Goal: Information Seeking & Learning: Check status

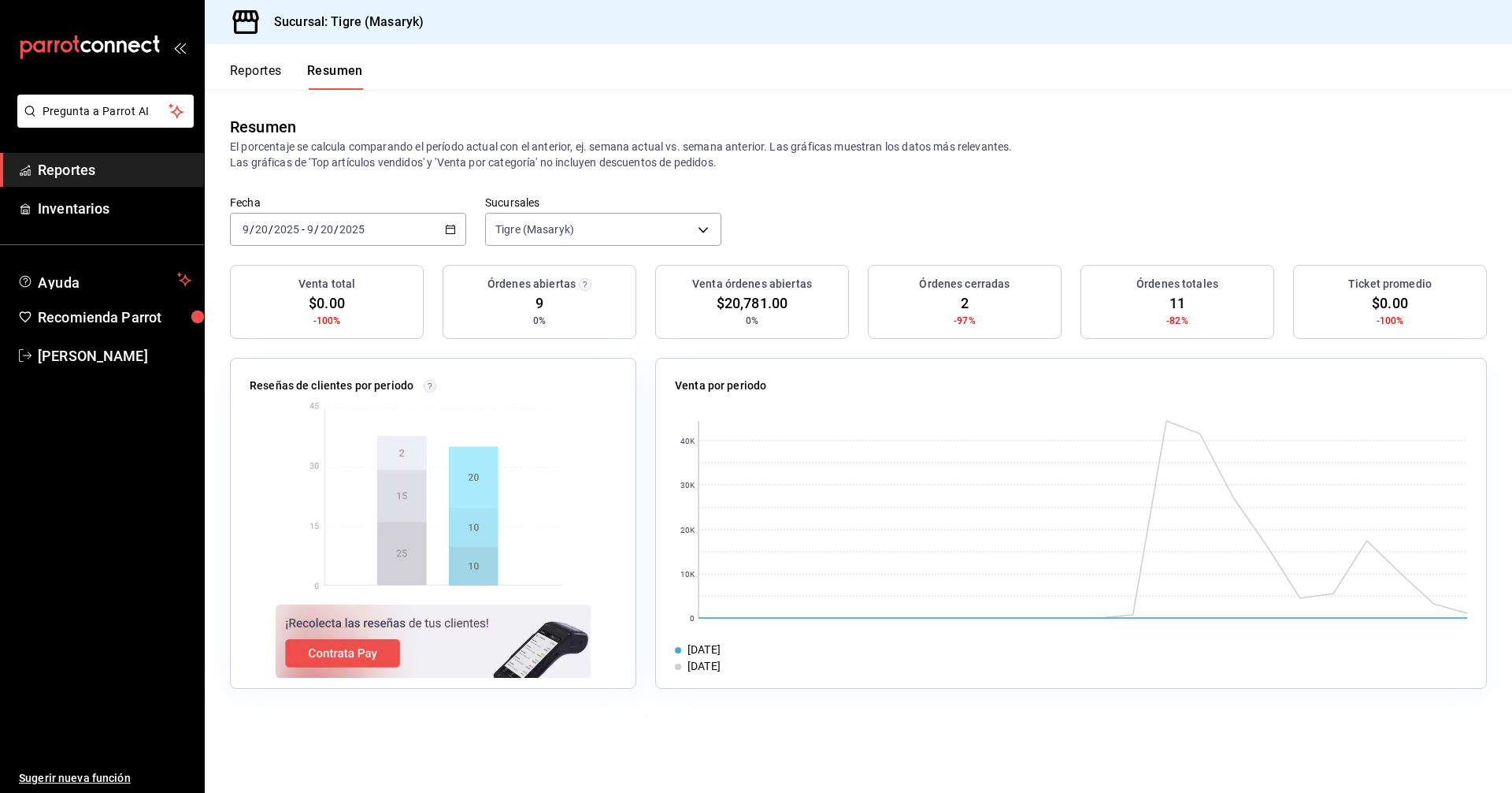
click at [259, 76] on button "Reportes" at bounding box center [255, 76] width 52 height 26
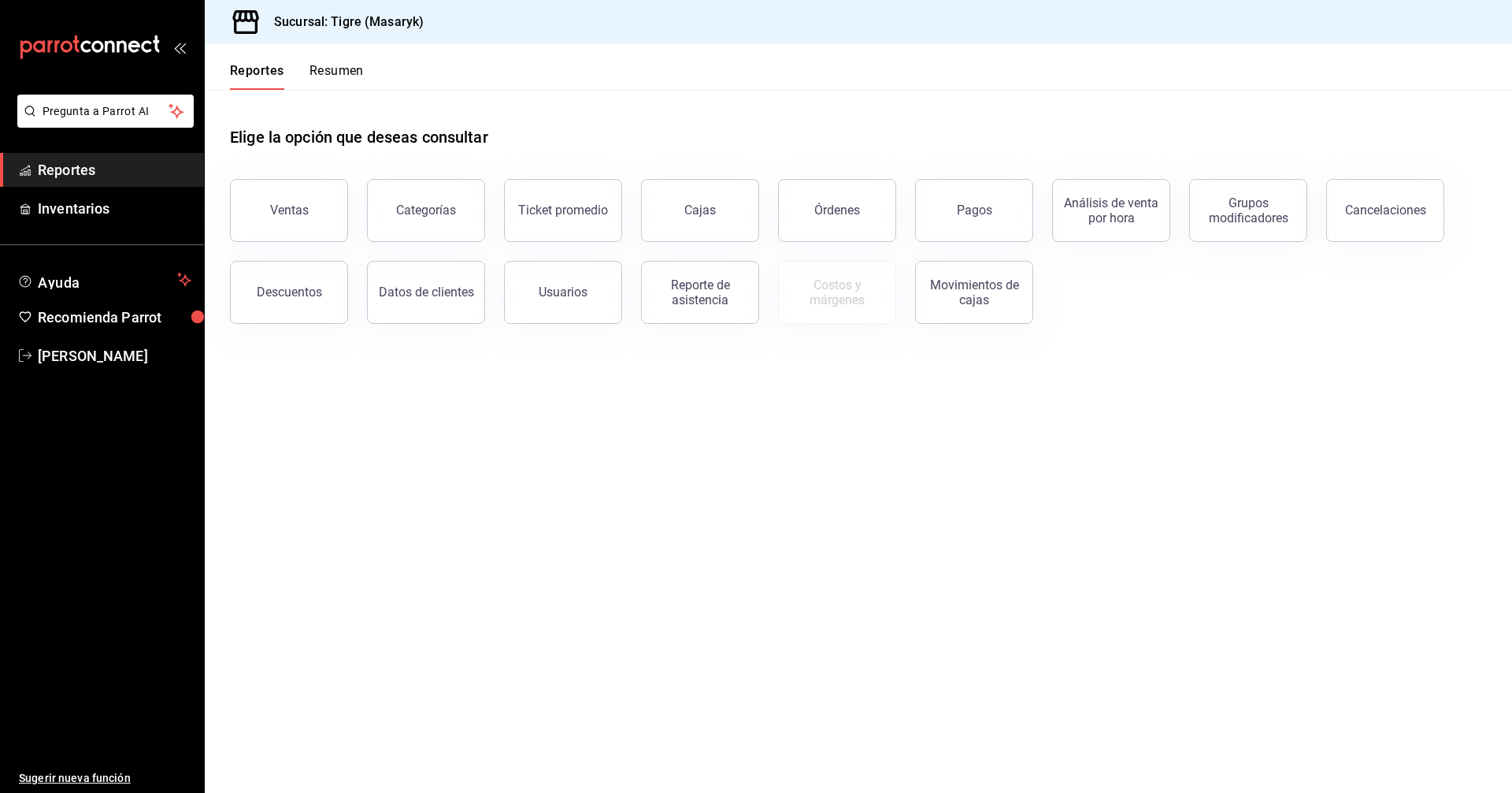
click at [346, 78] on button "Resumen" at bounding box center [337, 76] width 55 height 26
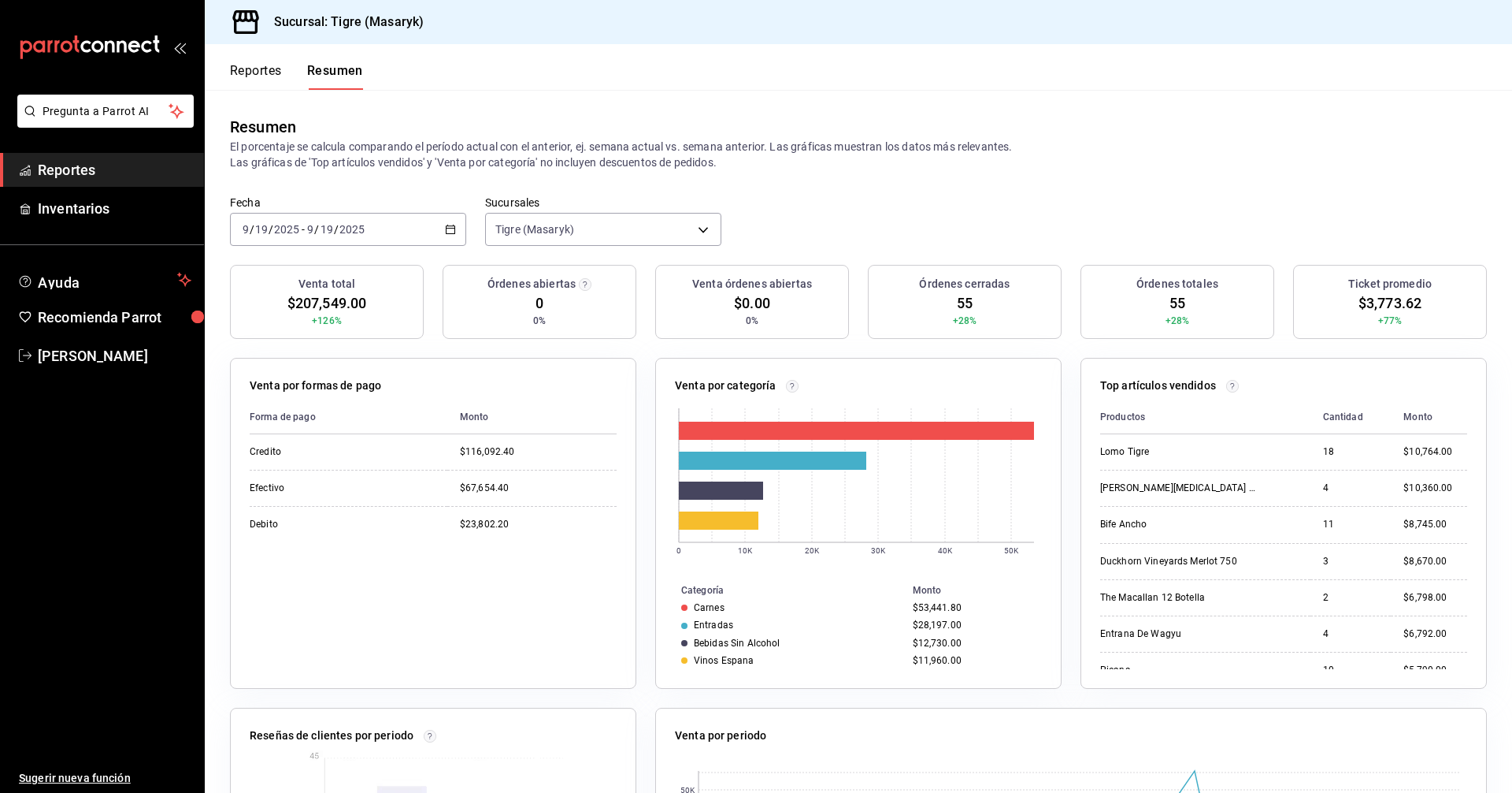
click at [441, 224] on div "2025-09-19 9 / 19 / 2025 - 2025-09-19 9 / 19 / 2025" at bounding box center [347, 229] width 236 height 33
click at [276, 449] on span "Rango de fechas" at bounding box center [304, 454] width 122 height 17
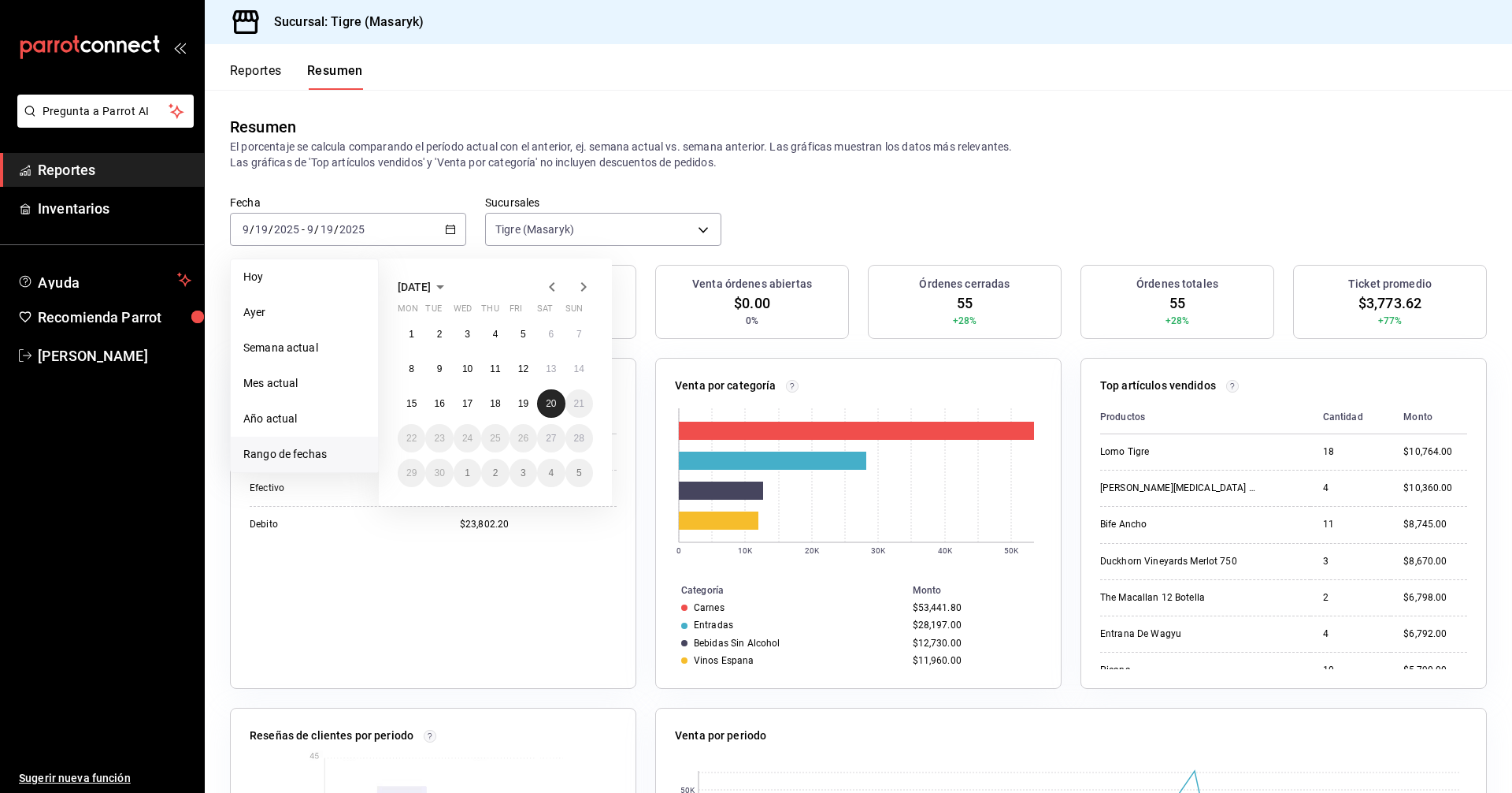
click at [539, 395] on button "20" at bounding box center [550, 403] width 27 height 28
click at [744, 215] on div "Fecha 2025-09-19 9 / 19 / 2025 - 2025-09-19 9 / 19 / 2025 Hoy Ayer Semana actua…" at bounding box center [858, 230] width 1308 height 70
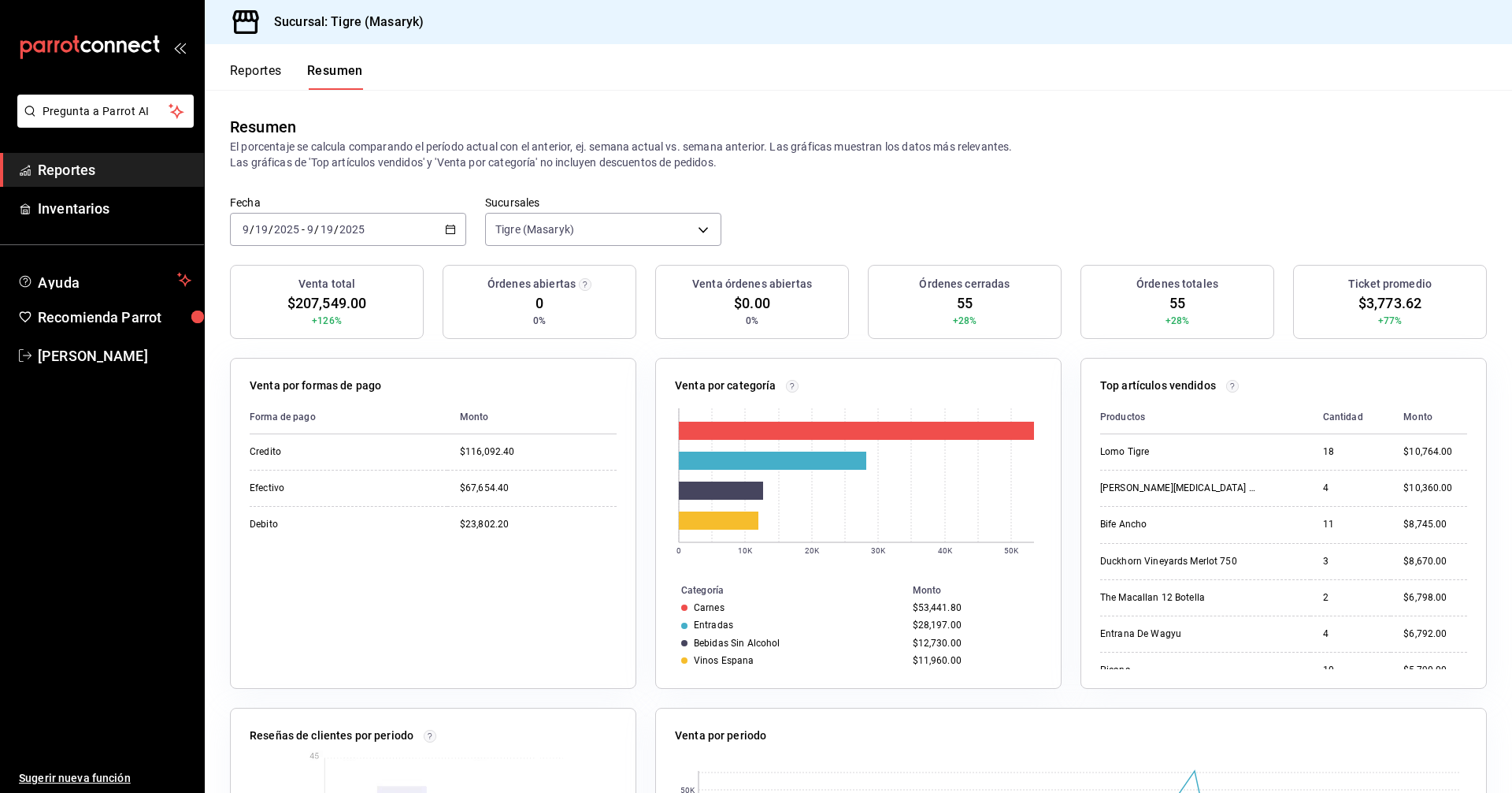
click at [448, 226] on \(Stroke\) "button" at bounding box center [450, 229] width 9 height 8
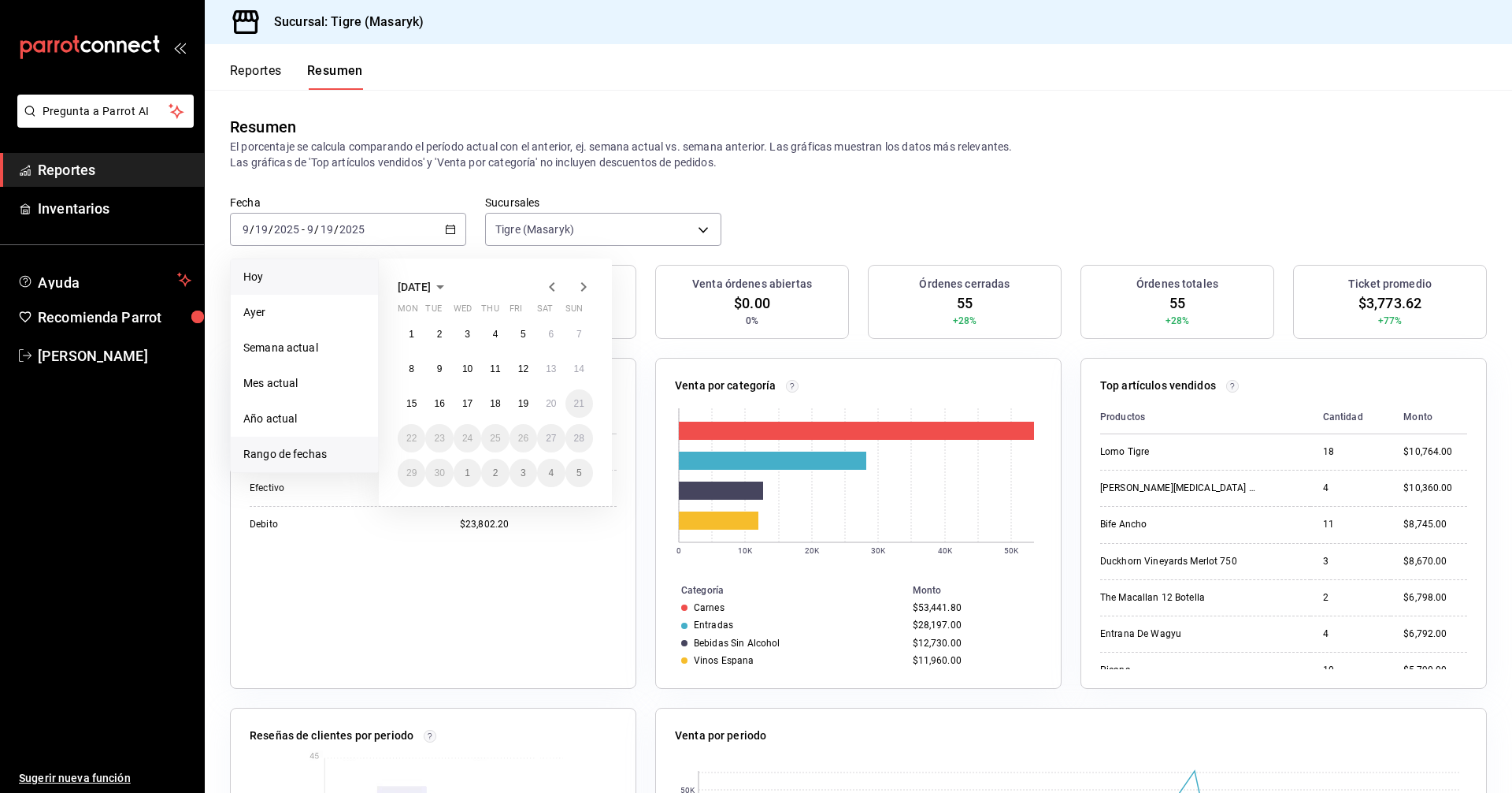
click at [272, 278] on span "Hoy" at bounding box center [304, 277] width 122 height 17
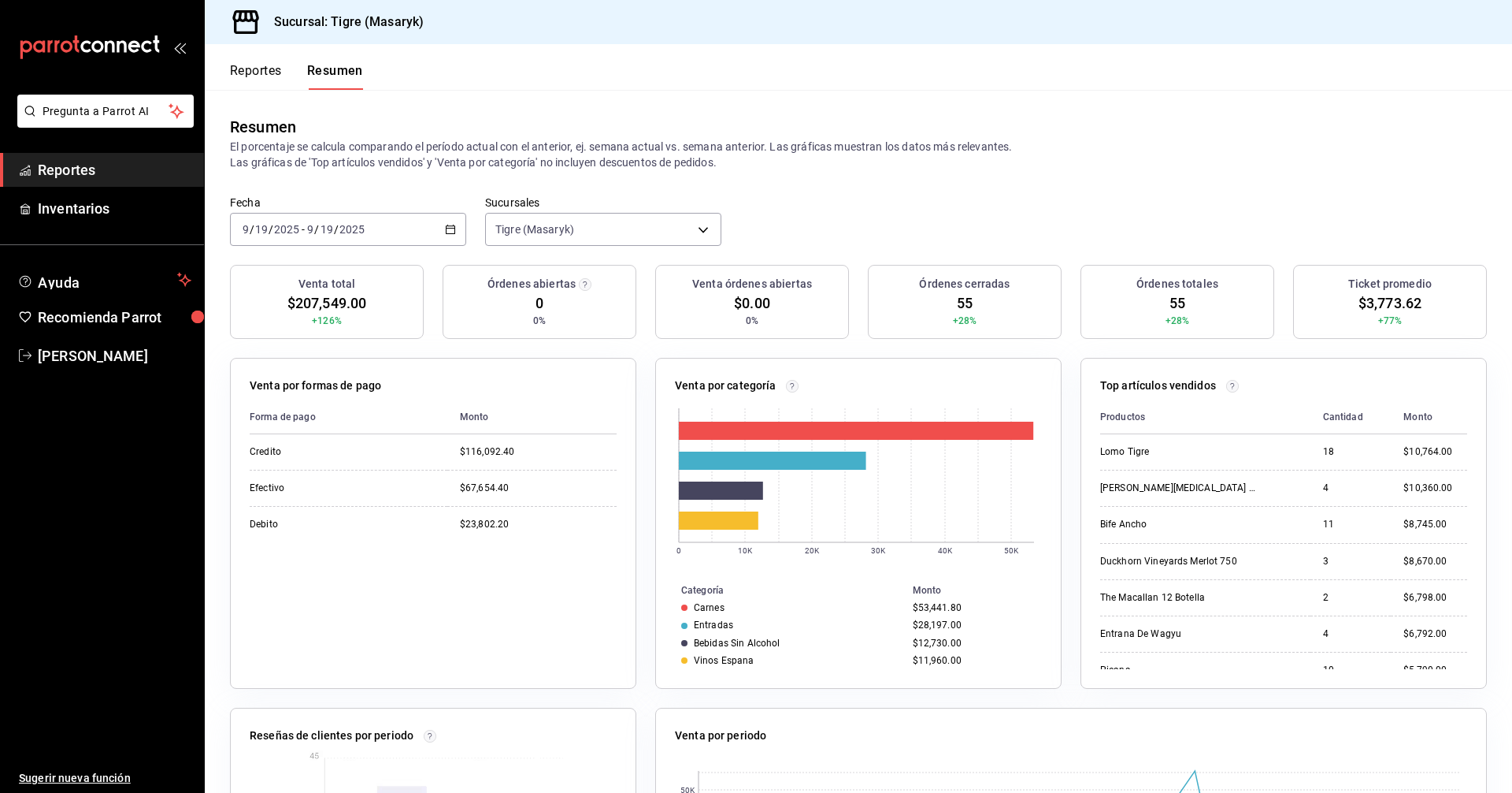
click at [451, 220] on div "2025-09-19 9 / 19 / 2025 - 2025-09-19 9 / 19 / 2025" at bounding box center [347, 229] width 236 height 33
click at [298, 452] on span "Rango de fechas" at bounding box center [304, 454] width 122 height 17
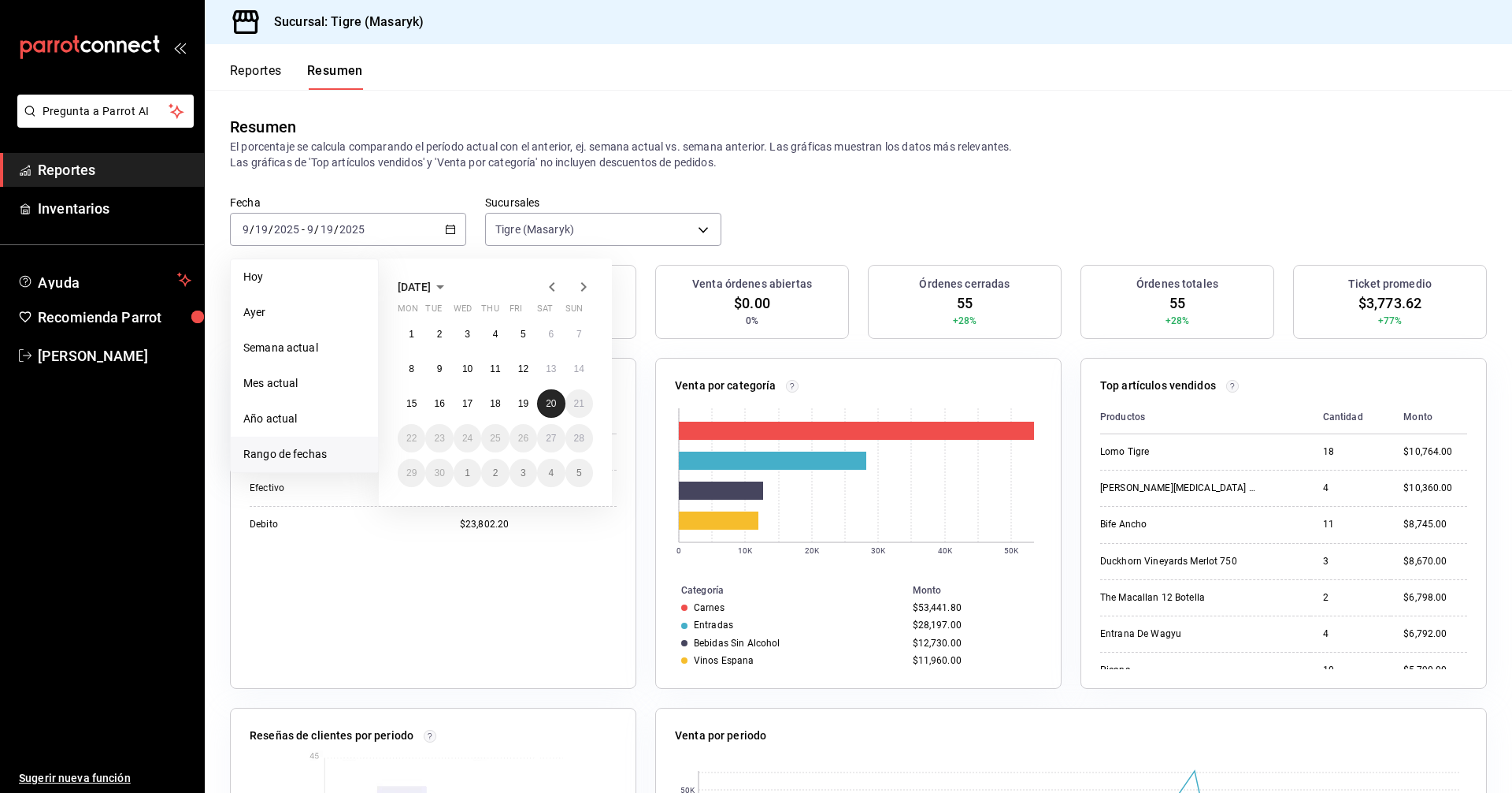
click at [554, 404] on abbr "20" at bounding box center [551, 403] width 10 height 11
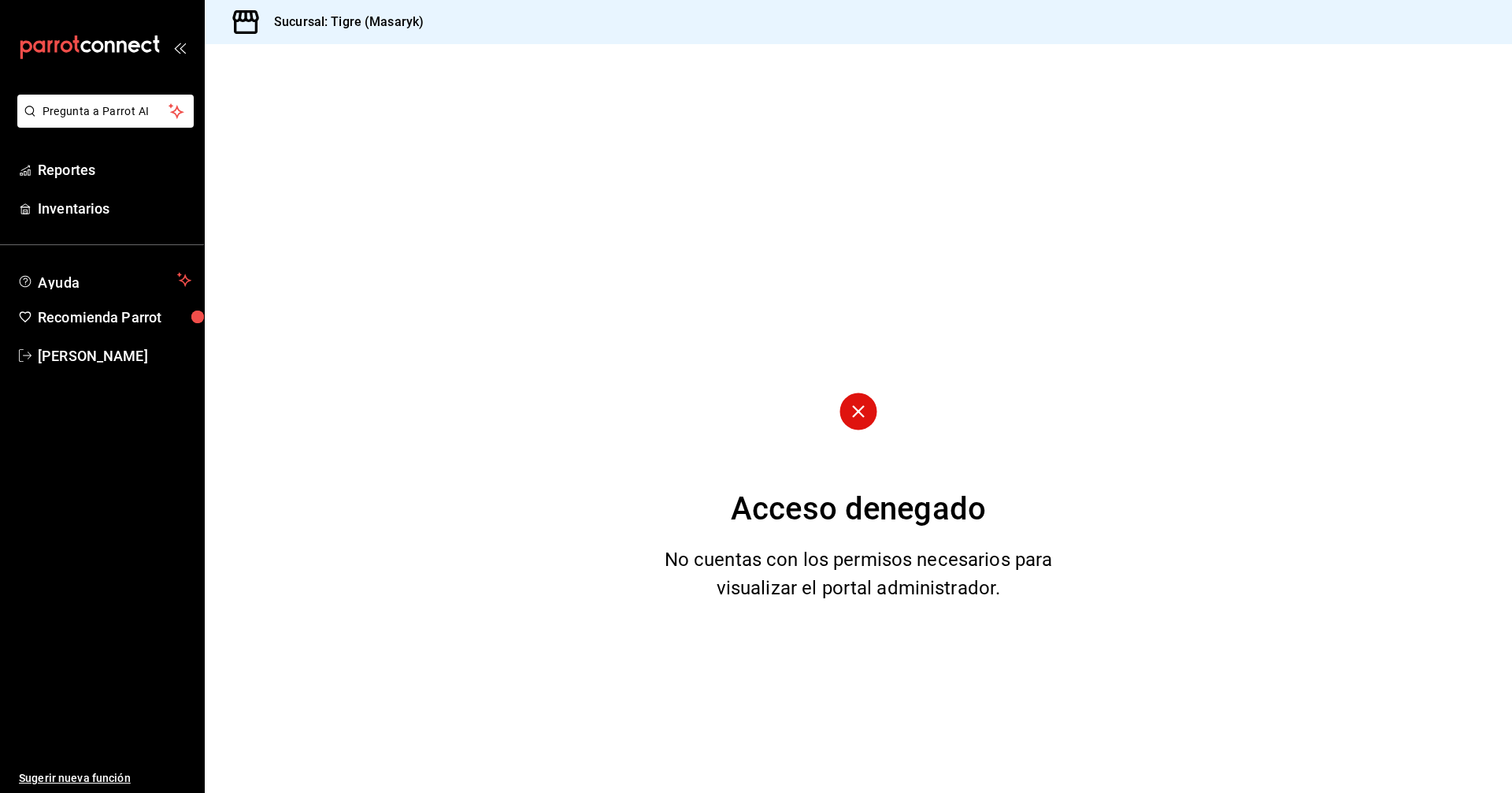
click at [844, 409] on circle at bounding box center [858, 411] width 37 height 37
click at [64, 178] on span "Reportes" at bounding box center [114, 170] width 153 height 22
click at [91, 313] on span "Recomienda Parrot" at bounding box center [114, 316] width 153 height 22
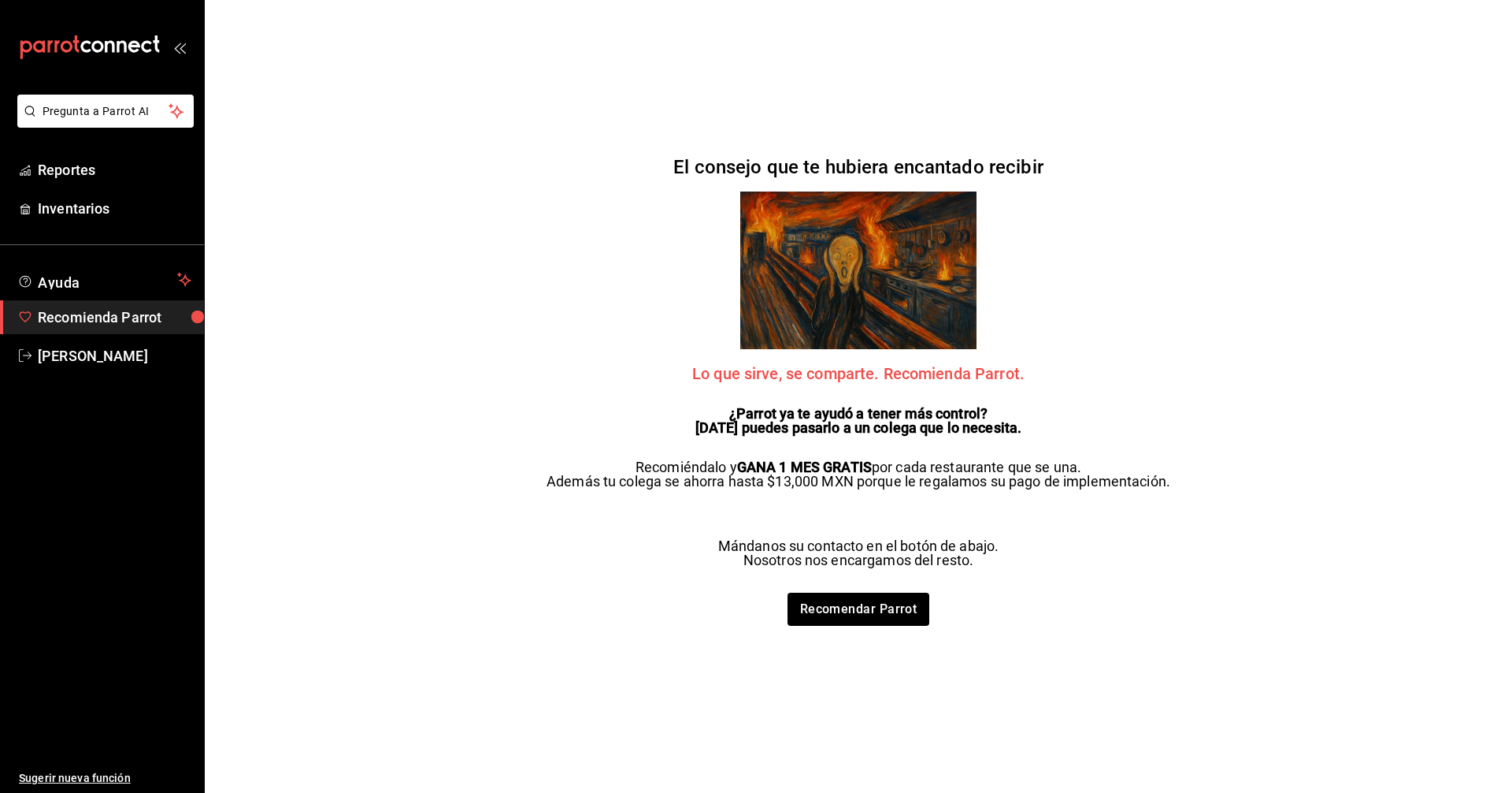
click at [136, 320] on span "Recomienda Parrot" at bounding box center [114, 316] width 153 height 22
click at [123, 364] on span "[PERSON_NAME]" at bounding box center [114, 355] width 153 height 22
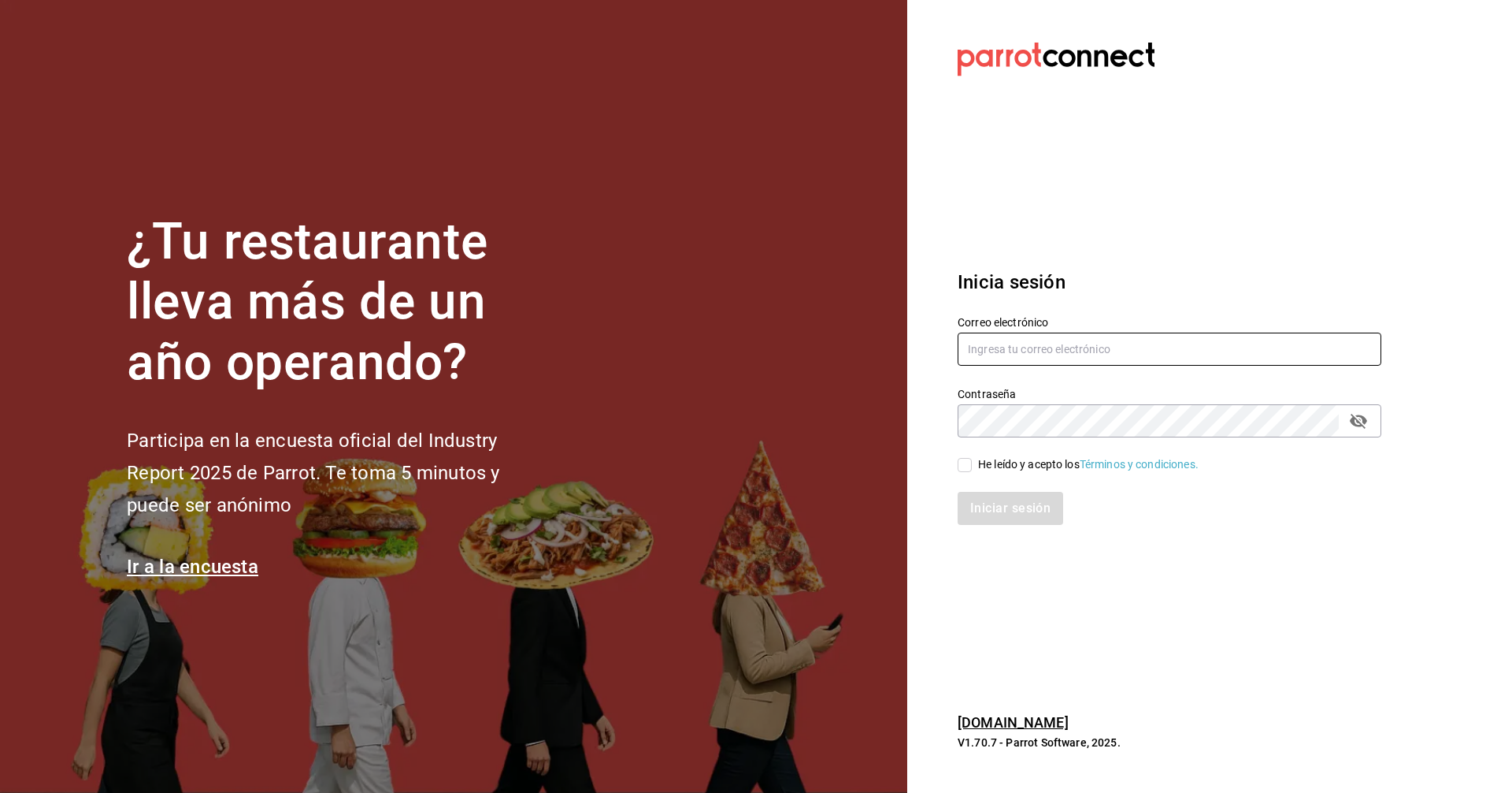
type input "tigre.masaryk@grupocosteno.com"
click at [961, 461] on input "He leído y acepto los Términos y condiciones." at bounding box center [964, 464] width 14 height 14
checkbox input "true"
click at [1005, 513] on button "Iniciar sesión" at bounding box center [1011, 508] width 107 height 33
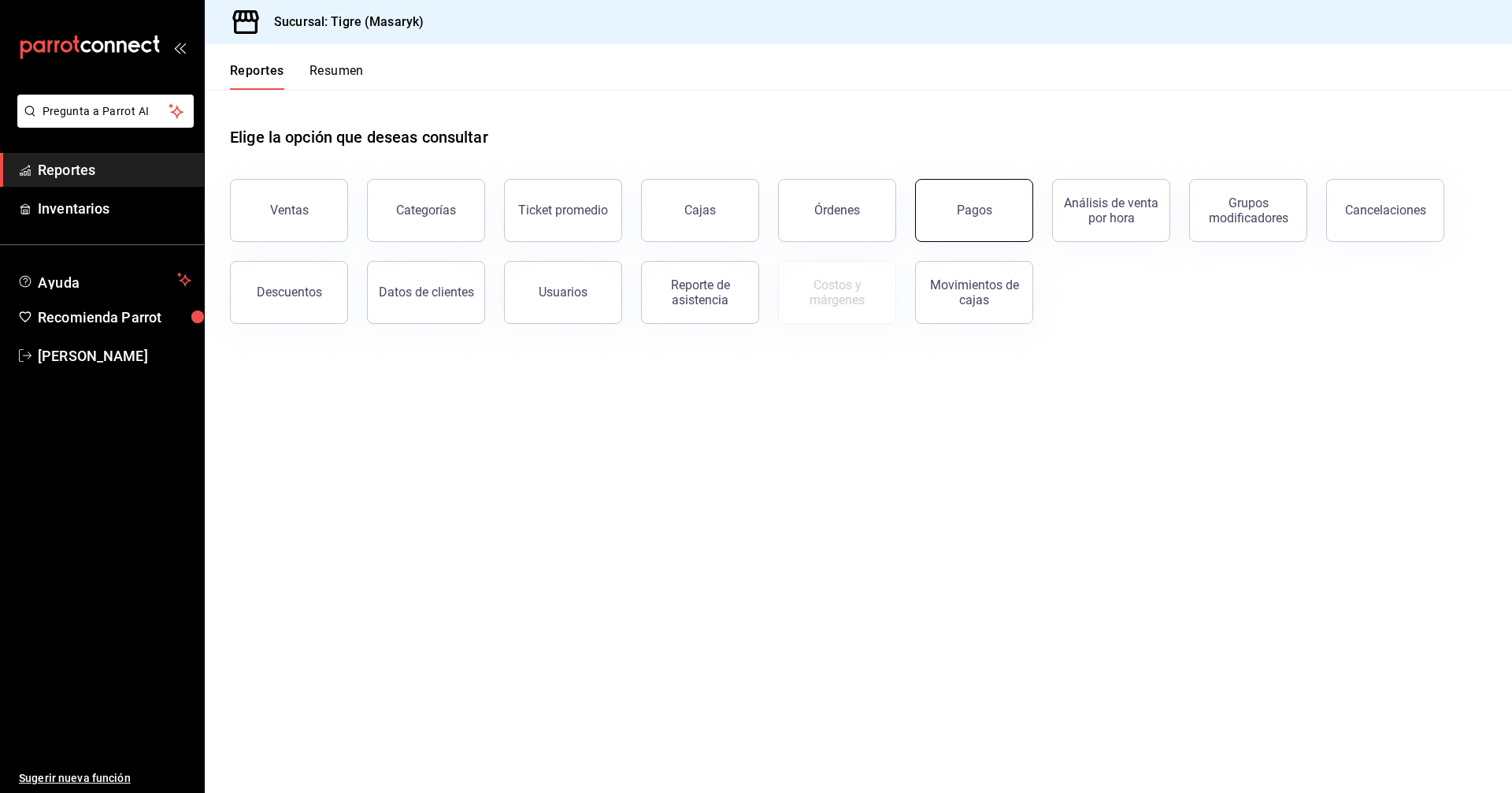
click at [956, 214] on button "Pagos" at bounding box center [973, 210] width 118 height 63
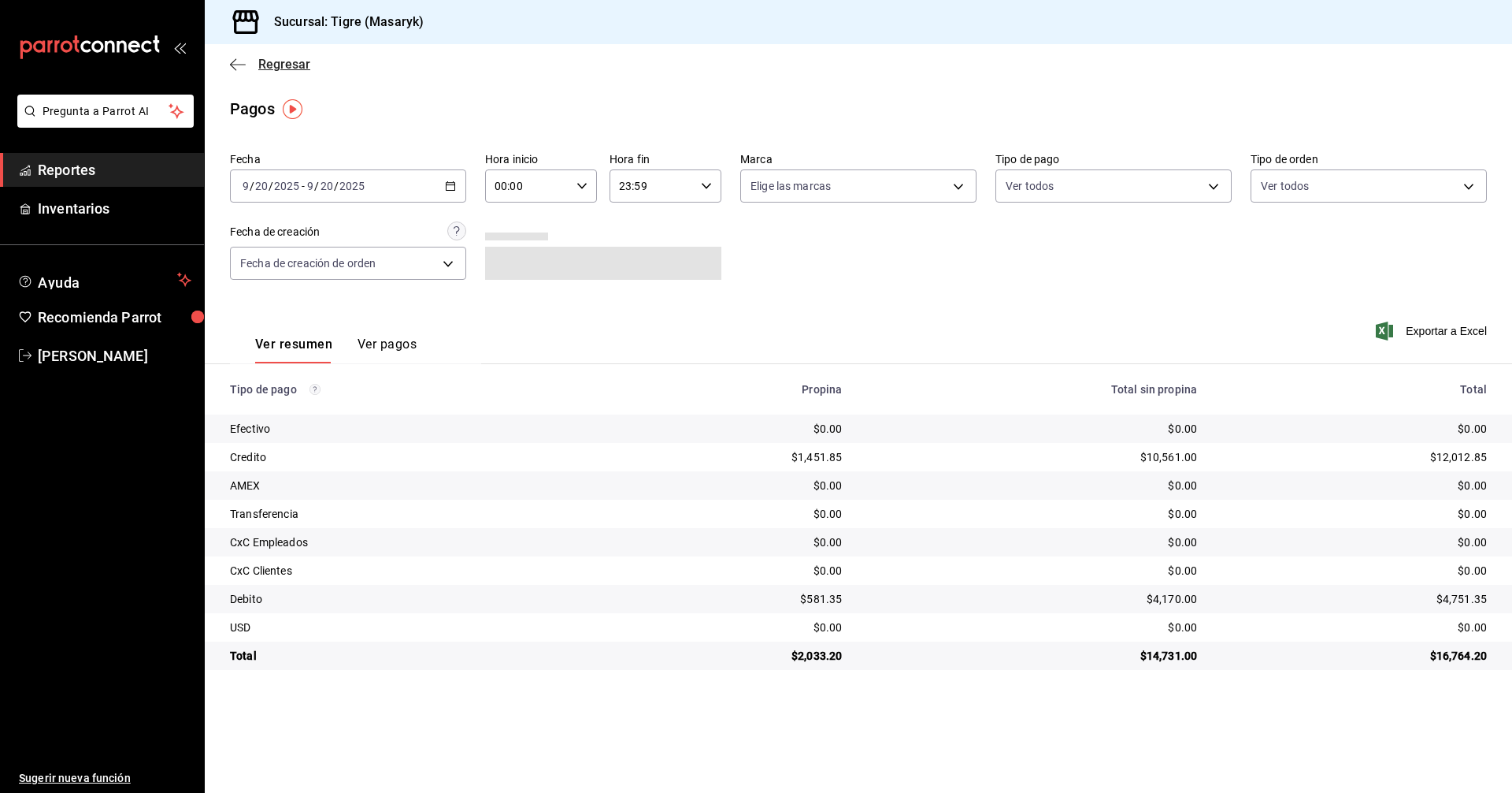
click at [232, 70] on icon "button" at bounding box center [237, 64] width 16 height 14
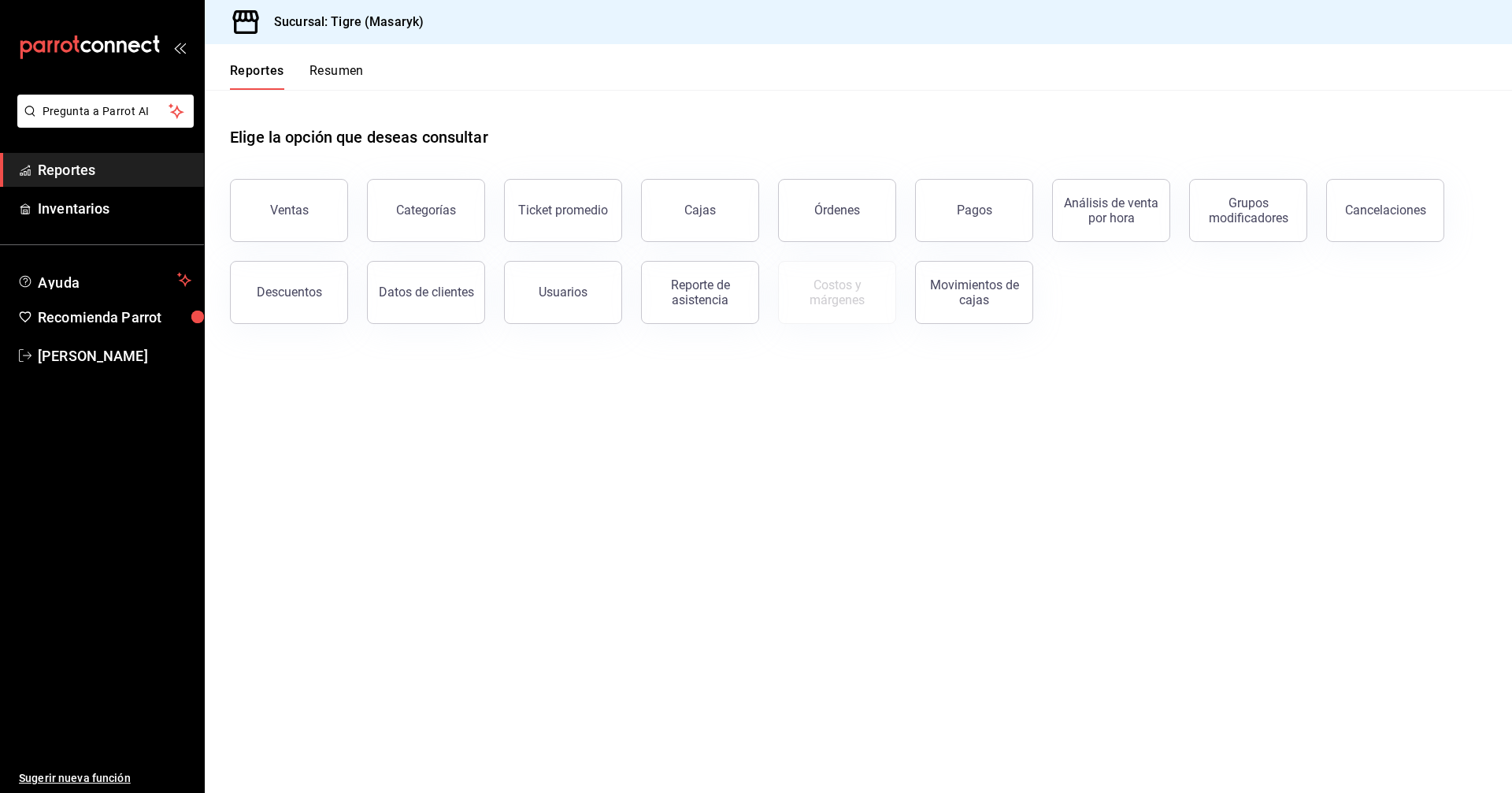
click at [341, 61] on div "Reportes Resumen" at bounding box center [283, 67] width 159 height 46
click at [335, 65] on button "Resumen" at bounding box center [337, 76] width 55 height 26
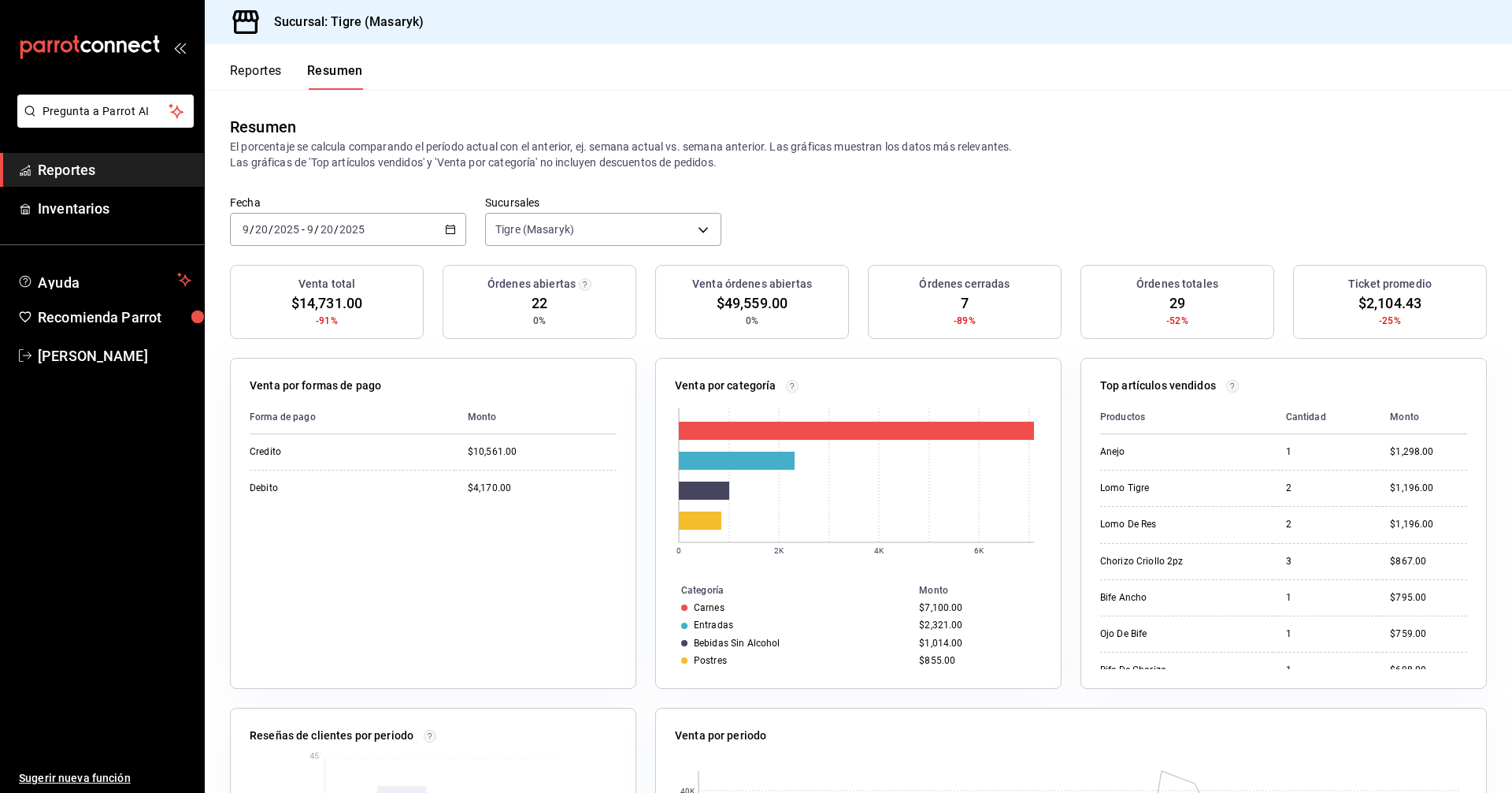
click at [276, 70] on button "Reportes" at bounding box center [255, 76] width 52 height 26
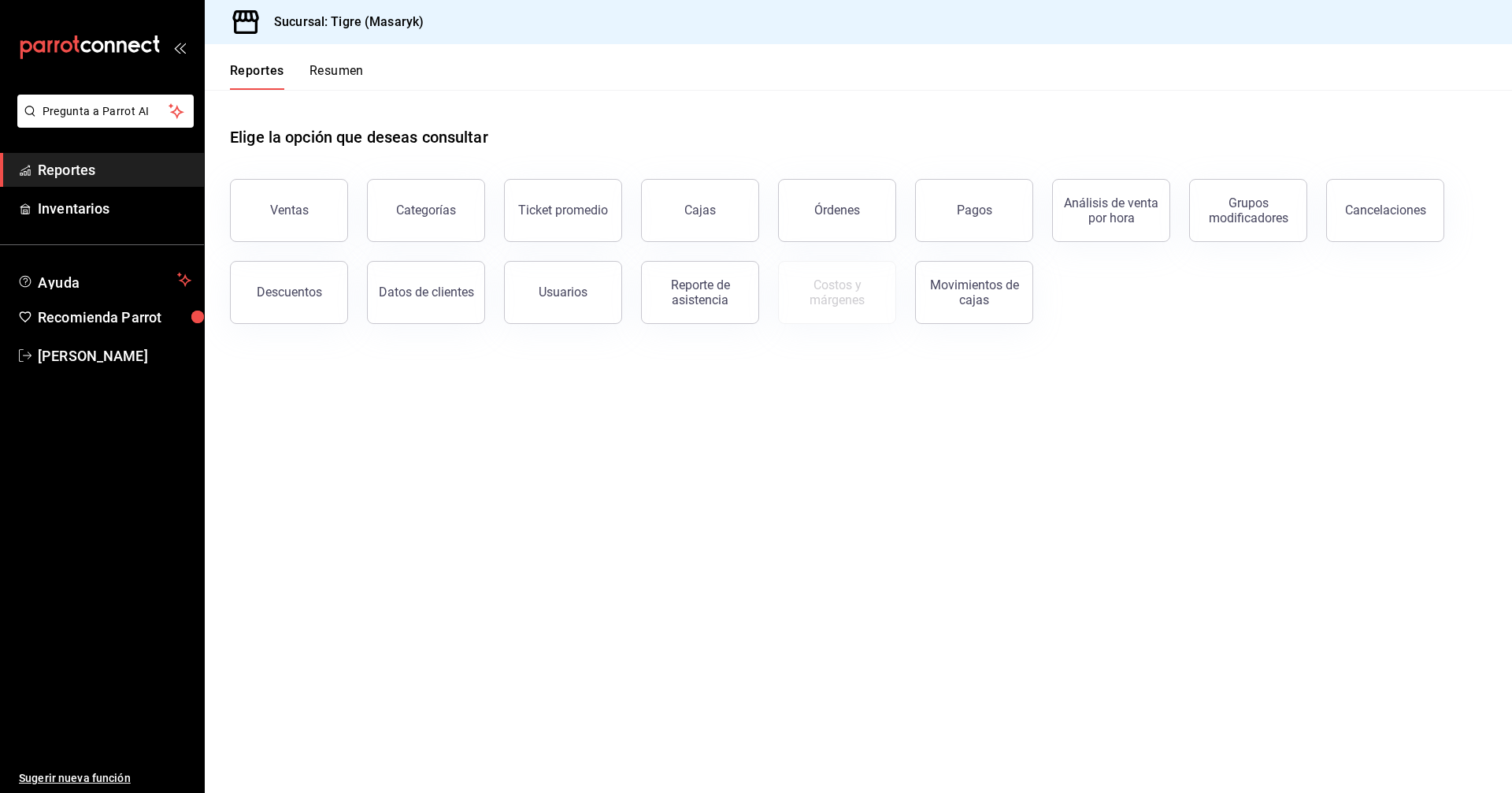
click at [335, 77] on button "Resumen" at bounding box center [337, 76] width 55 height 26
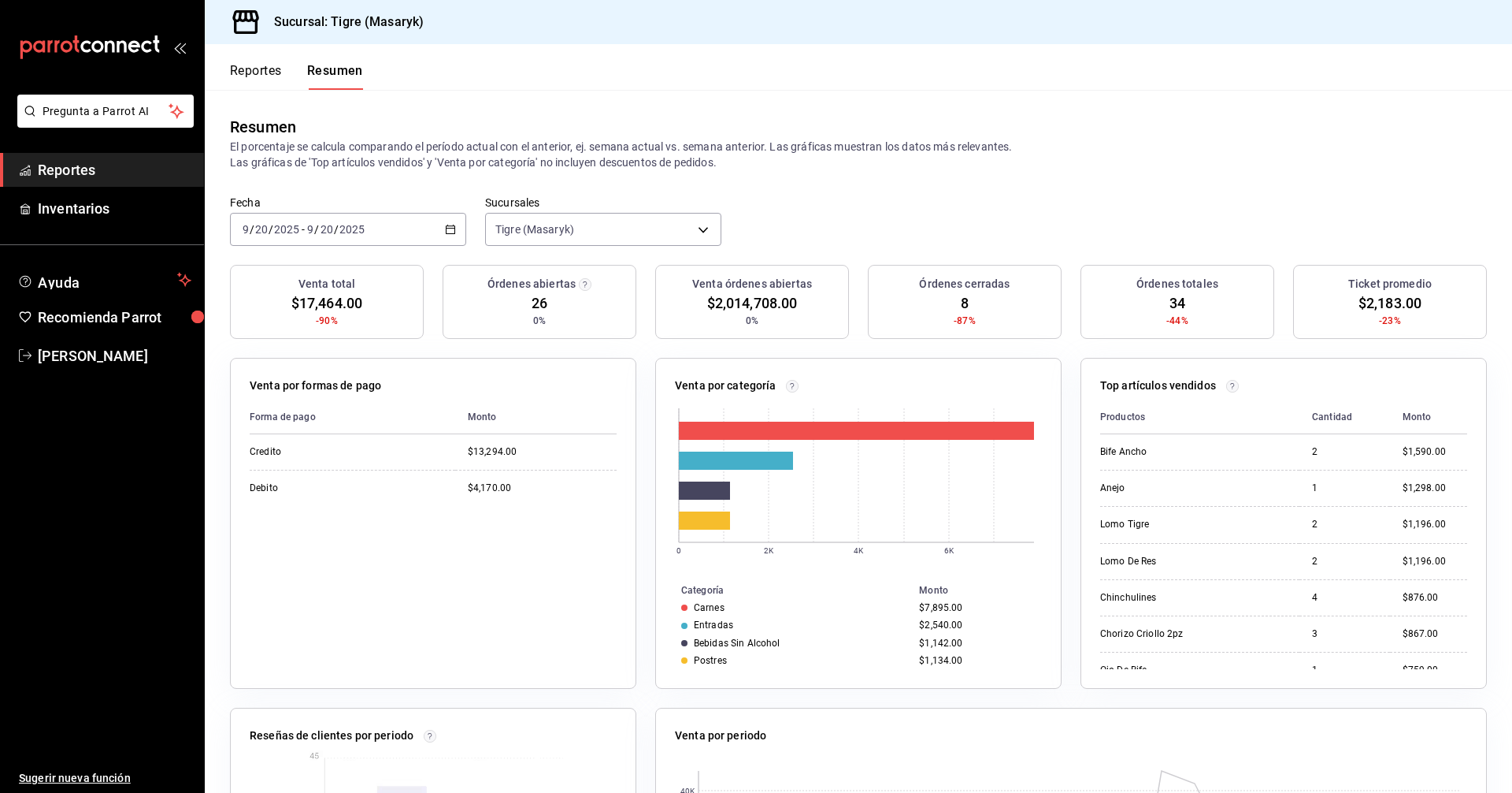
click at [445, 234] on icon "button" at bounding box center [451, 230] width 11 height 11
click at [271, 271] on span "Hoy" at bounding box center [304, 277] width 122 height 17
click at [281, 69] on button "Reportes" at bounding box center [255, 76] width 52 height 26
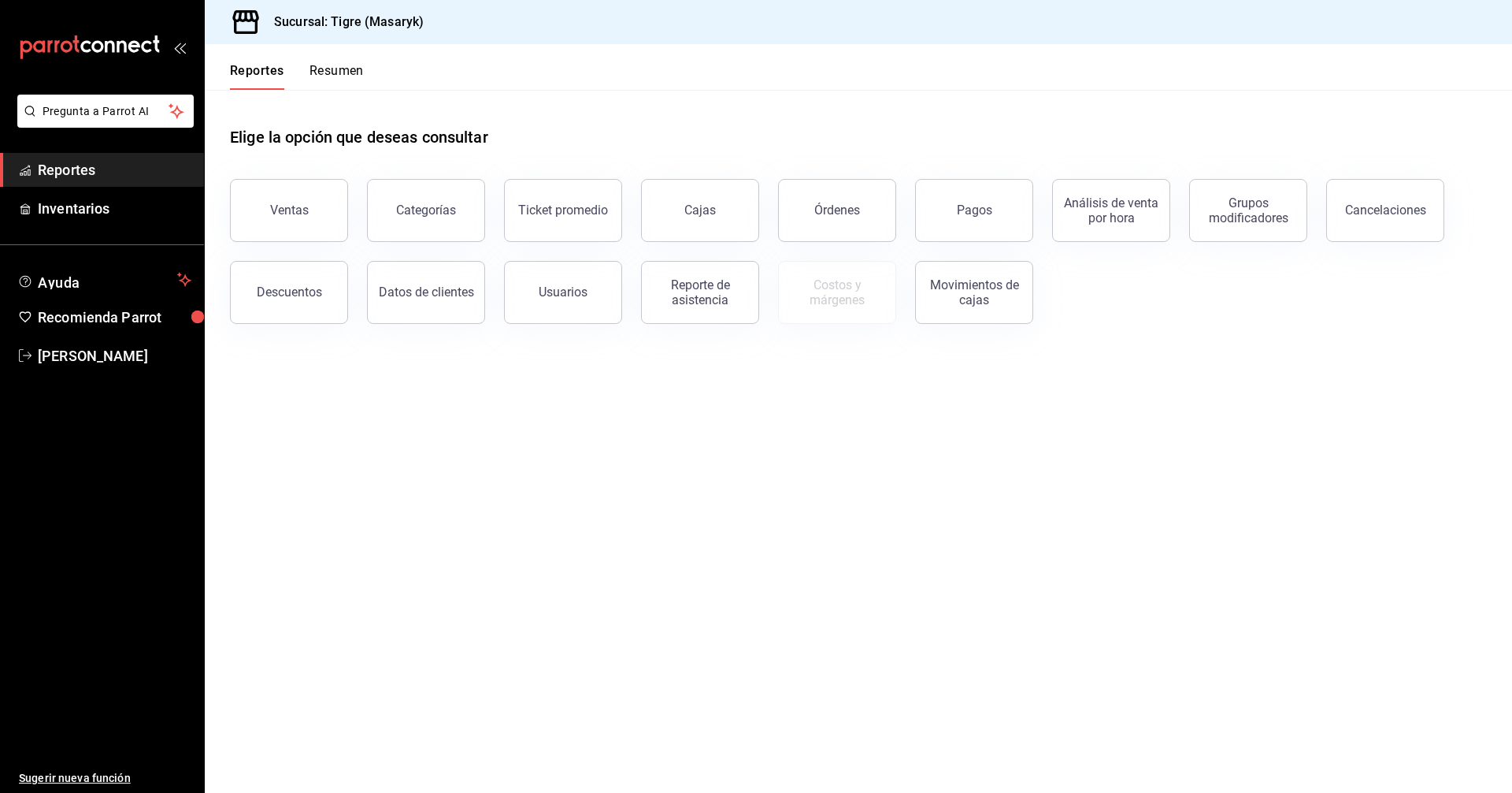
click at [340, 81] on button "Resumen" at bounding box center [337, 76] width 55 height 26
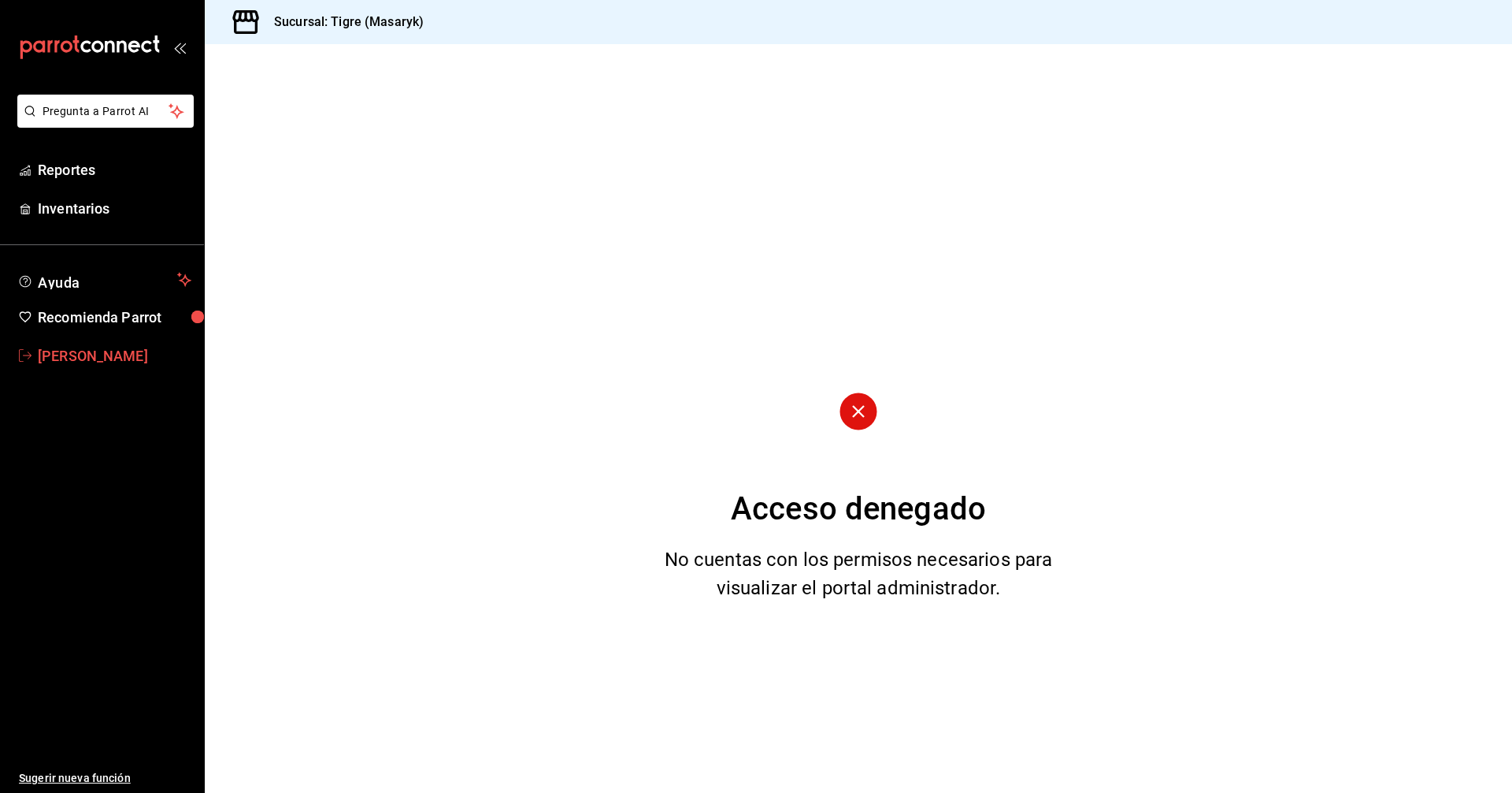
click at [126, 354] on span "[PERSON_NAME]" at bounding box center [114, 355] width 153 height 22
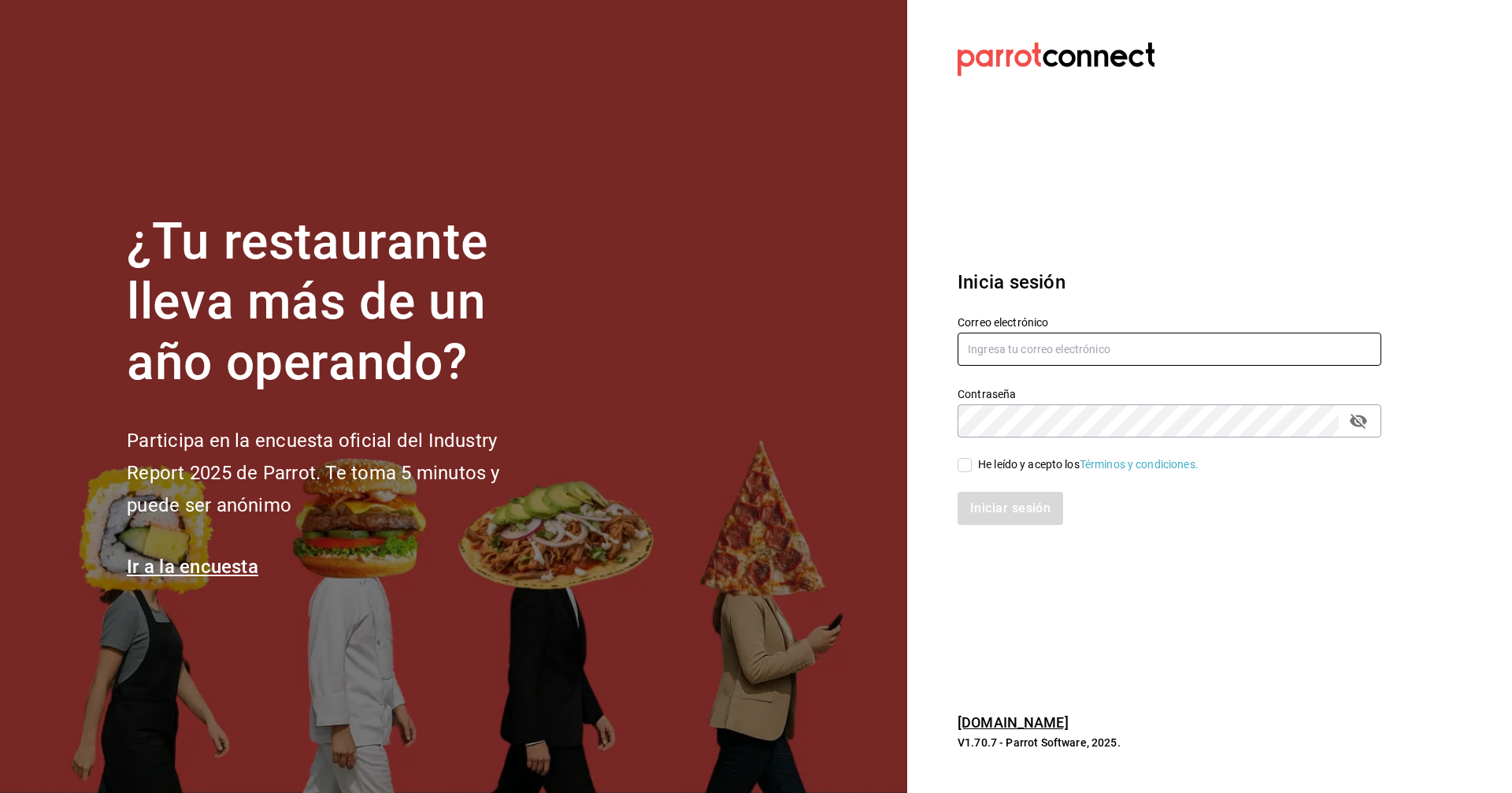
type input "tigre.masaryk@grupocosteno.com"
drag, startPoint x: 975, startPoint y: 454, endPoint x: 959, endPoint y: 465, distance: 19.4
click at [974, 454] on div "He leído y acepto los Términos y condiciones." at bounding box center [1160, 455] width 442 height 36
click at [963, 465] on input "He leído y acepto los Términos y condiciones." at bounding box center [964, 464] width 14 height 14
checkbox input "true"
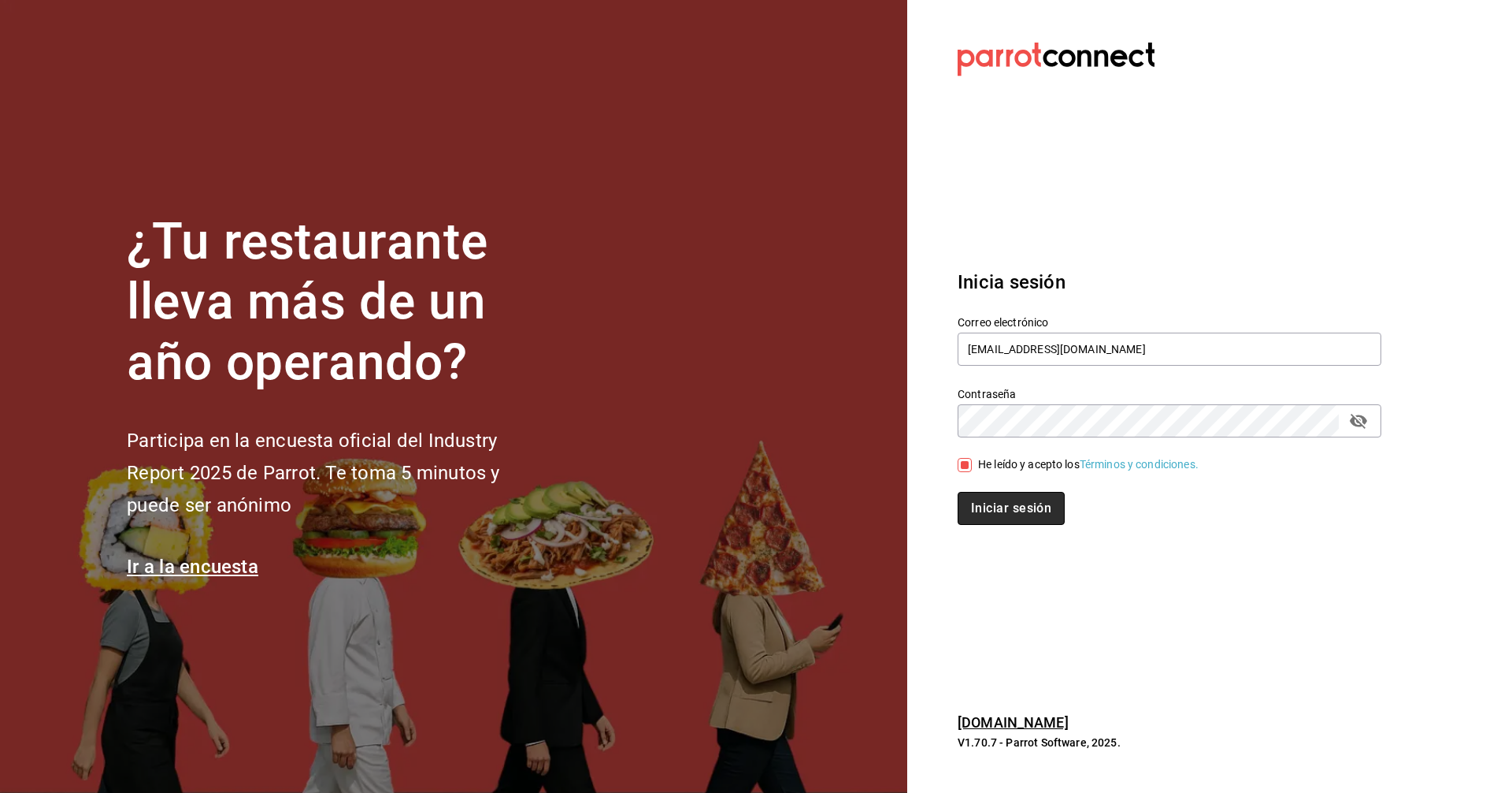
click at [996, 509] on button "Iniciar sesión" at bounding box center [1011, 508] width 107 height 33
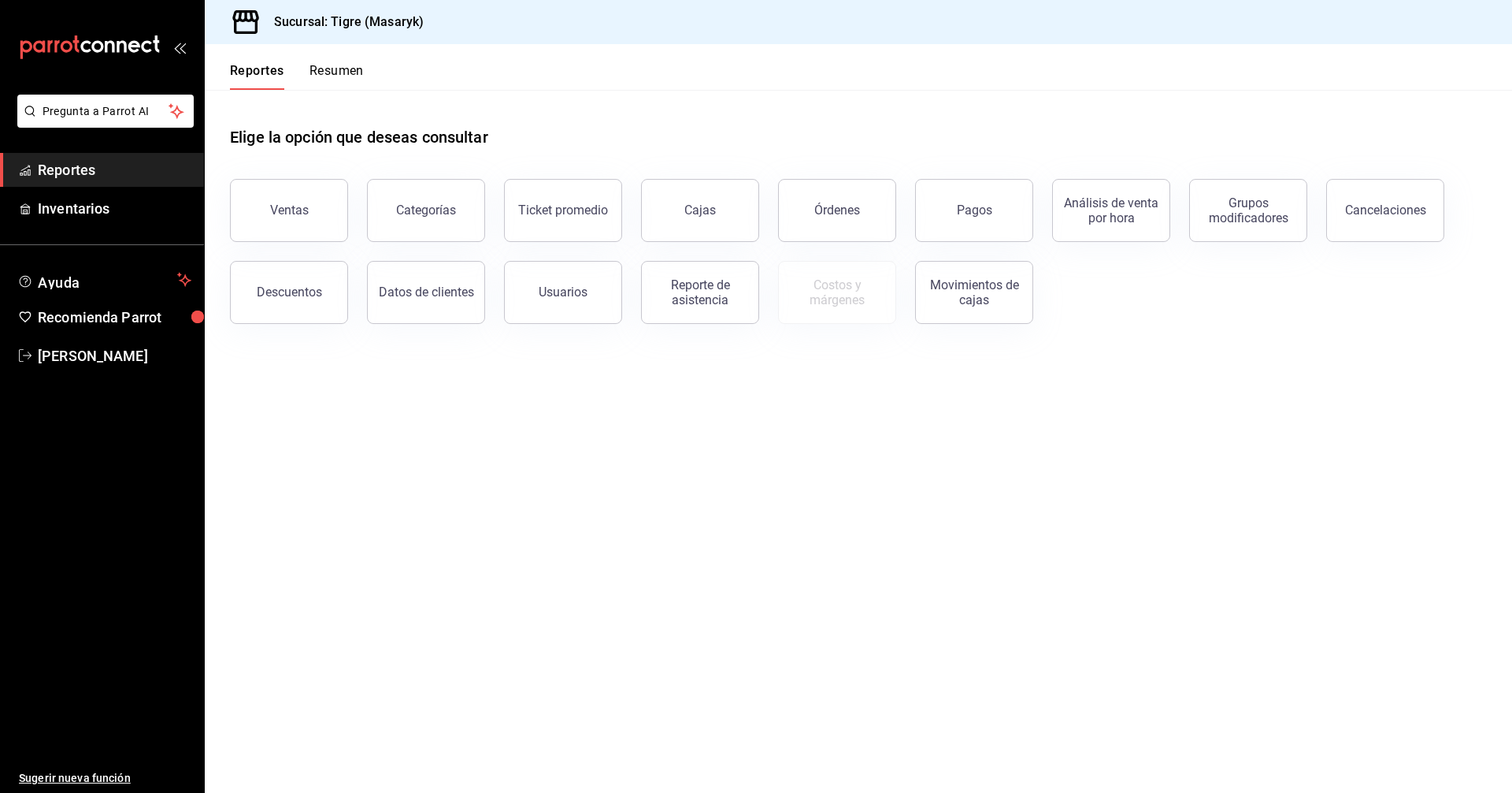
click at [325, 66] on button "Resumen" at bounding box center [337, 76] width 55 height 26
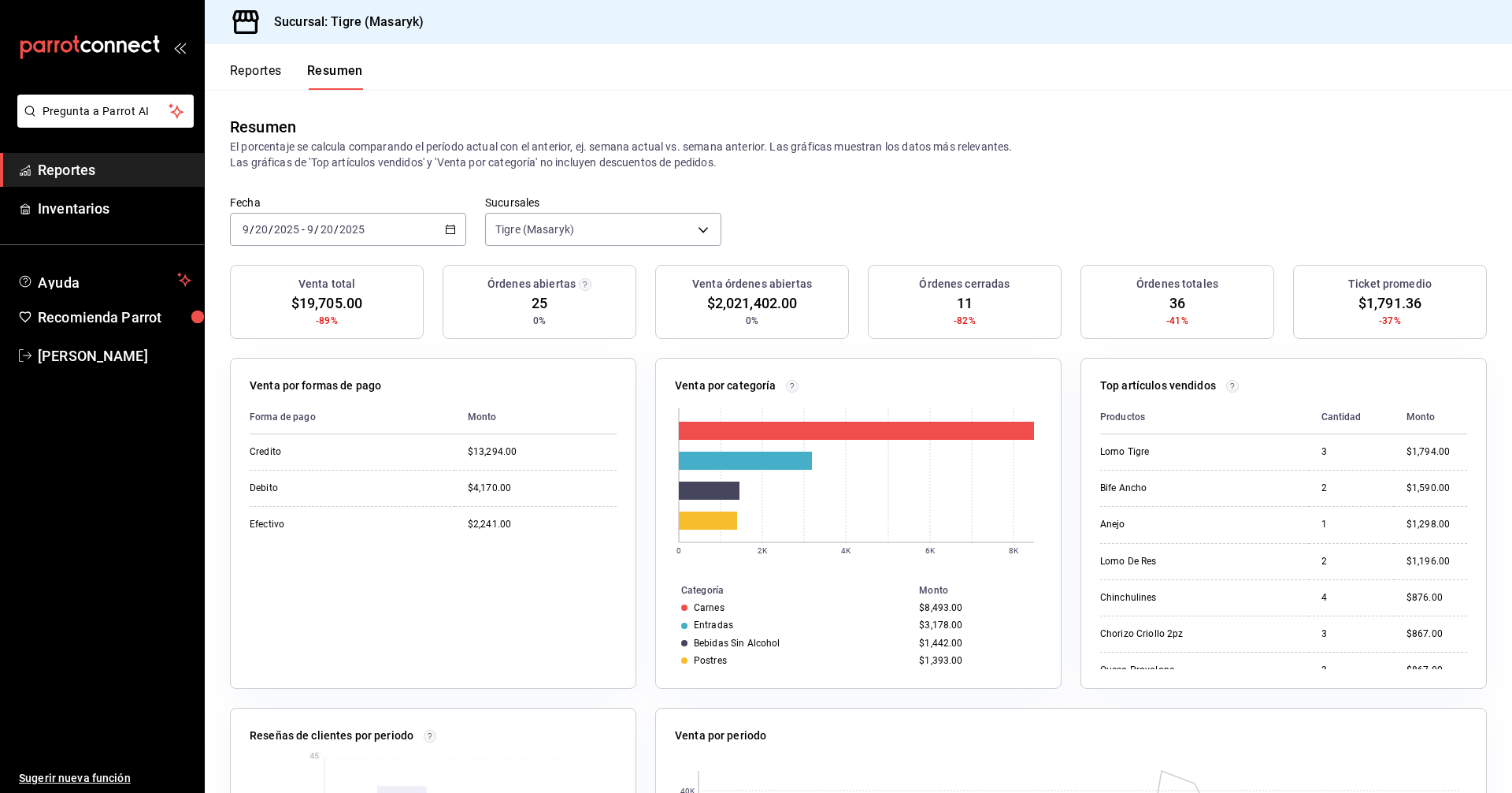
click at [272, 70] on button "Reportes" at bounding box center [255, 76] width 52 height 26
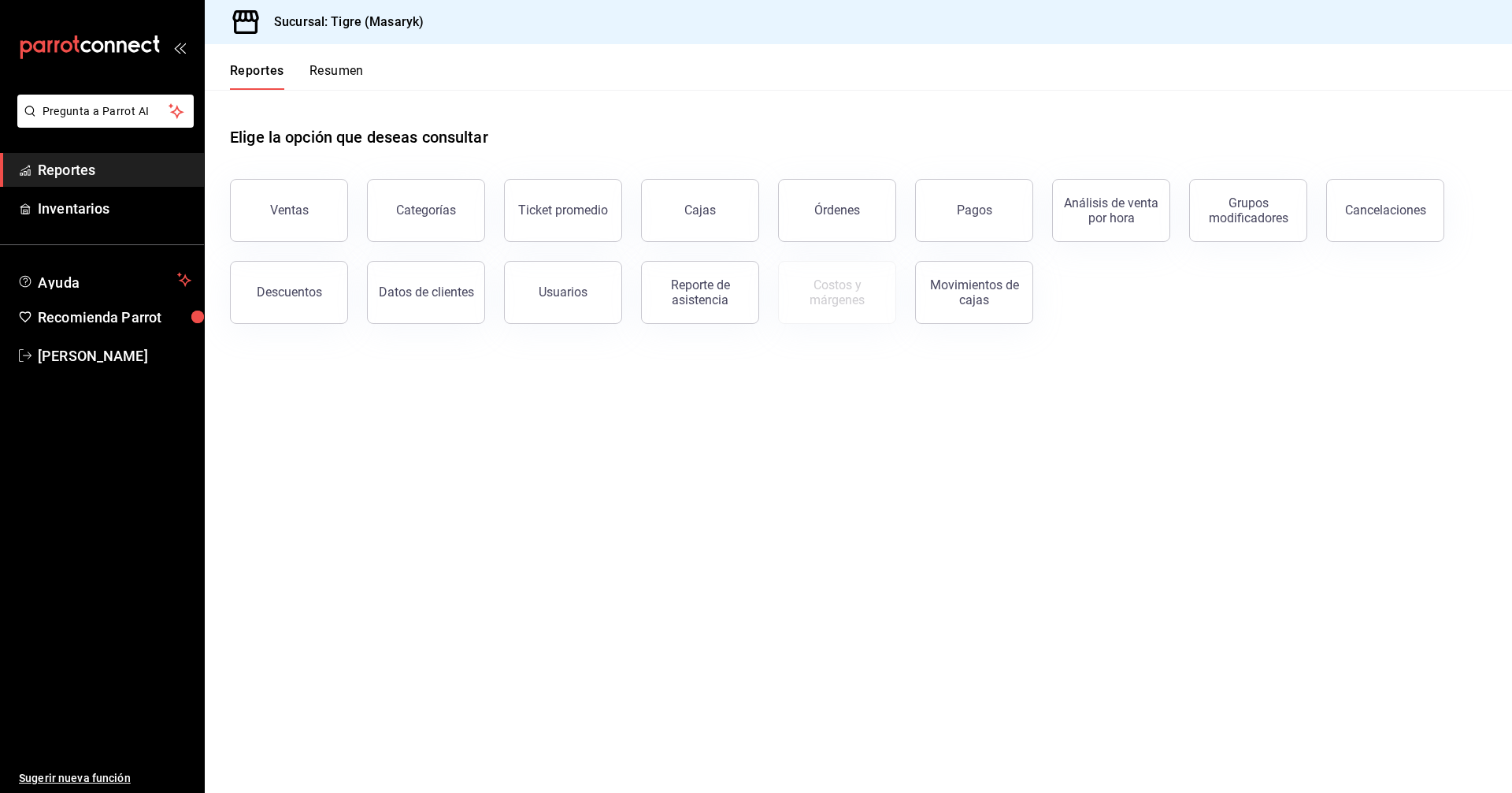
click at [321, 70] on button "Resumen" at bounding box center [337, 76] width 55 height 26
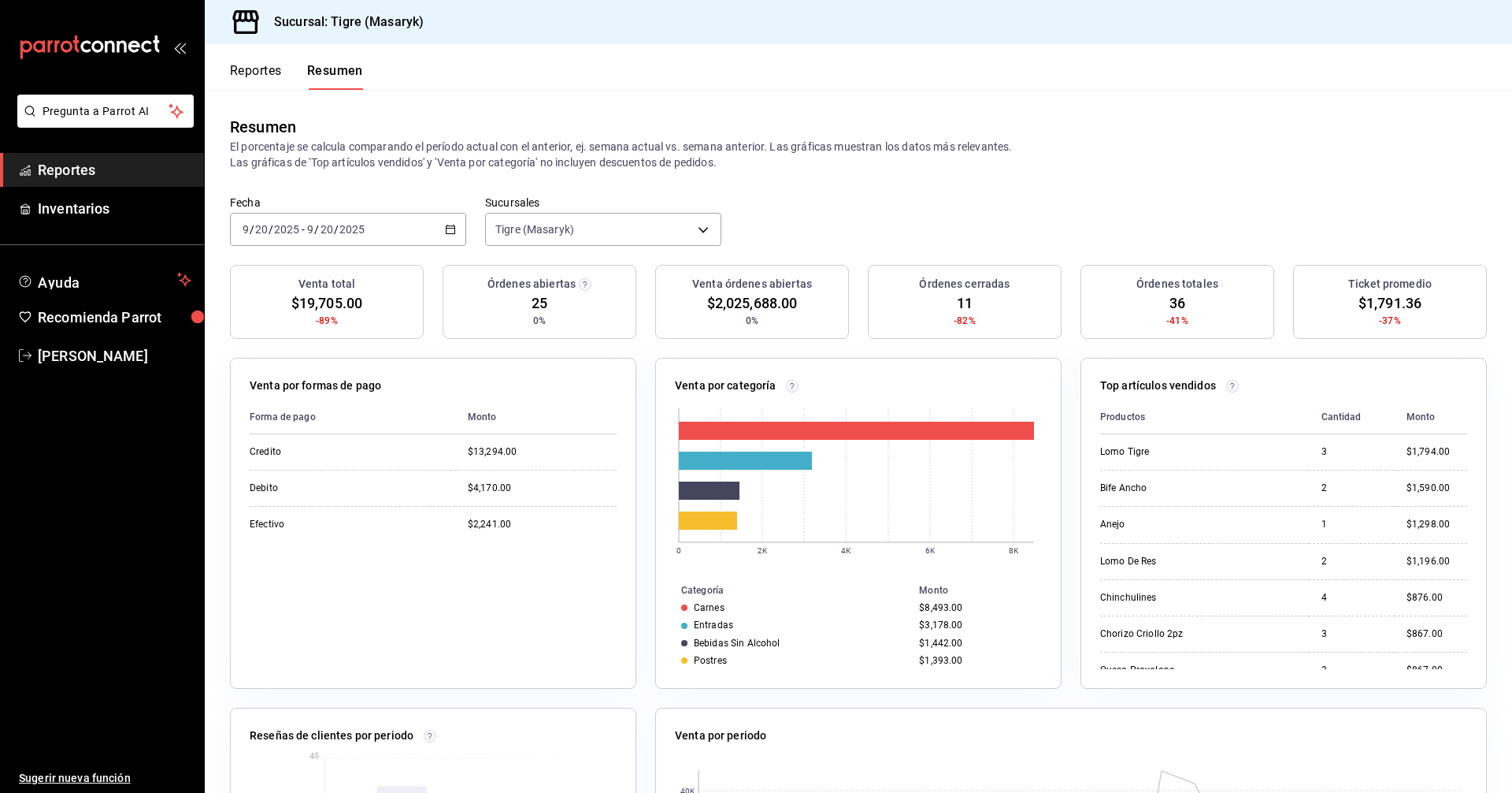
click at [239, 71] on button "Reportes" at bounding box center [255, 76] width 52 height 26
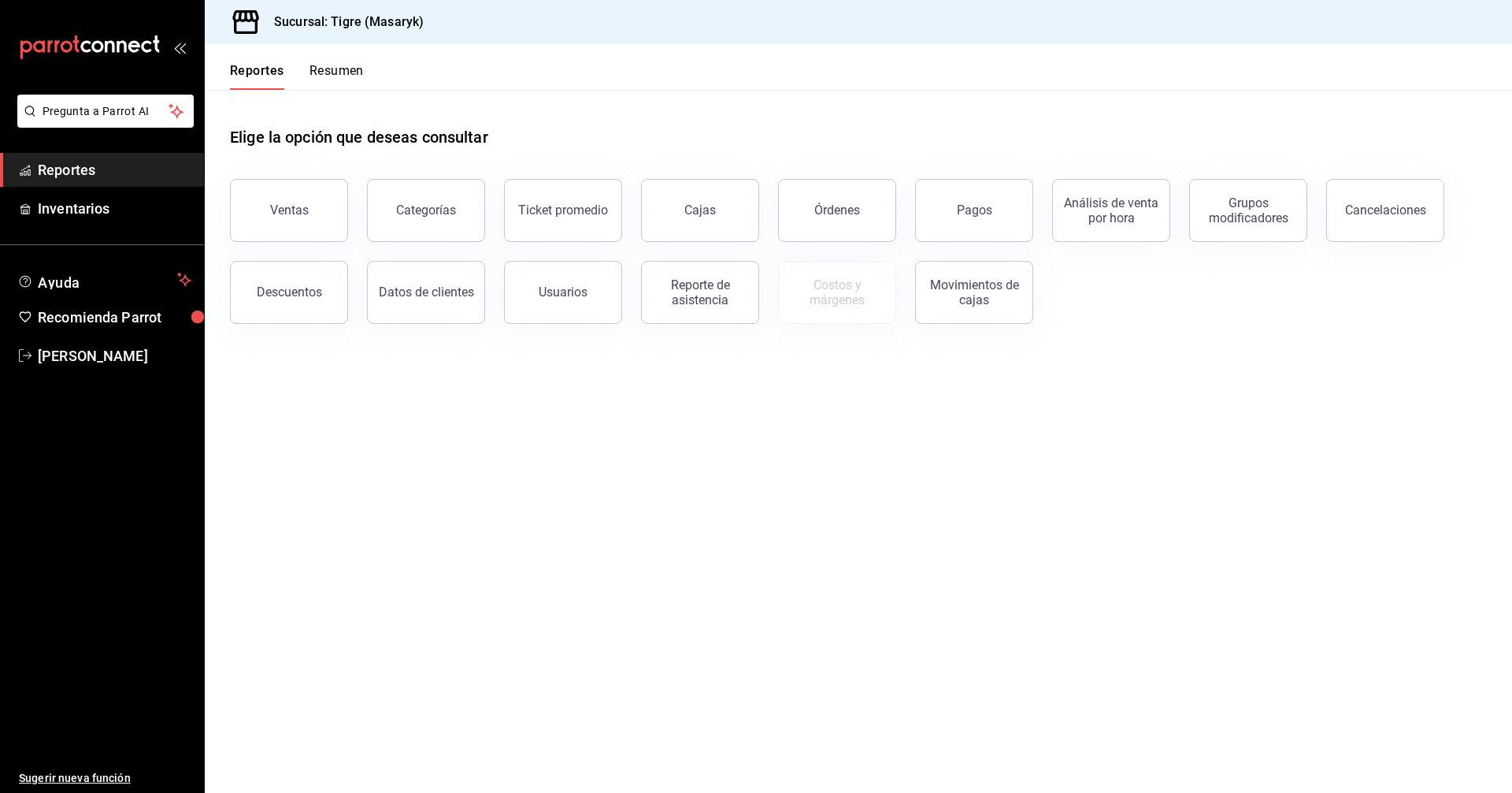
click at [329, 72] on button "Resumen" at bounding box center [337, 76] width 55 height 26
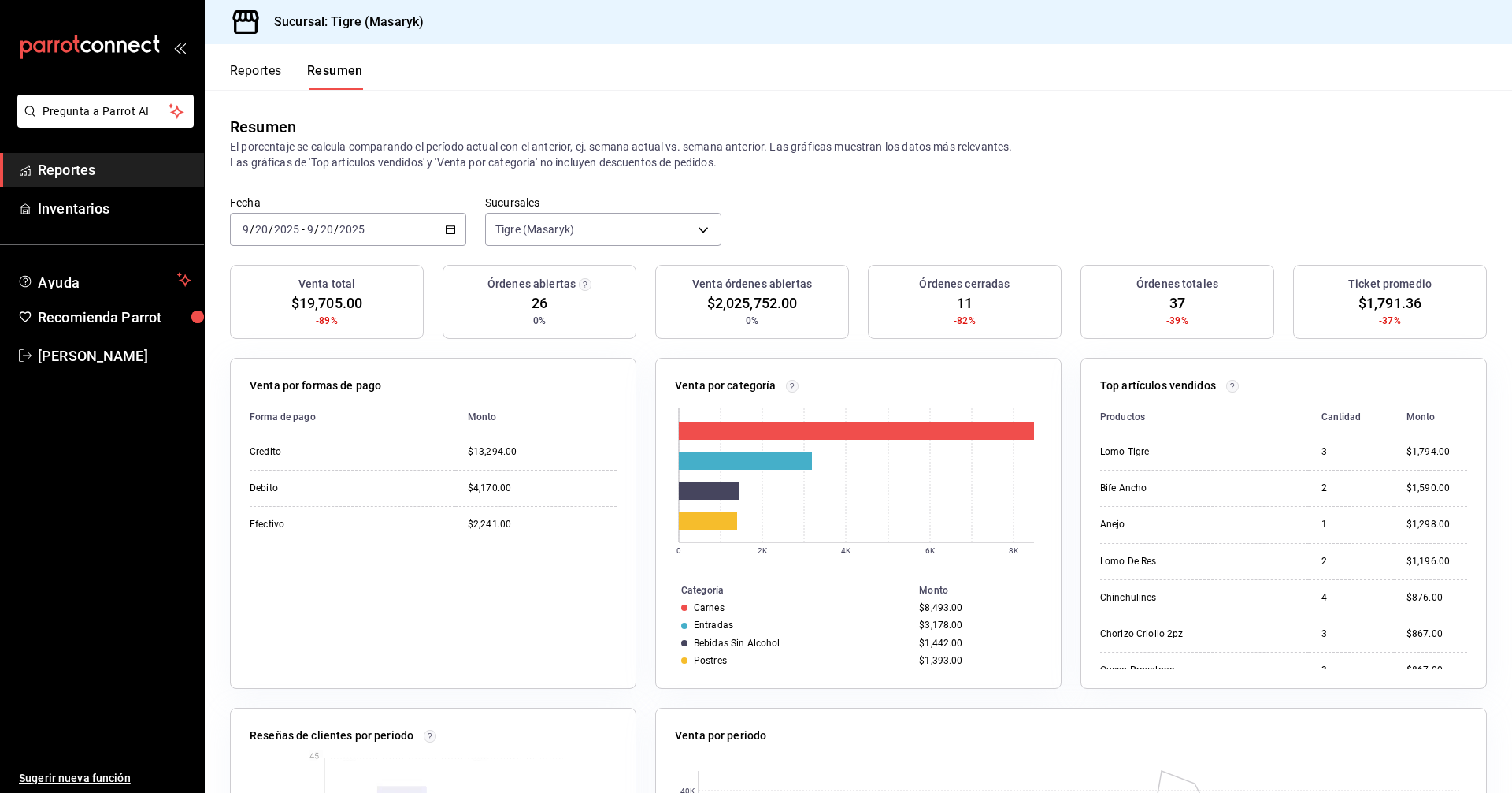
click at [262, 55] on div "Reportes Resumen" at bounding box center [283, 67] width 158 height 46
click at [257, 70] on button "Reportes" at bounding box center [255, 76] width 52 height 26
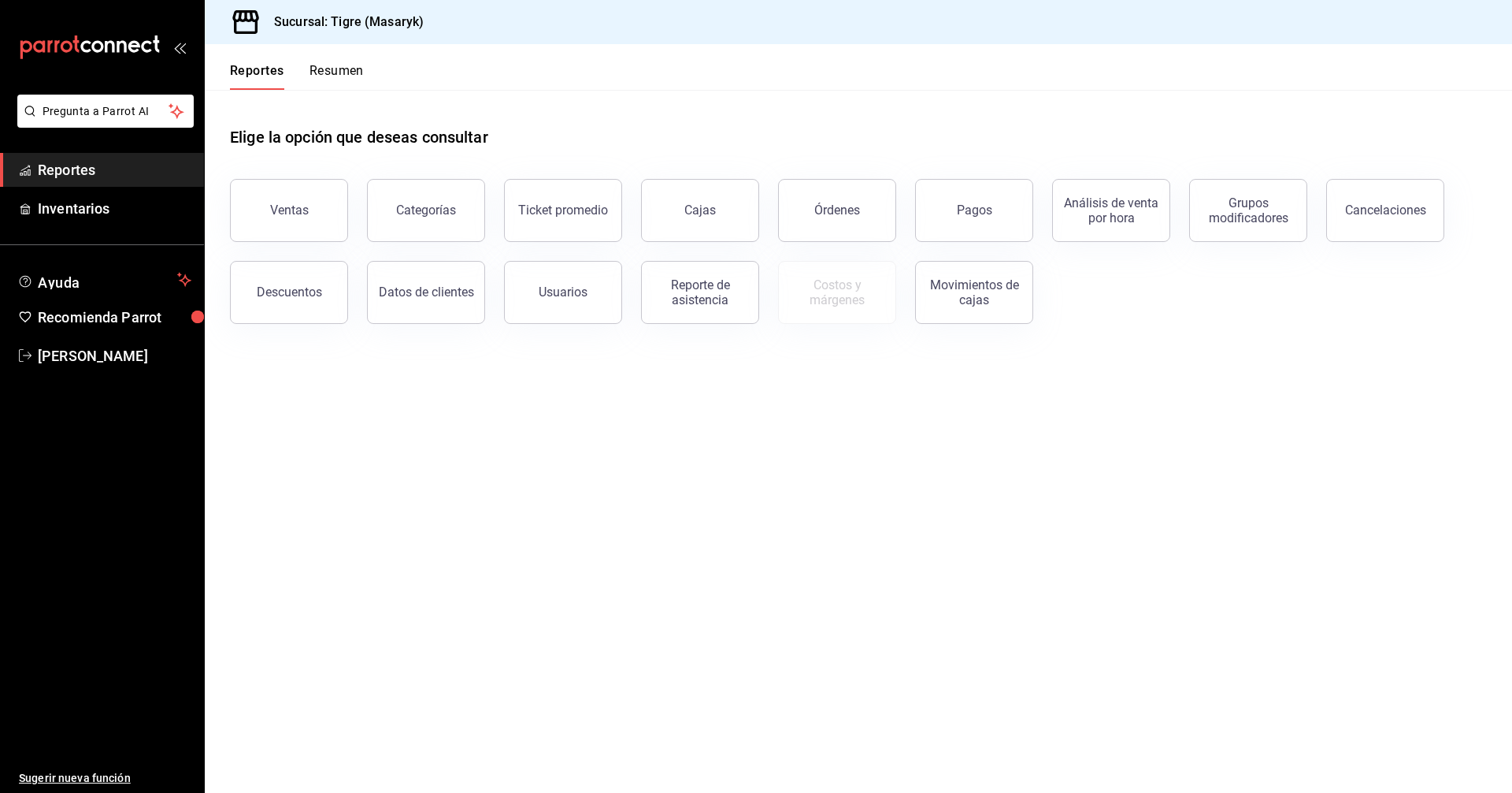
click at [330, 69] on button "Resumen" at bounding box center [337, 76] width 55 height 26
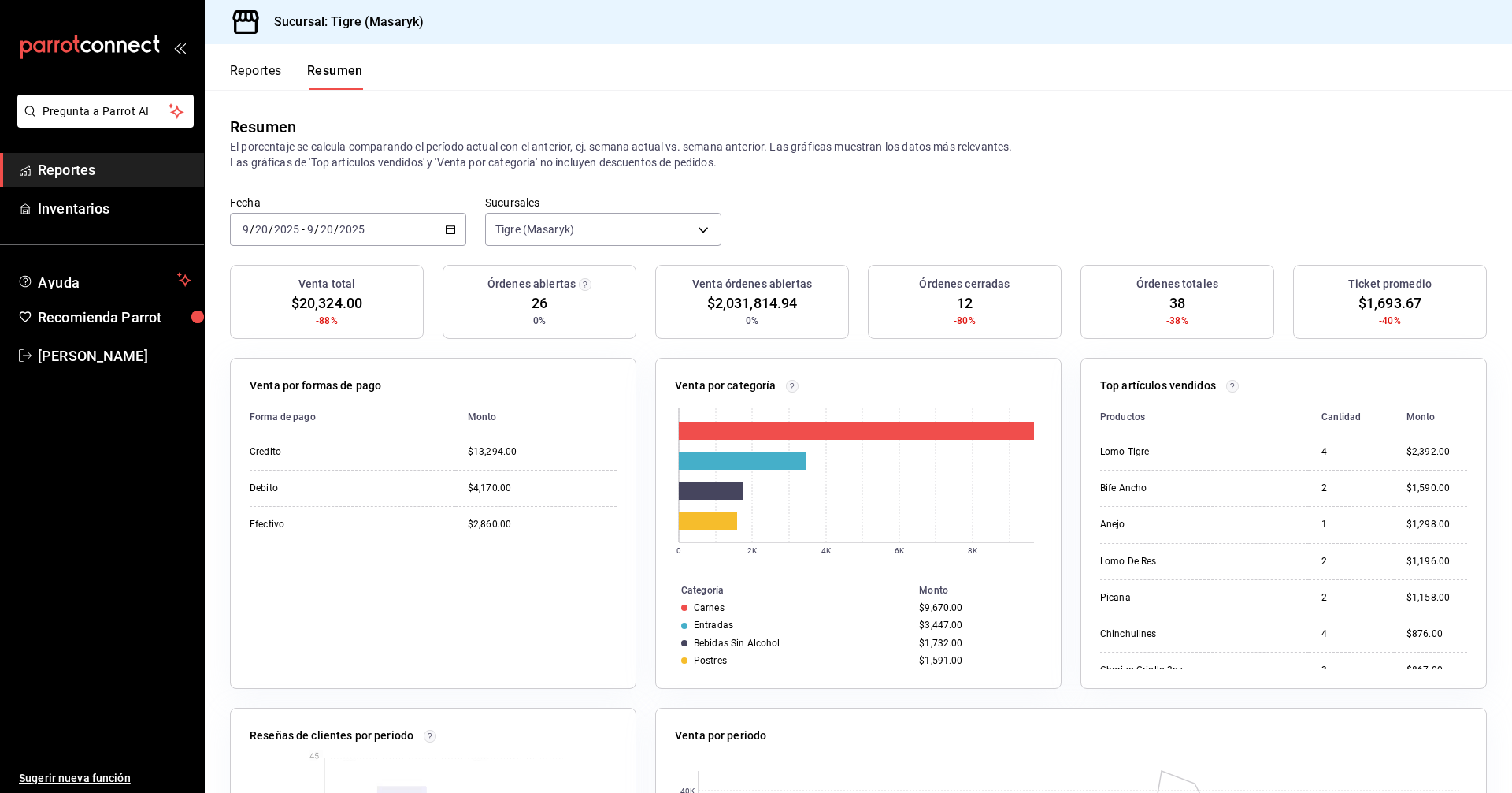
click at [274, 70] on button "Reportes" at bounding box center [255, 76] width 52 height 26
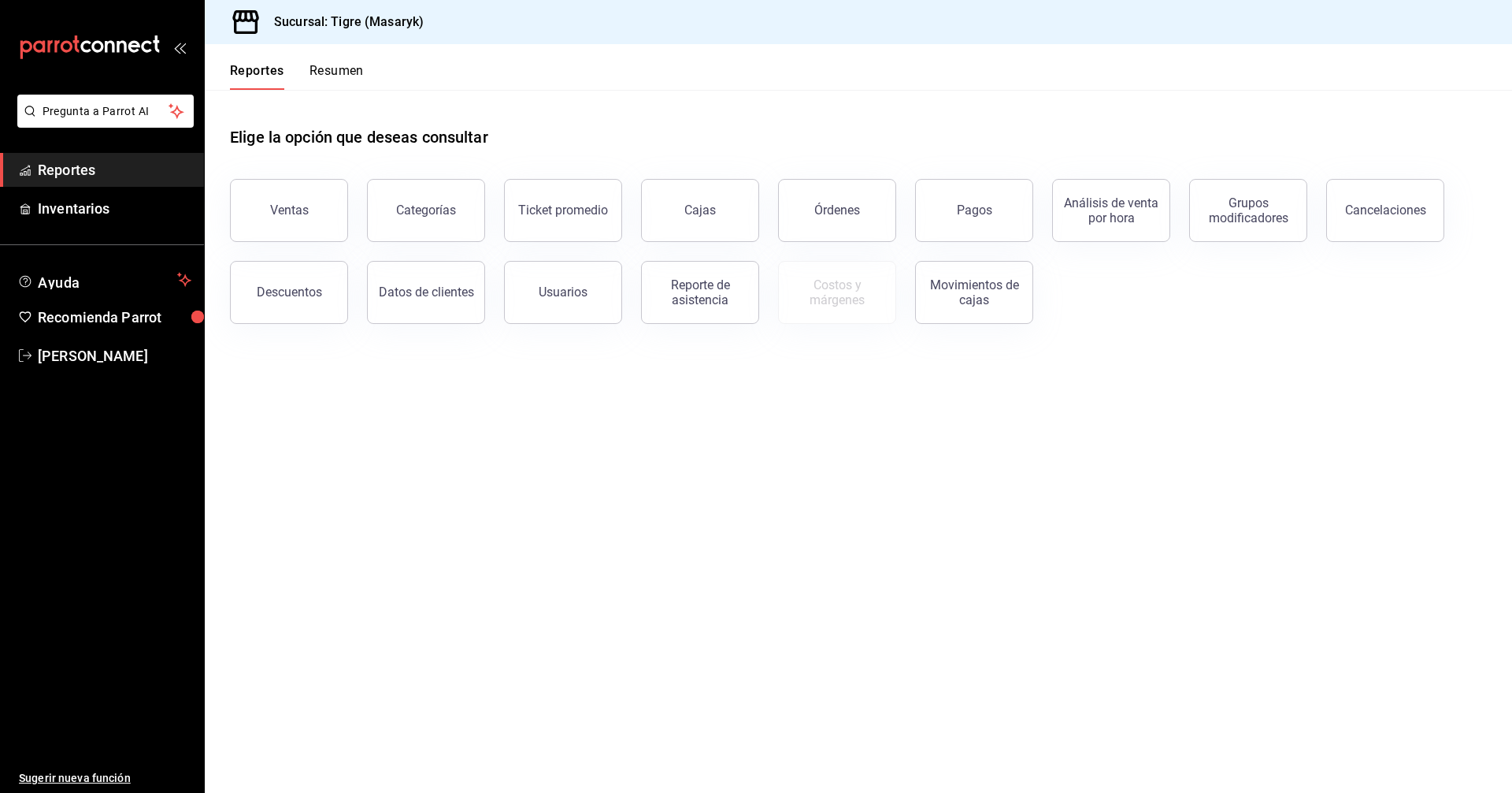
click at [334, 64] on button "Resumen" at bounding box center [337, 76] width 55 height 26
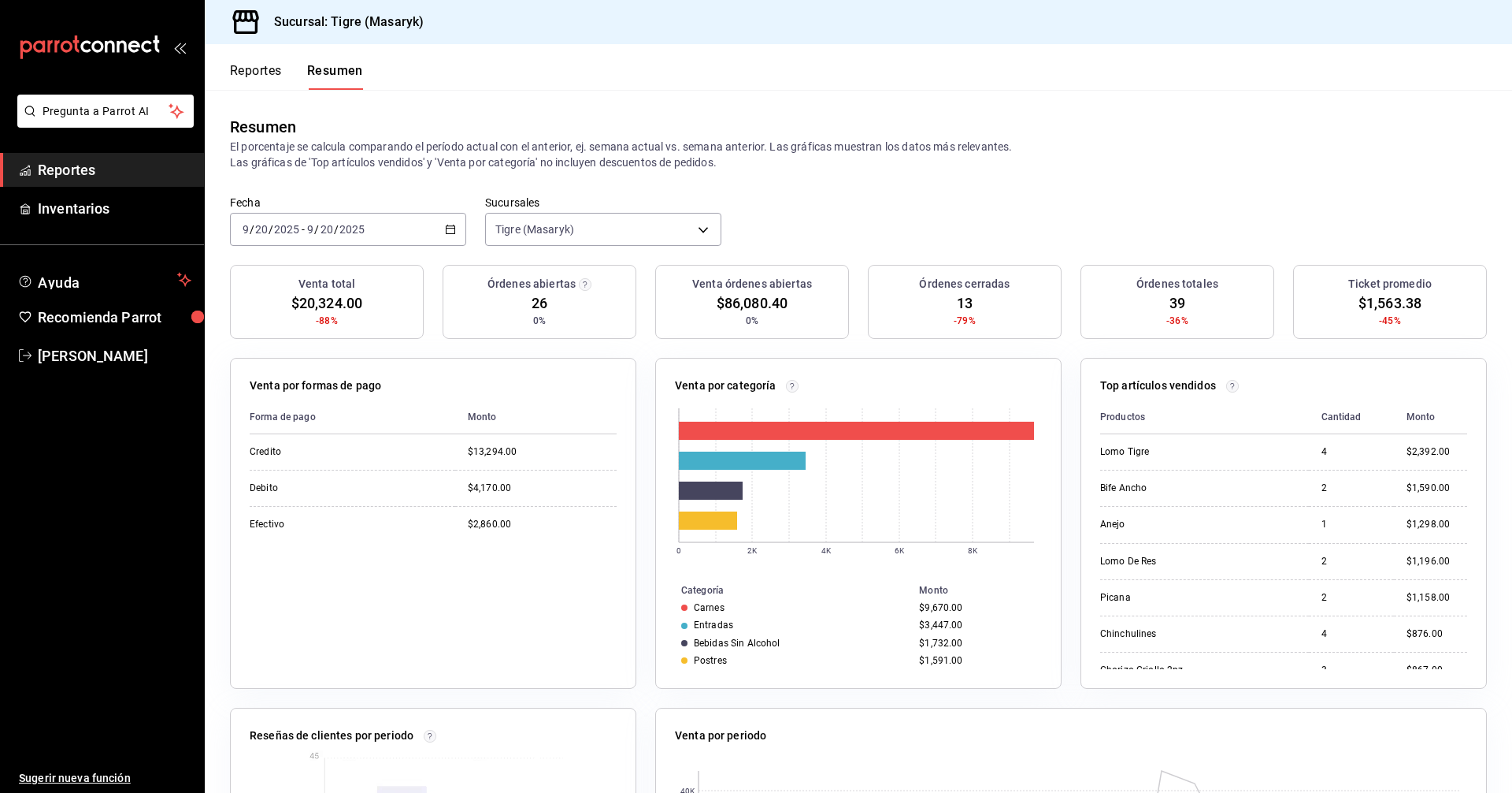
click at [270, 72] on button "Reportes" at bounding box center [255, 76] width 52 height 26
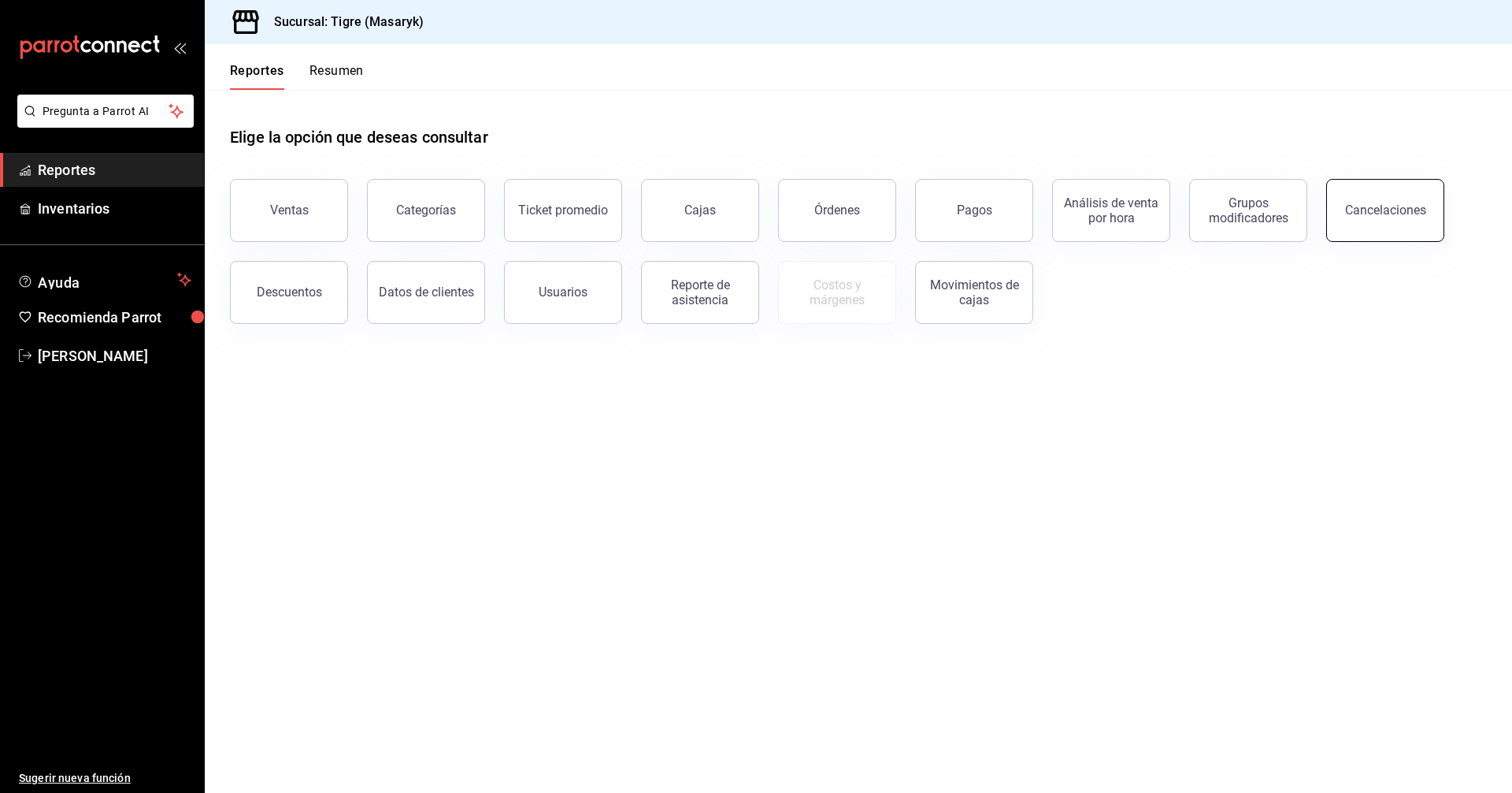
click at [1397, 208] on div "Cancelaciones" at bounding box center [1386, 210] width 81 height 15
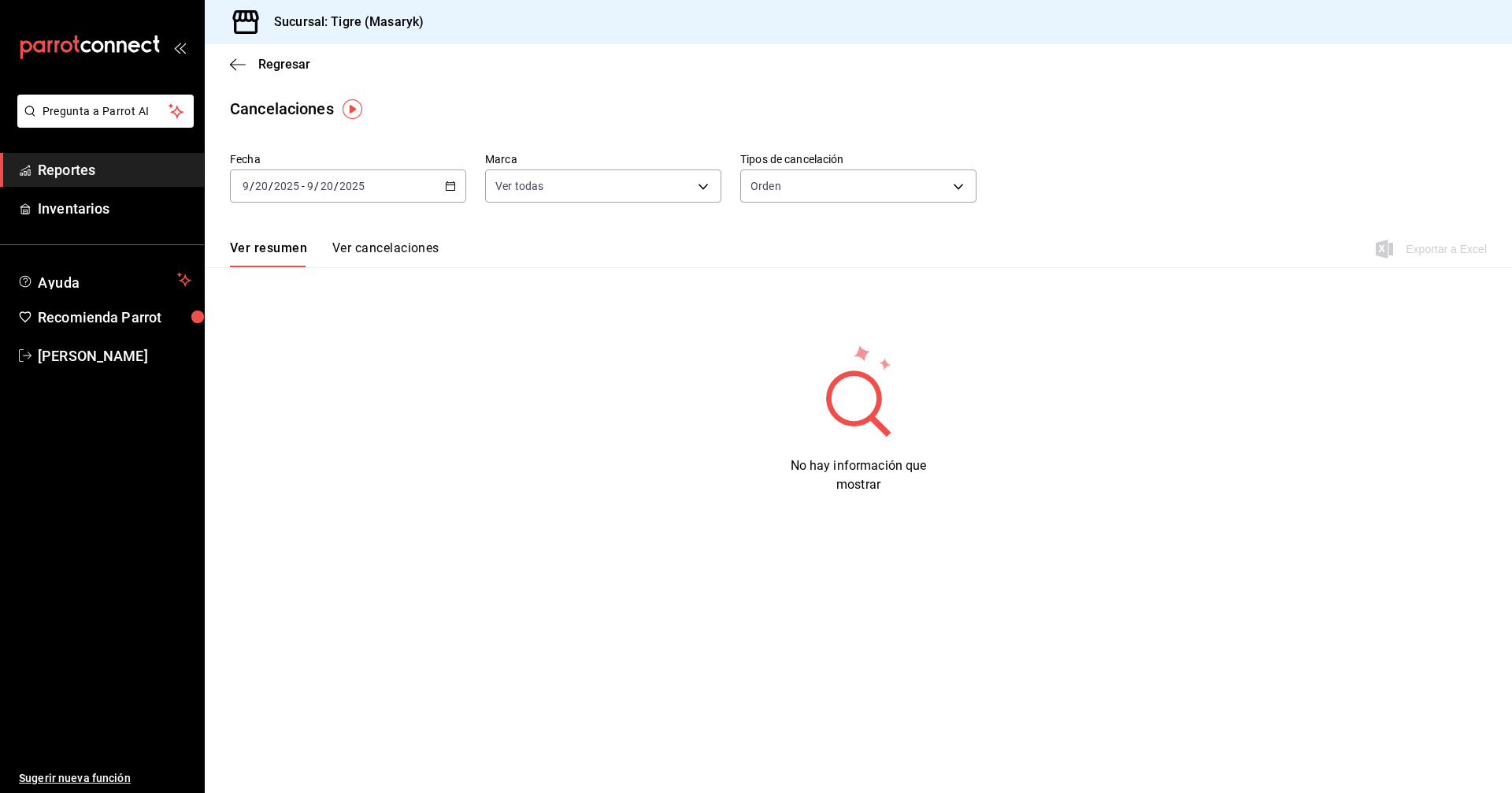
click at [397, 251] on button "Ver cancelaciones" at bounding box center [386, 253] width 107 height 26
click at [230, 58] on icon "button" at bounding box center [237, 64] width 16 height 14
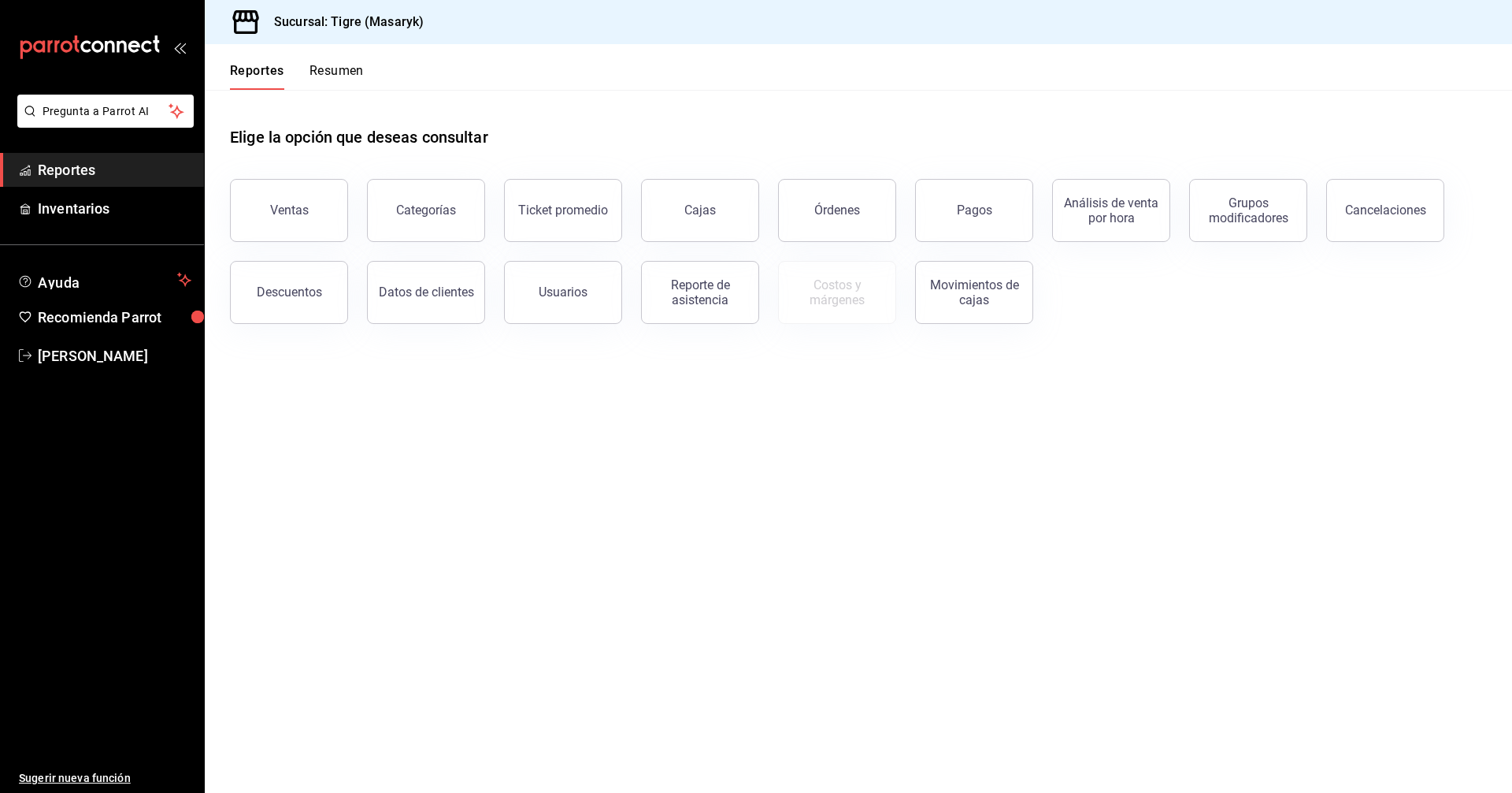
click at [347, 79] on button "Resumen" at bounding box center [337, 76] width 55 height 26
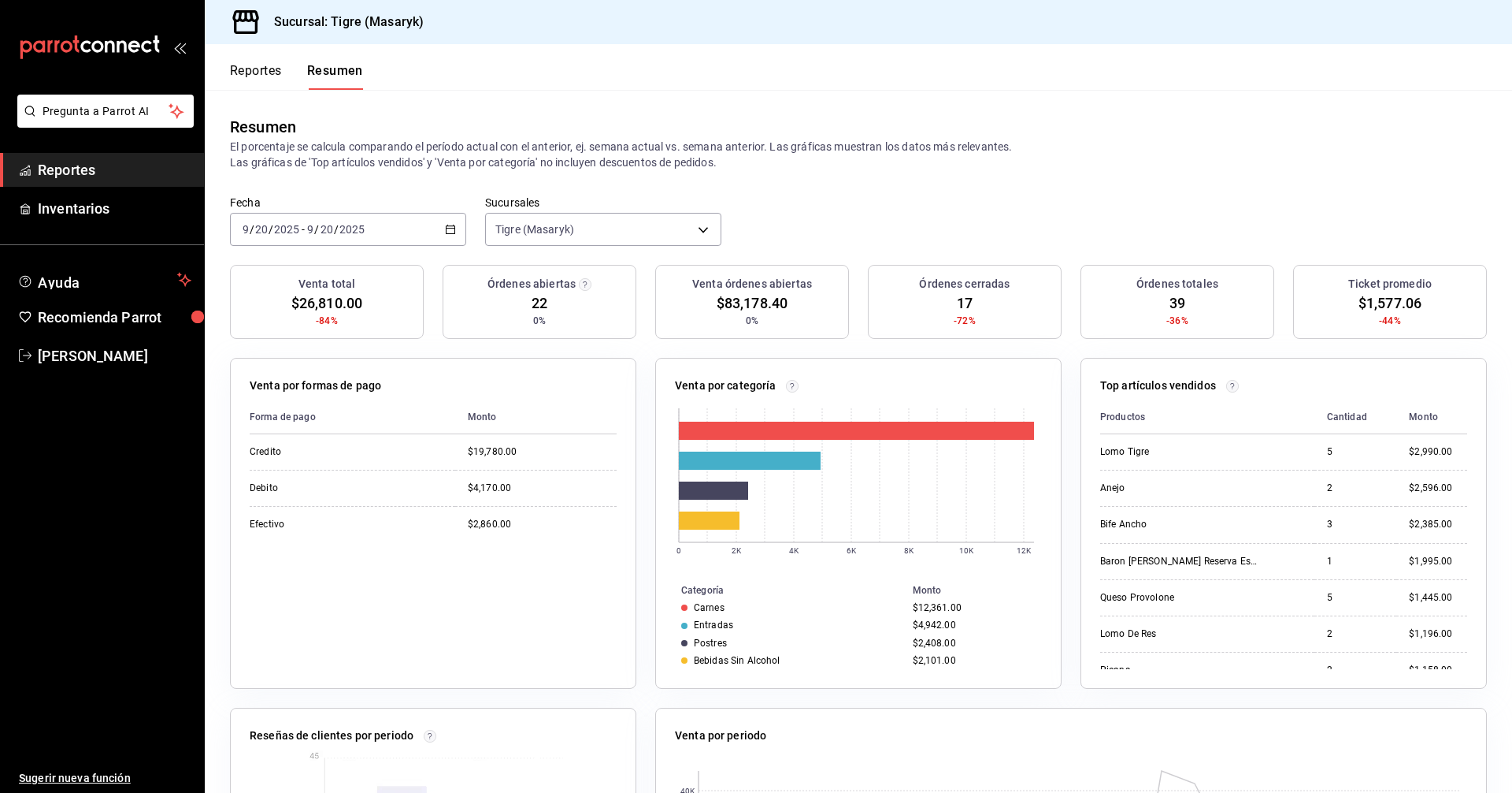
click at [270, 81] on button "Reportes" at bounding box center [255, 76] width 52 height 26
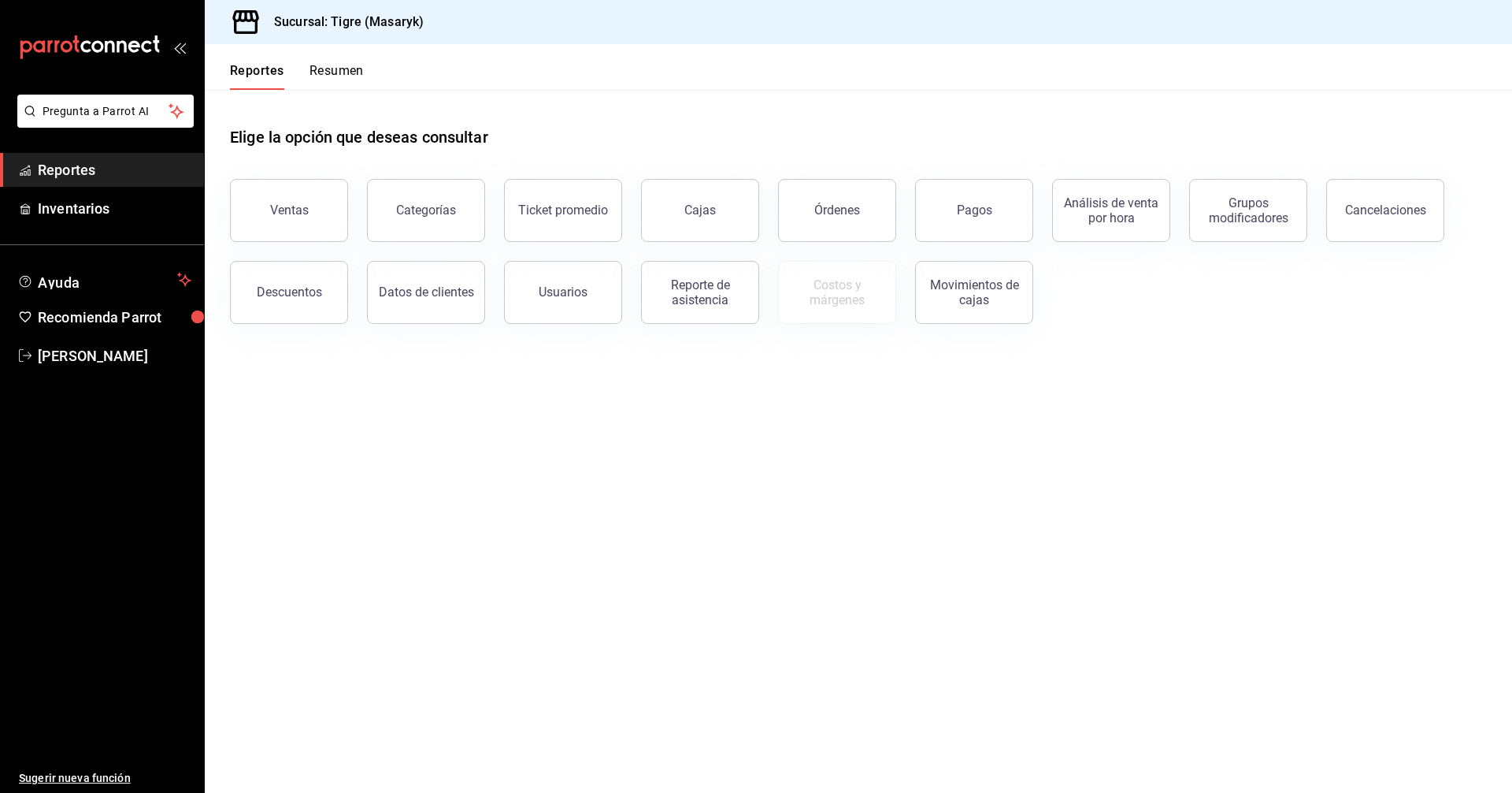
click at [344, 74] on button "Resumen" at bounding box center [337, 76] width 55 height 26
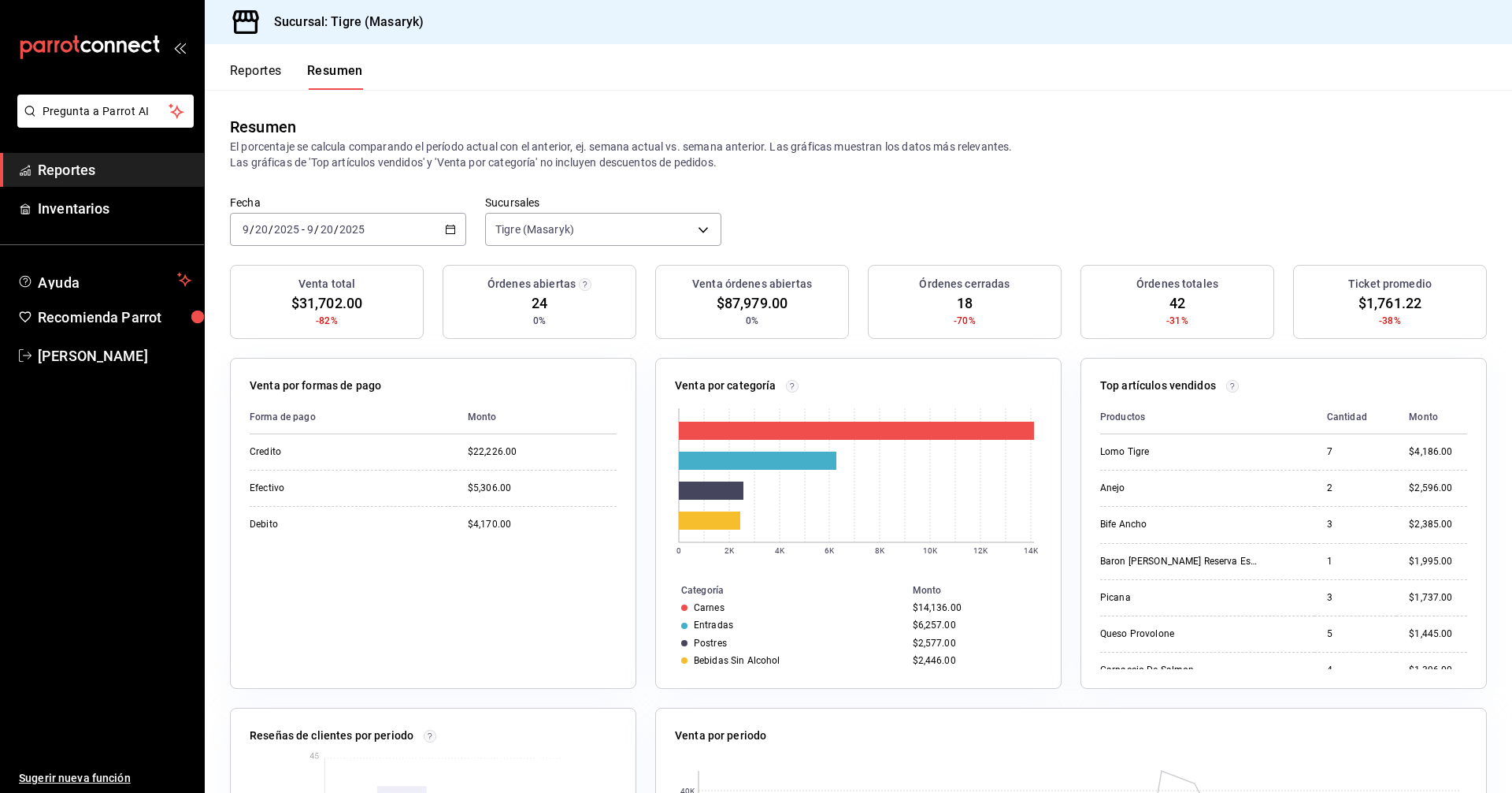
click at [249, 72] on button "Reportes" at bounding box center [255, 76] width 52 height 26
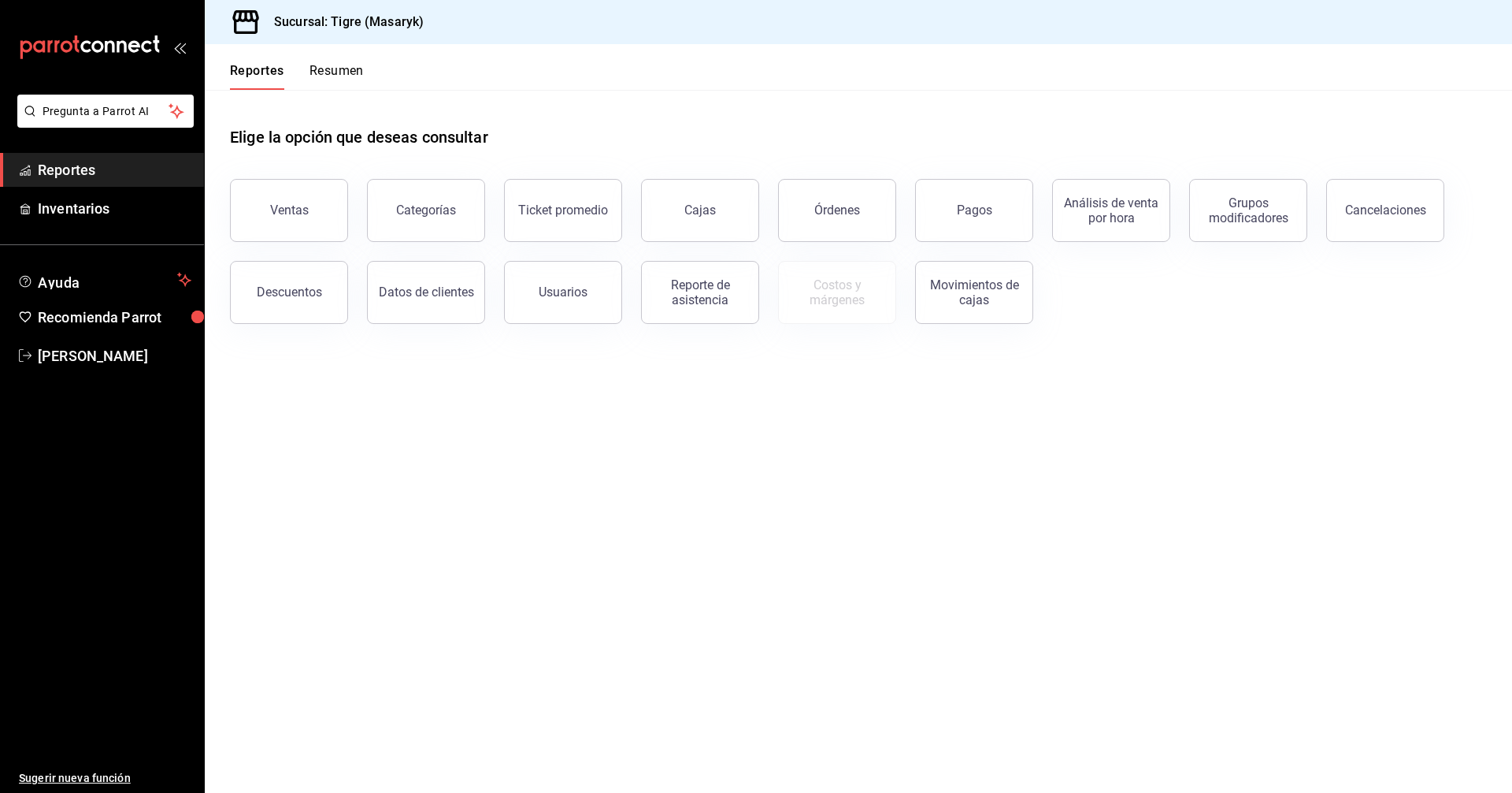
click at [328, 66] on button "Resumen" at bounding box center [337, 76] width 55 height 26
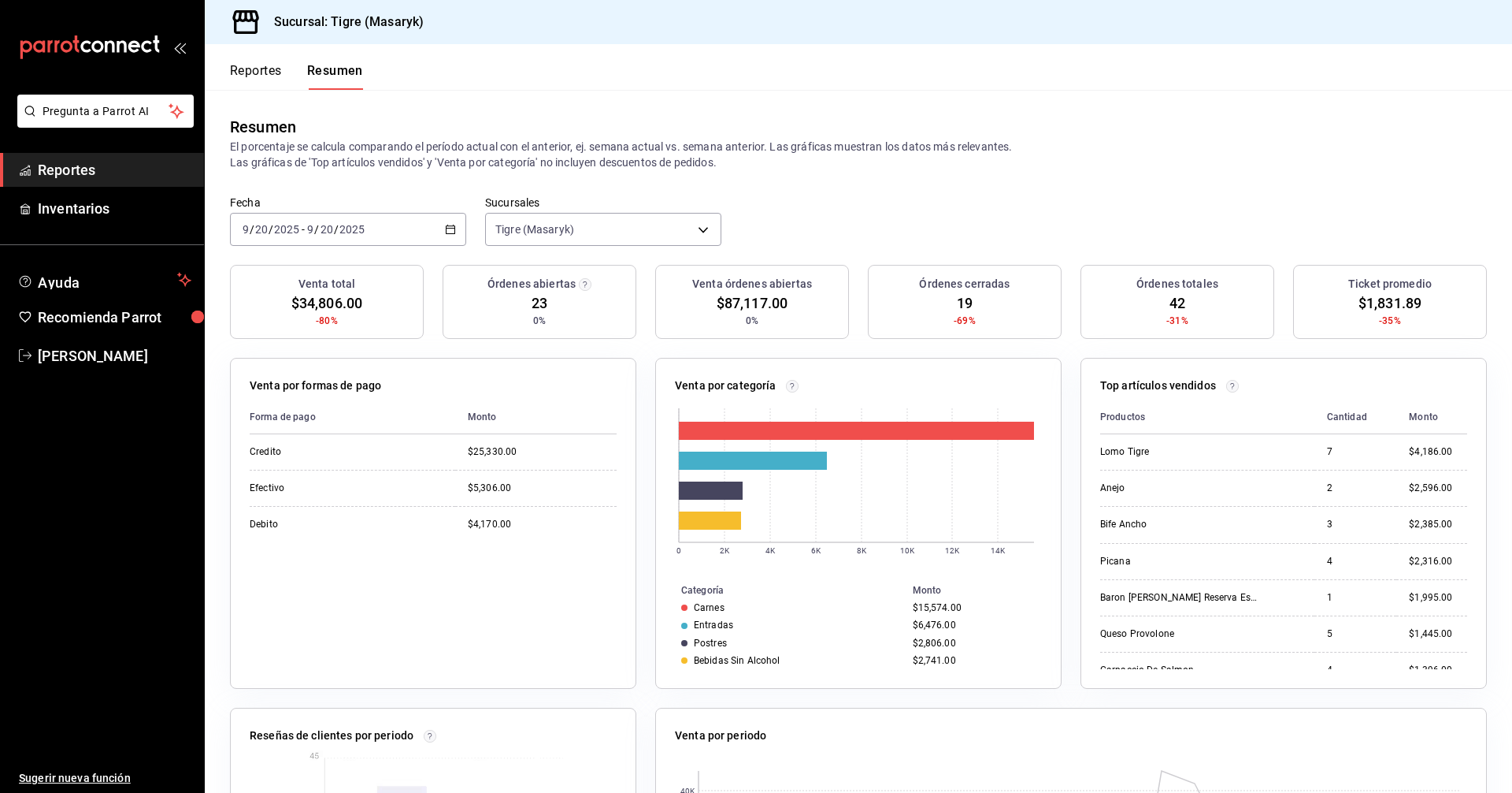
click at [276, 71] on button "Reportes" at bounding box center [255, 76] width 52 height 26
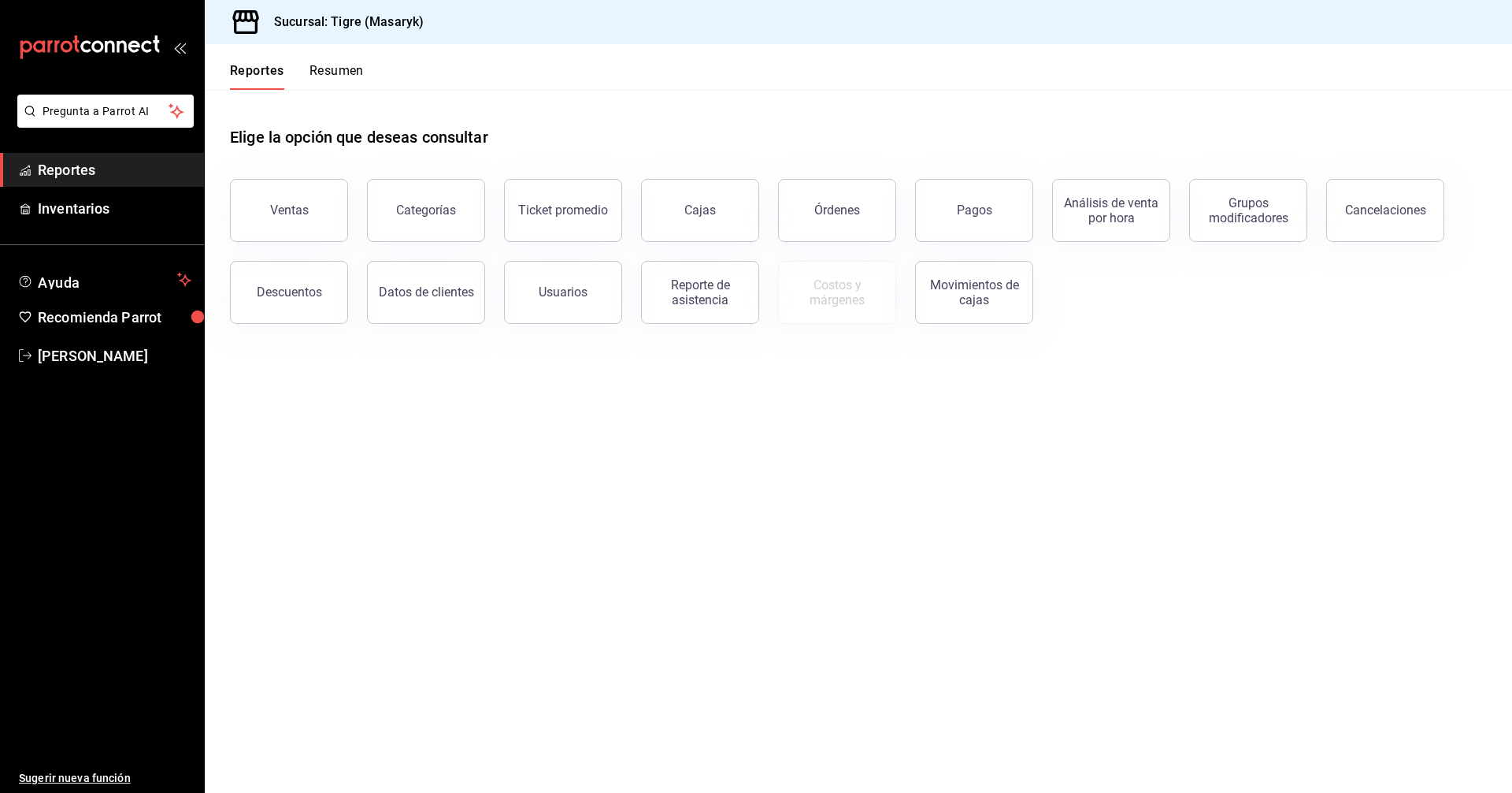
click at [340, 69] on button "Resumen" at bounding box center [337, 76] width 55 height 26
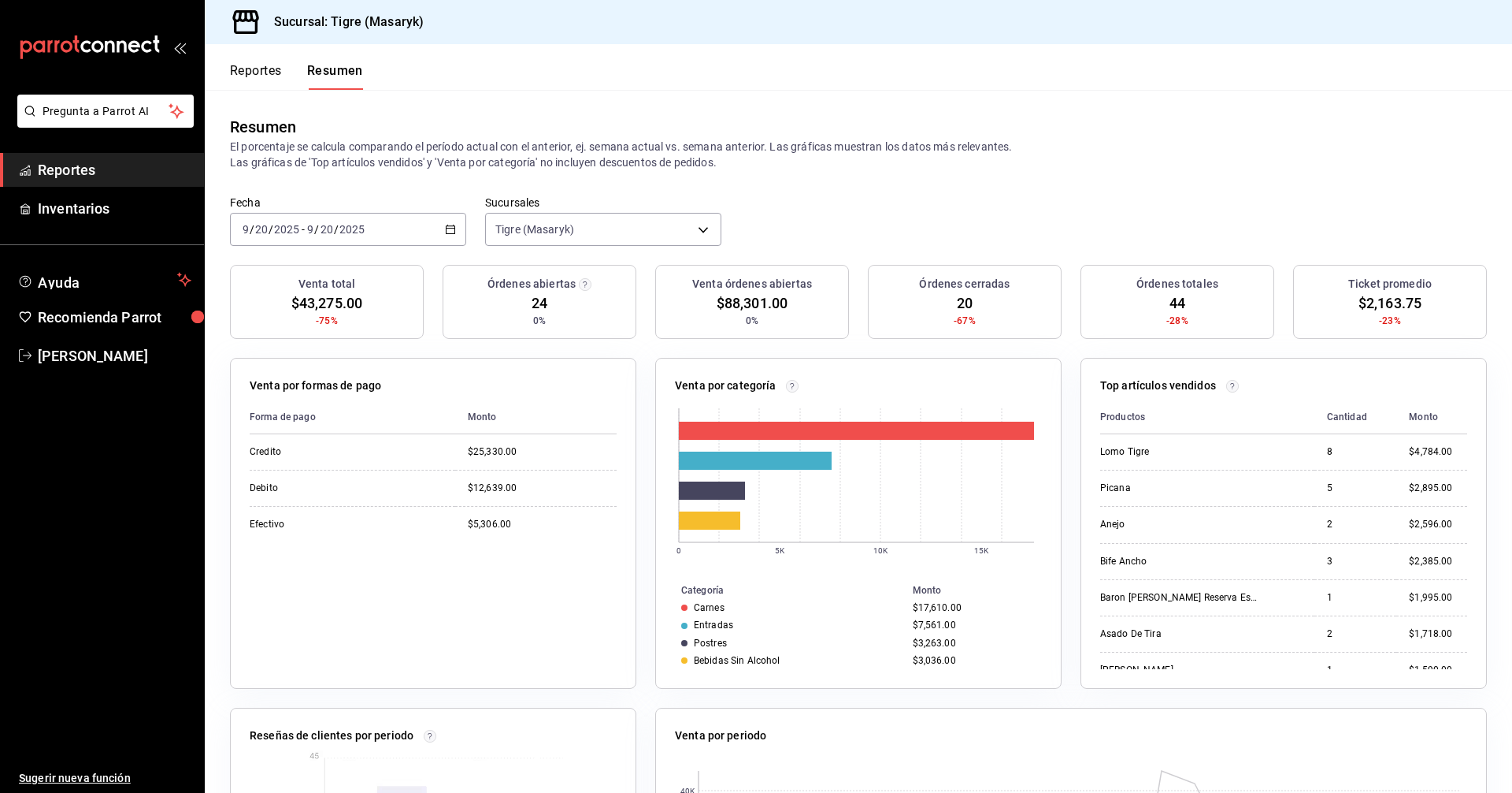
click at [249, 63] on button "Reportes" at bounding box center [255, 76] width 52 height 26
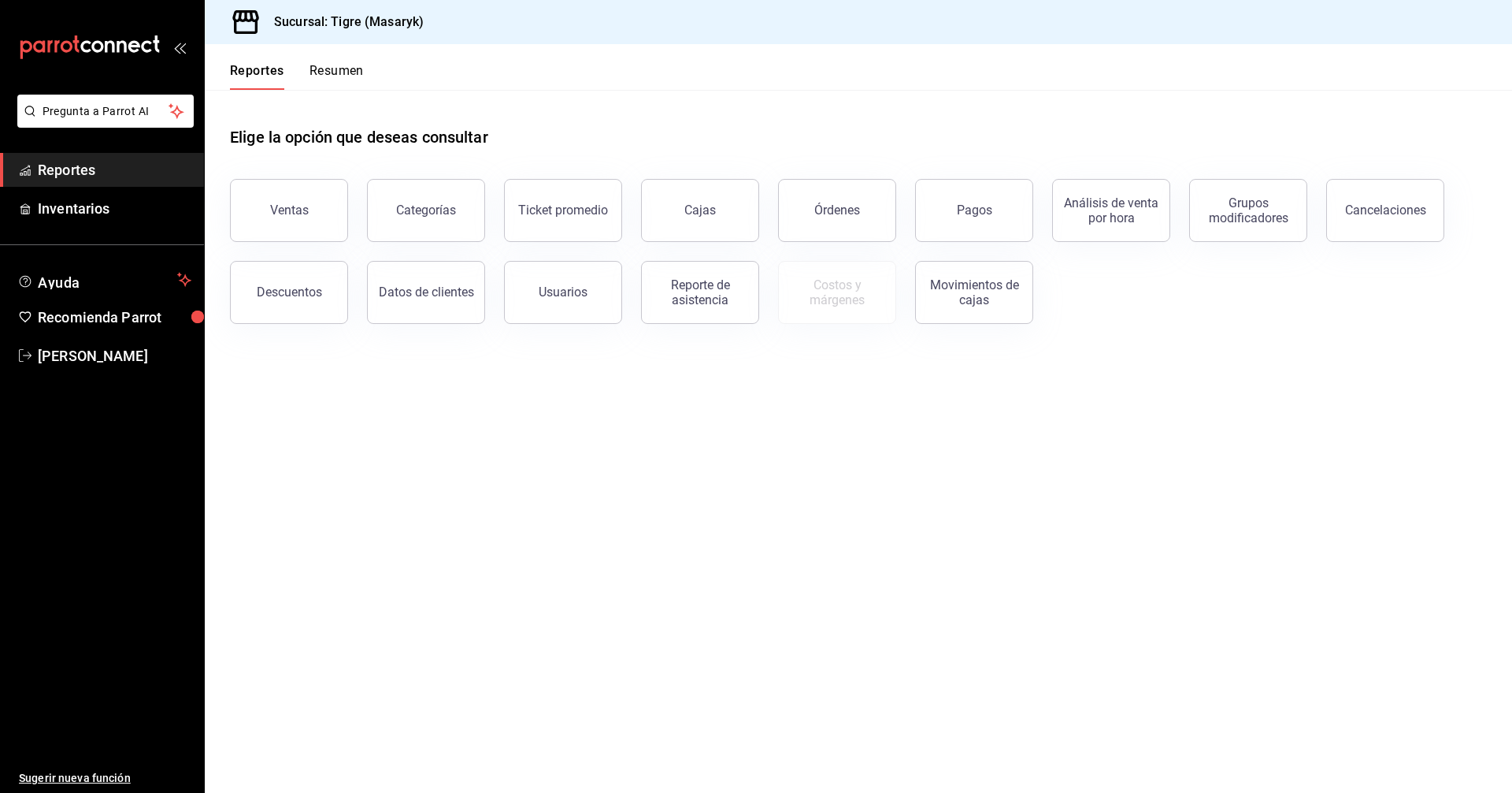
click at [328, 73] on button "Resumen" at bounding box center [337, 76] width 55 height 26
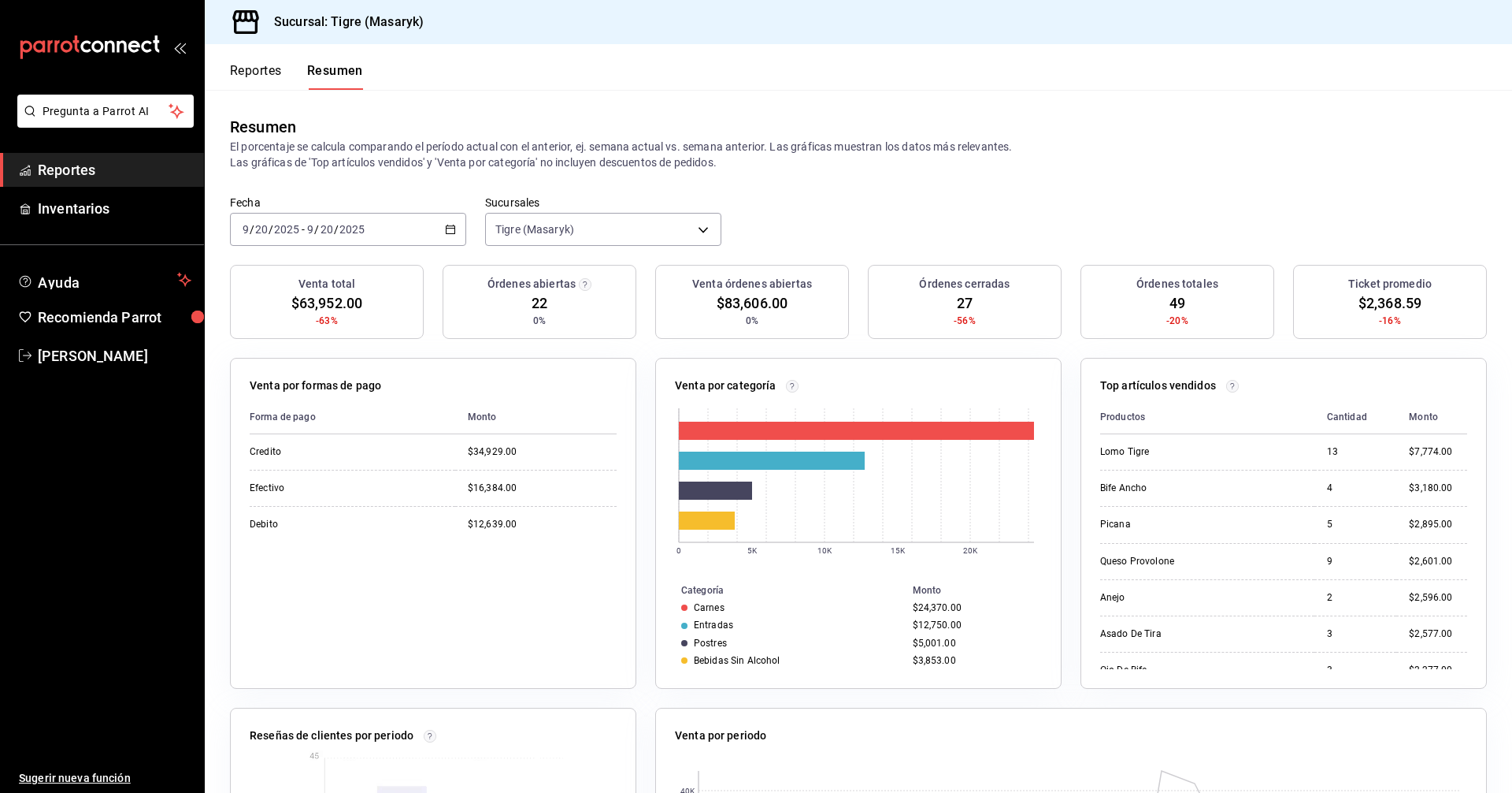
click at [242, 75] on button "Reportes" at bounding box center [255, 76] width 52 height 26
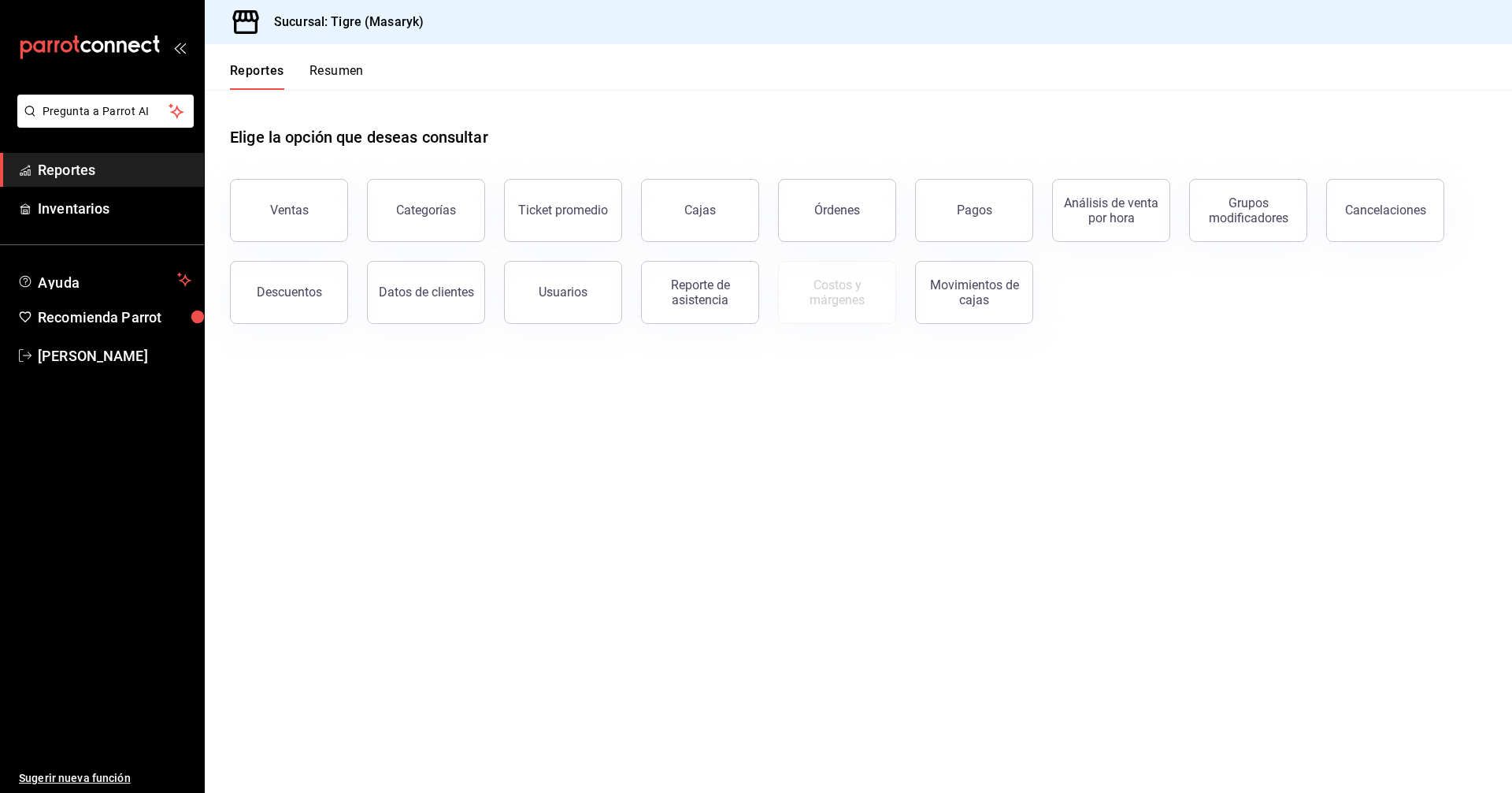
click at [339, 78] on button "Resumen" at bounding box center [337, 76] width 55 height 26
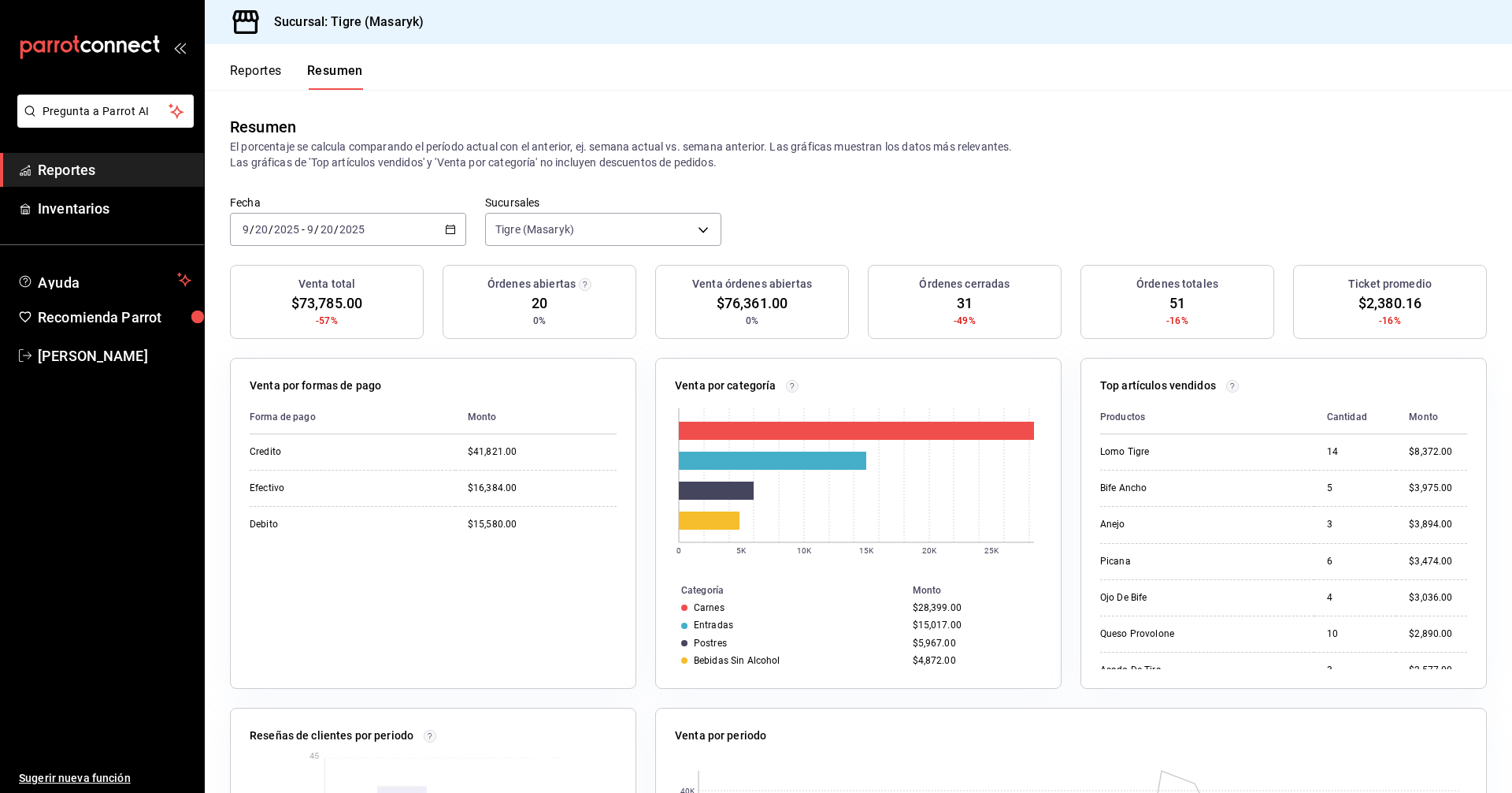
click at [244, 73] on button "Reportes" at bounding box center [255, 76] width 52 height 26
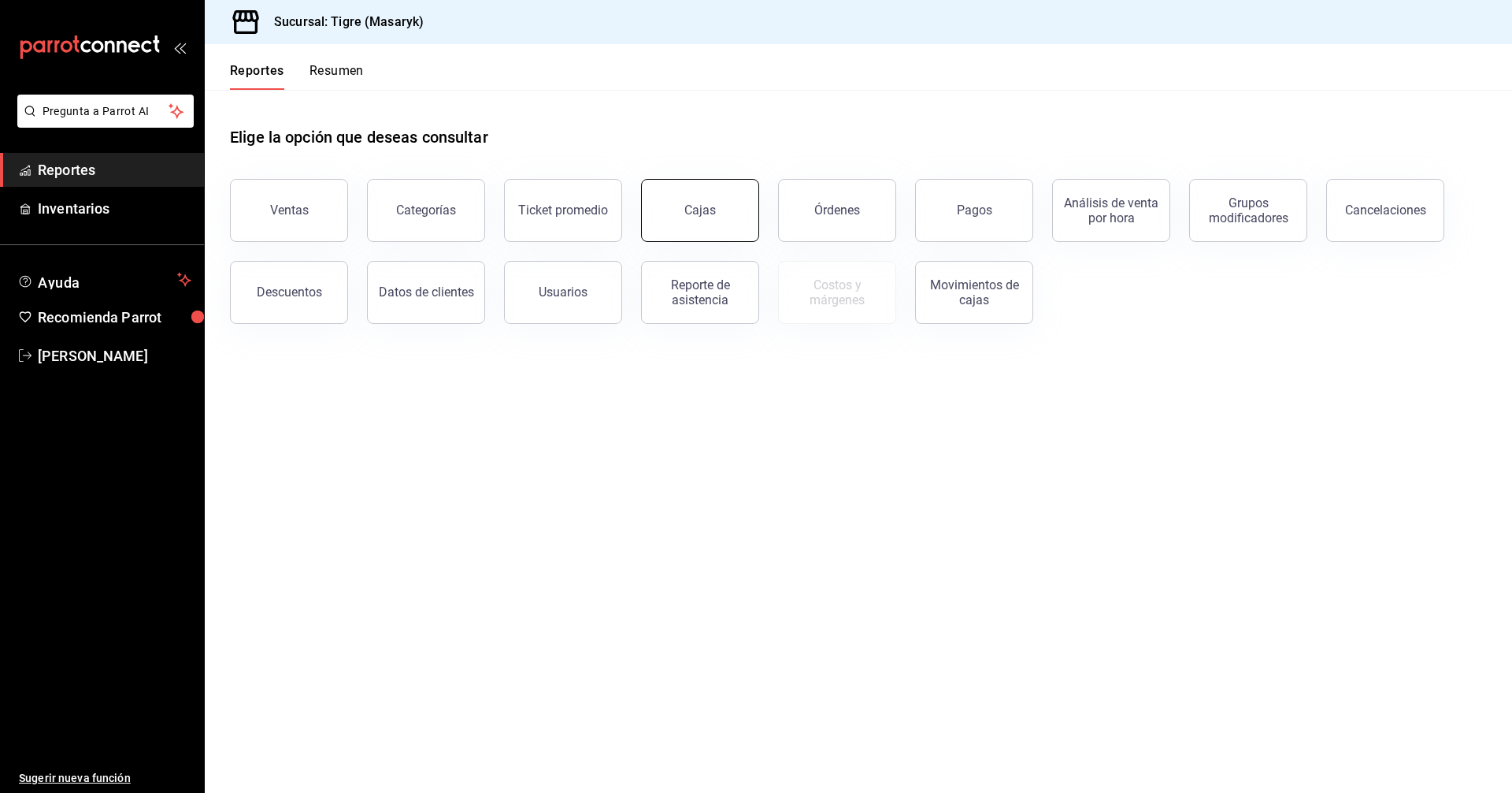
click at [644, 214] on div "Cajas" at bounding box center [691, 201] width 137 height 82
click at [701, 223] on link "Cajas" at bounding box center [700, 210] width 118 height 63
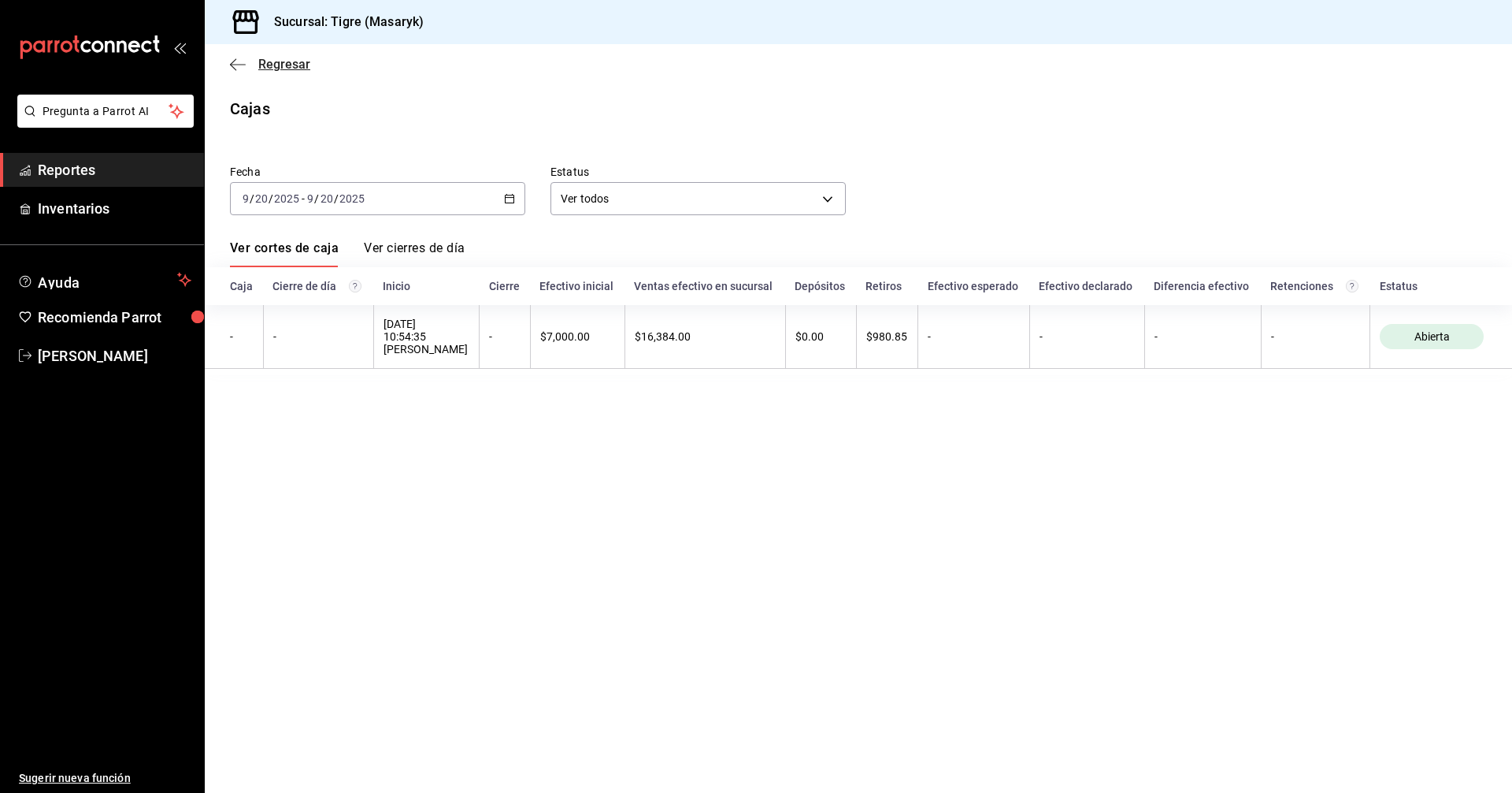
click at [233, 65] on icon "button" at bounding box center [237, 64] width 16 height 14
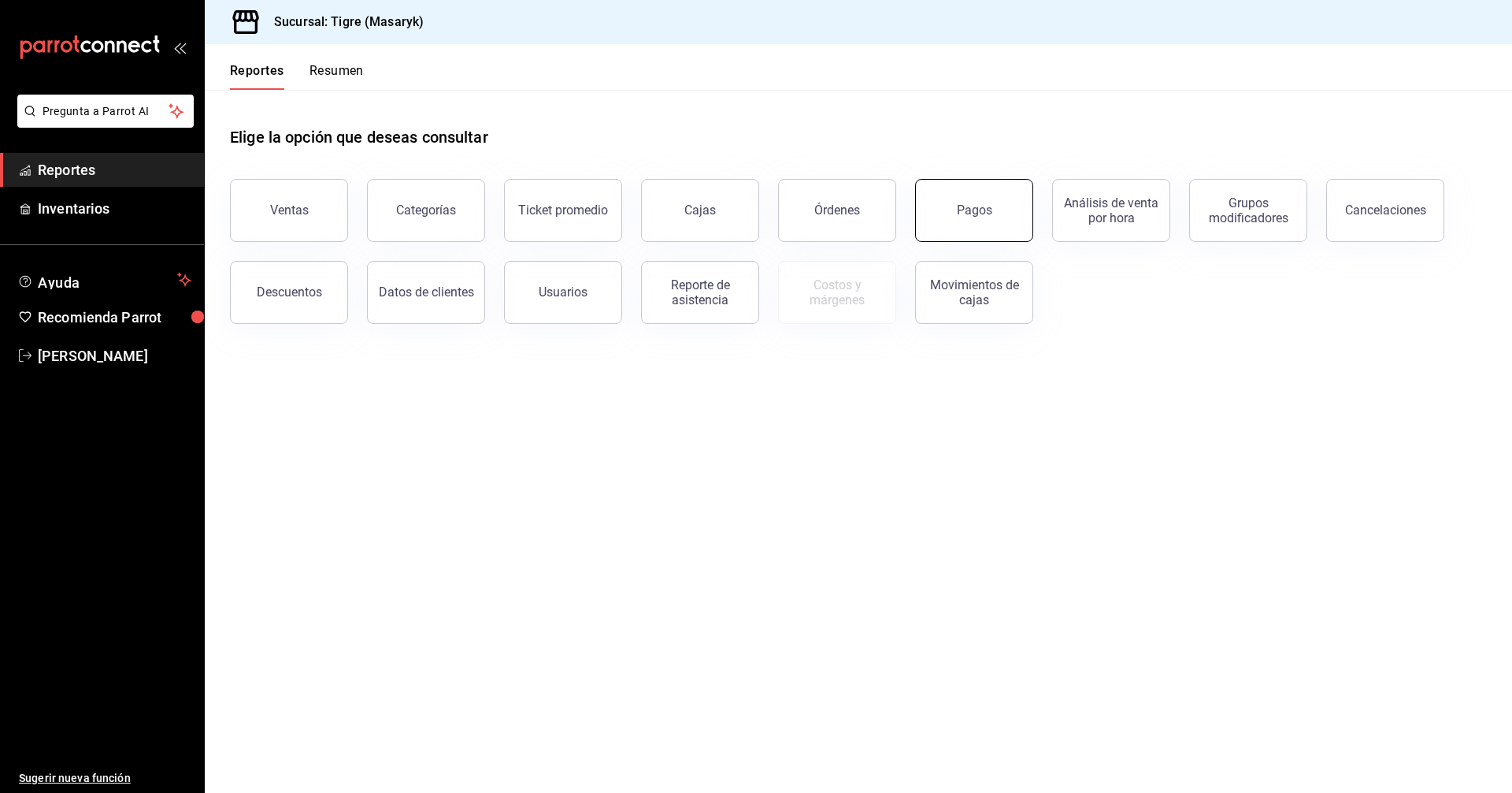
click at [992, 228] on button "Pagos" at bounding box center [973, 210] width 118 height 63
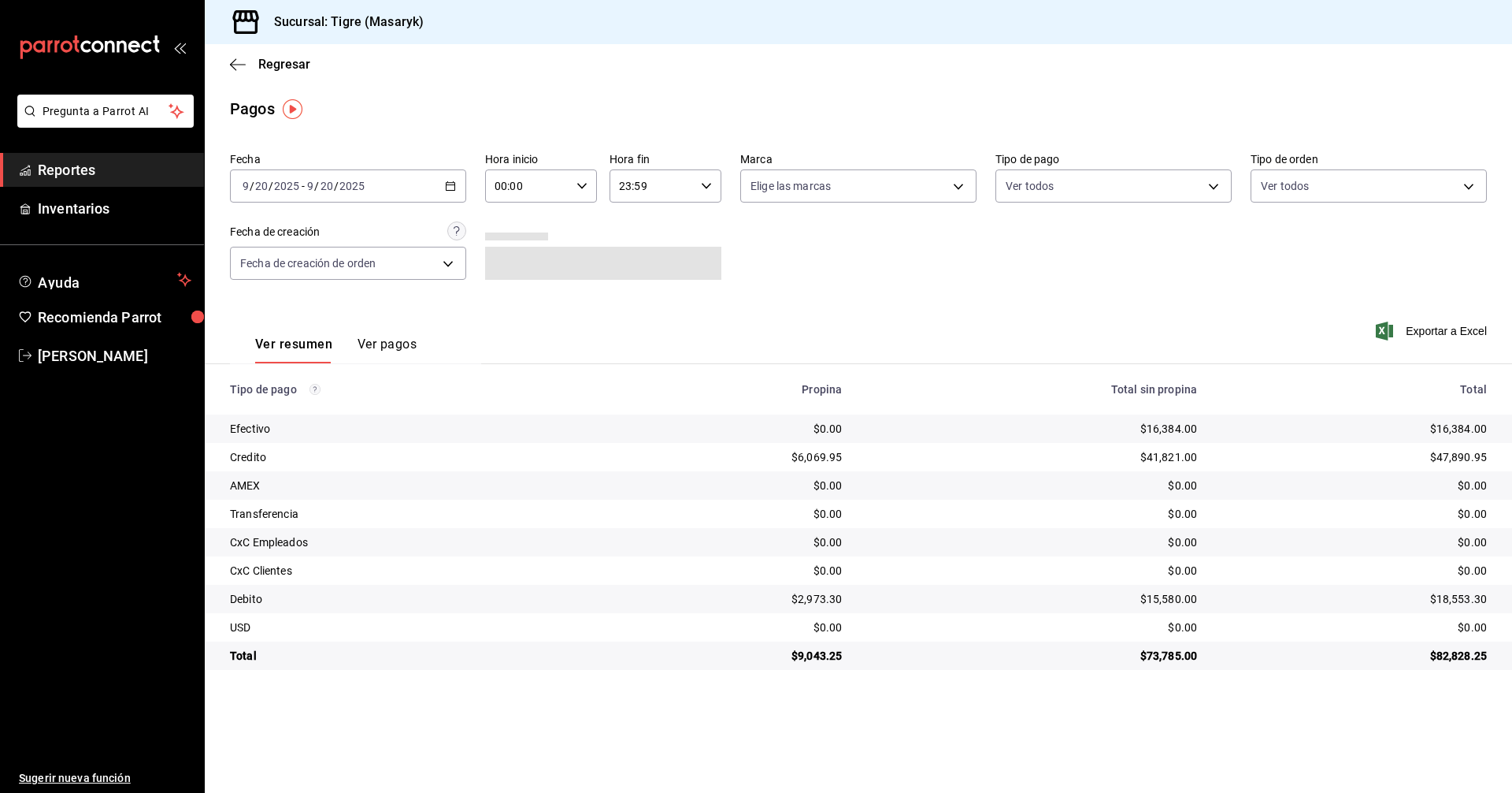
click at [541, 185] on input "00:00" at bounding box center [527, 186] width 85 height 31
click at [518, 249] on button "05" at bounding box center [513, 257] width 50 height 31
type input "05:00"
click at [1005, 310] on div at bounding box center [756, 396] width 1512 height 793
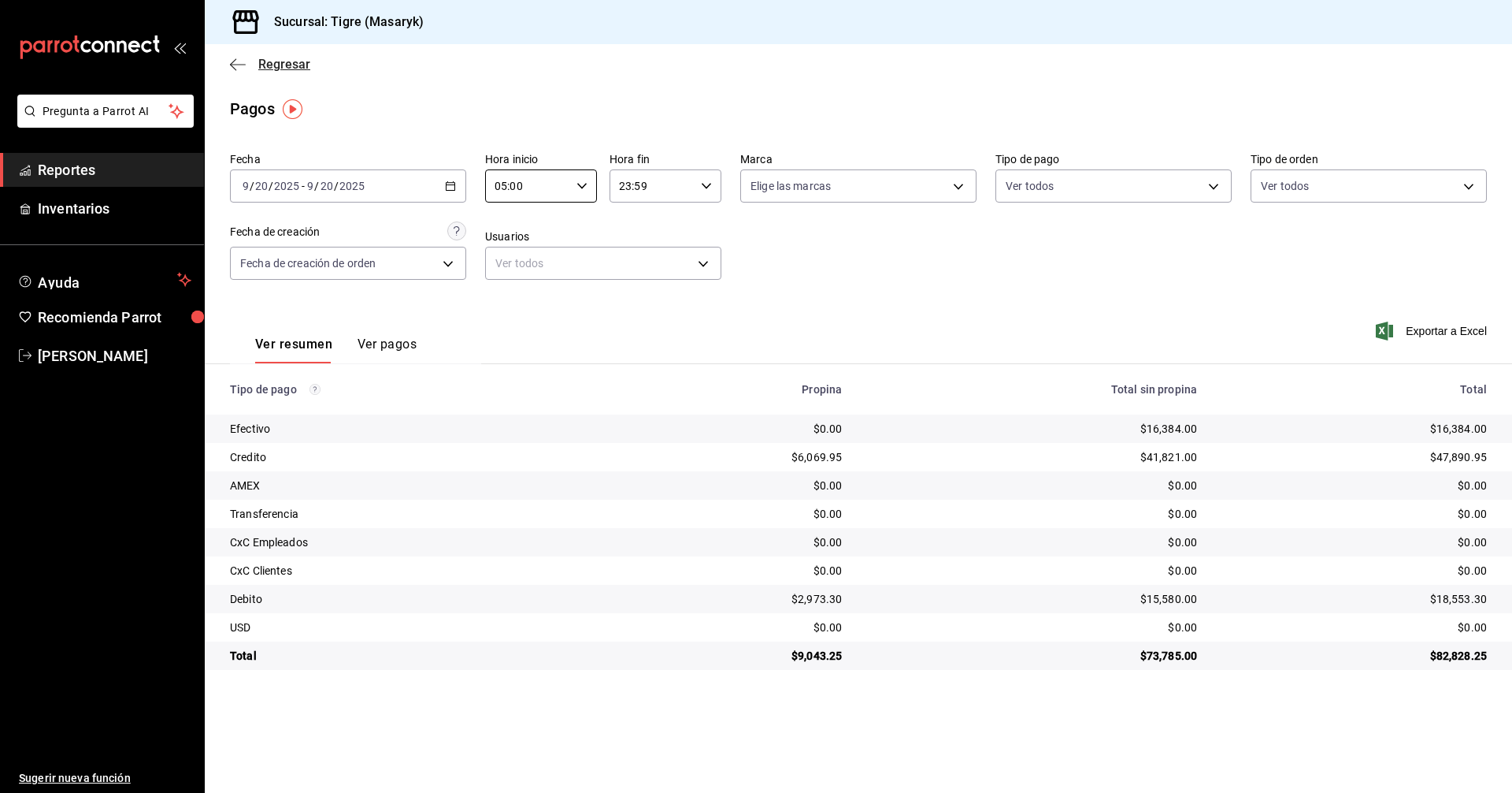
click at [233, 64] on icon "button" at bounding box center [237, 64] width 16 height 1
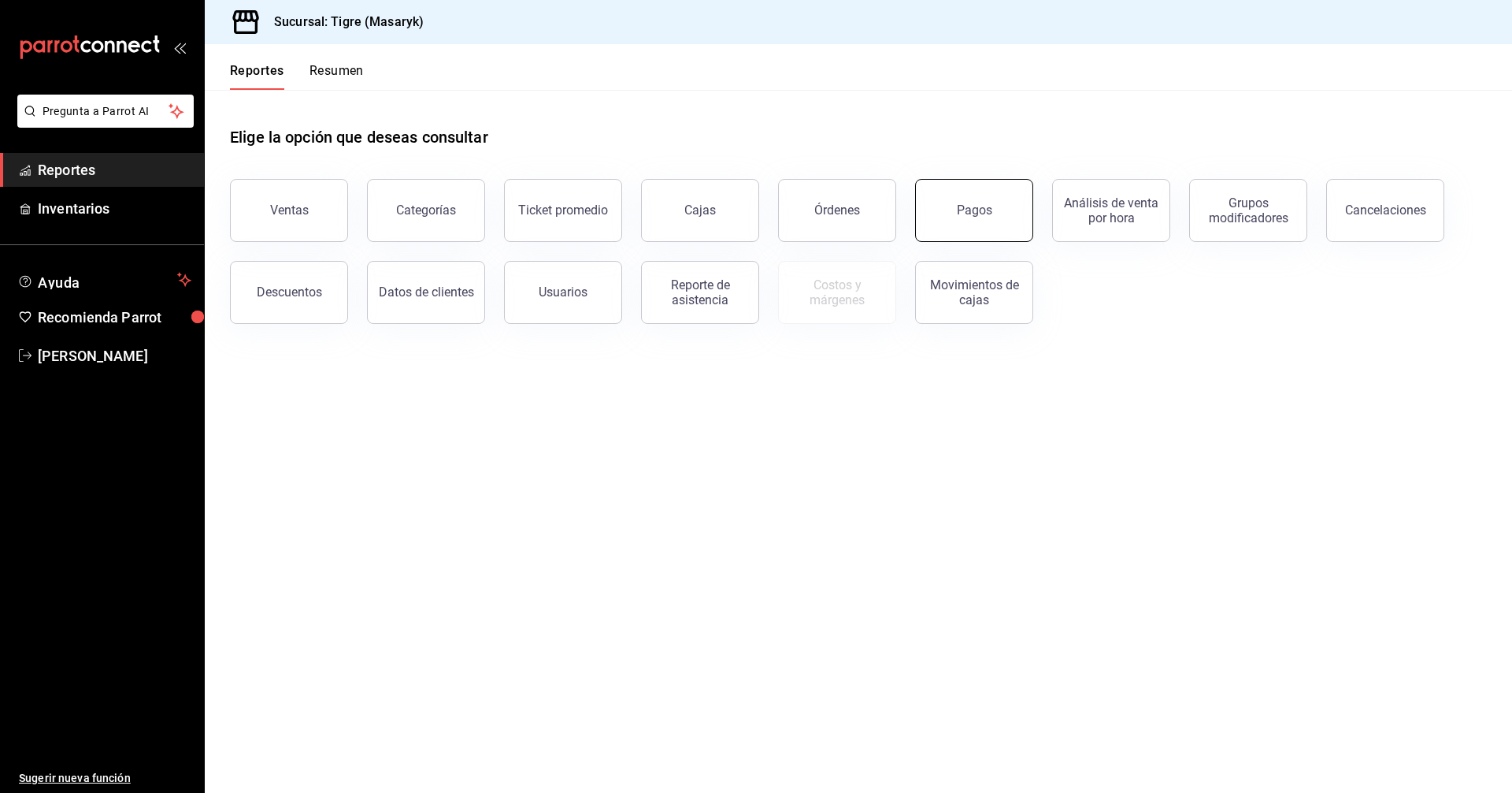
click at [971, 204] on div "Pagos" at bounding box center [974, 210] width 36 height 15
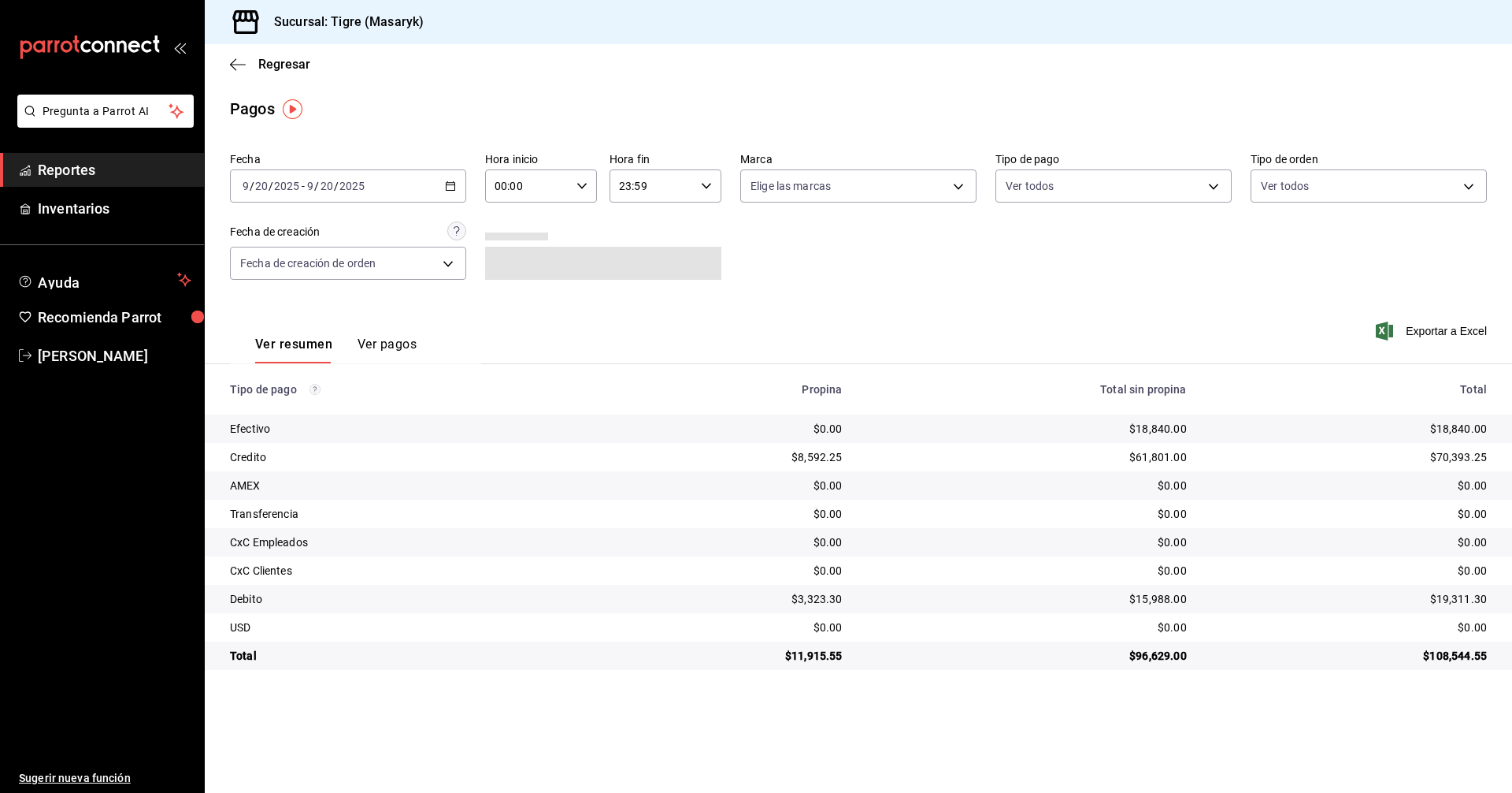
click at [537, 184] on input "00:00" at bounding box center [527, 186] width 85 height 31
click at [505, 252] on span "05" at bounding box center [513, 257] width 31 height 12
type input "05:00"
click at [1134, 176] on div at bounding box center [756, 396] width 1512 height 793
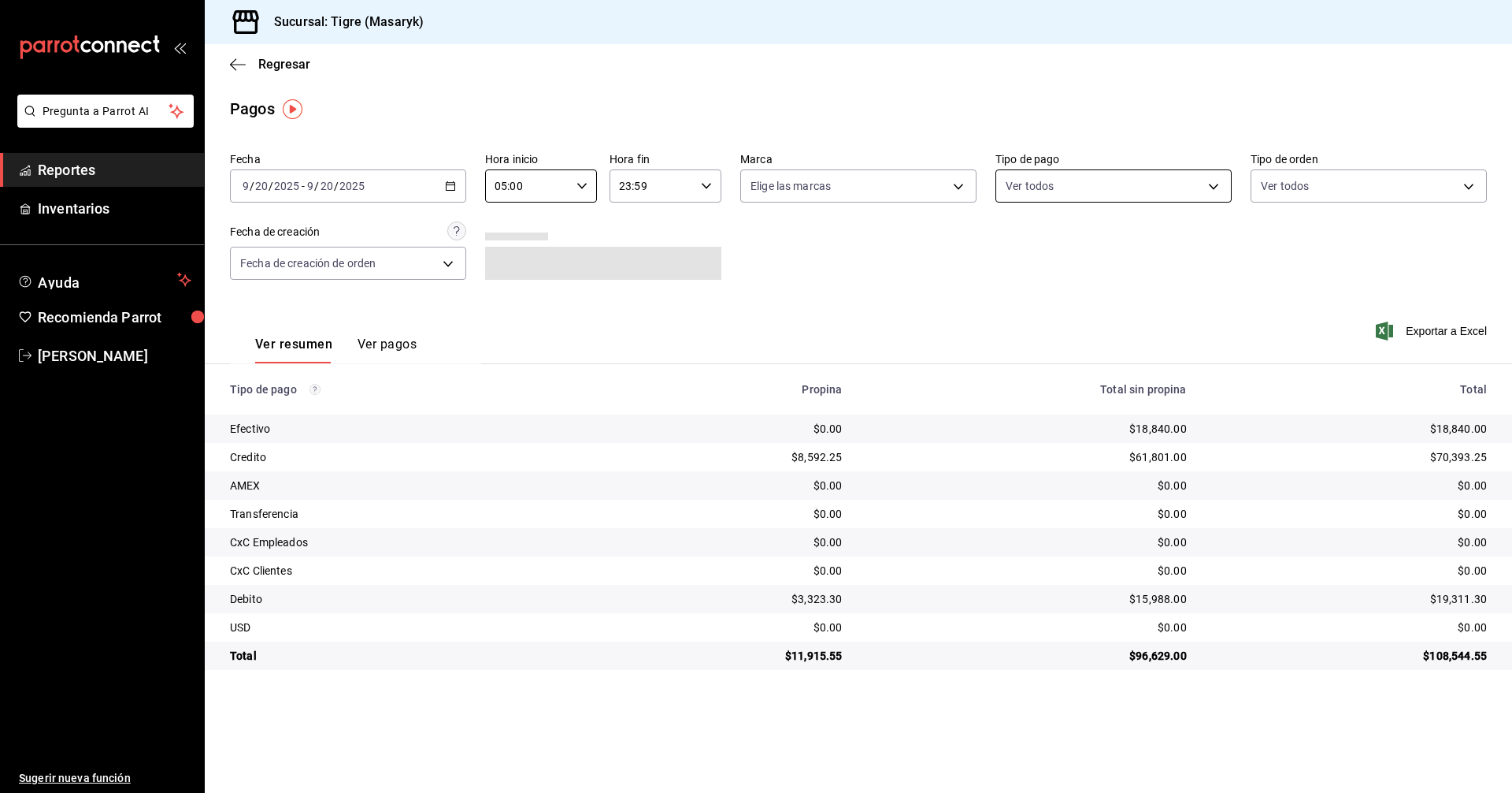
click at [1081, 174] on body "Pregunta a Parrot AI Reportes Inventarios Ayuda Recomienda Parrot Tigre Masaryk…" at bounding box center [756, 396] width 1512 height 793
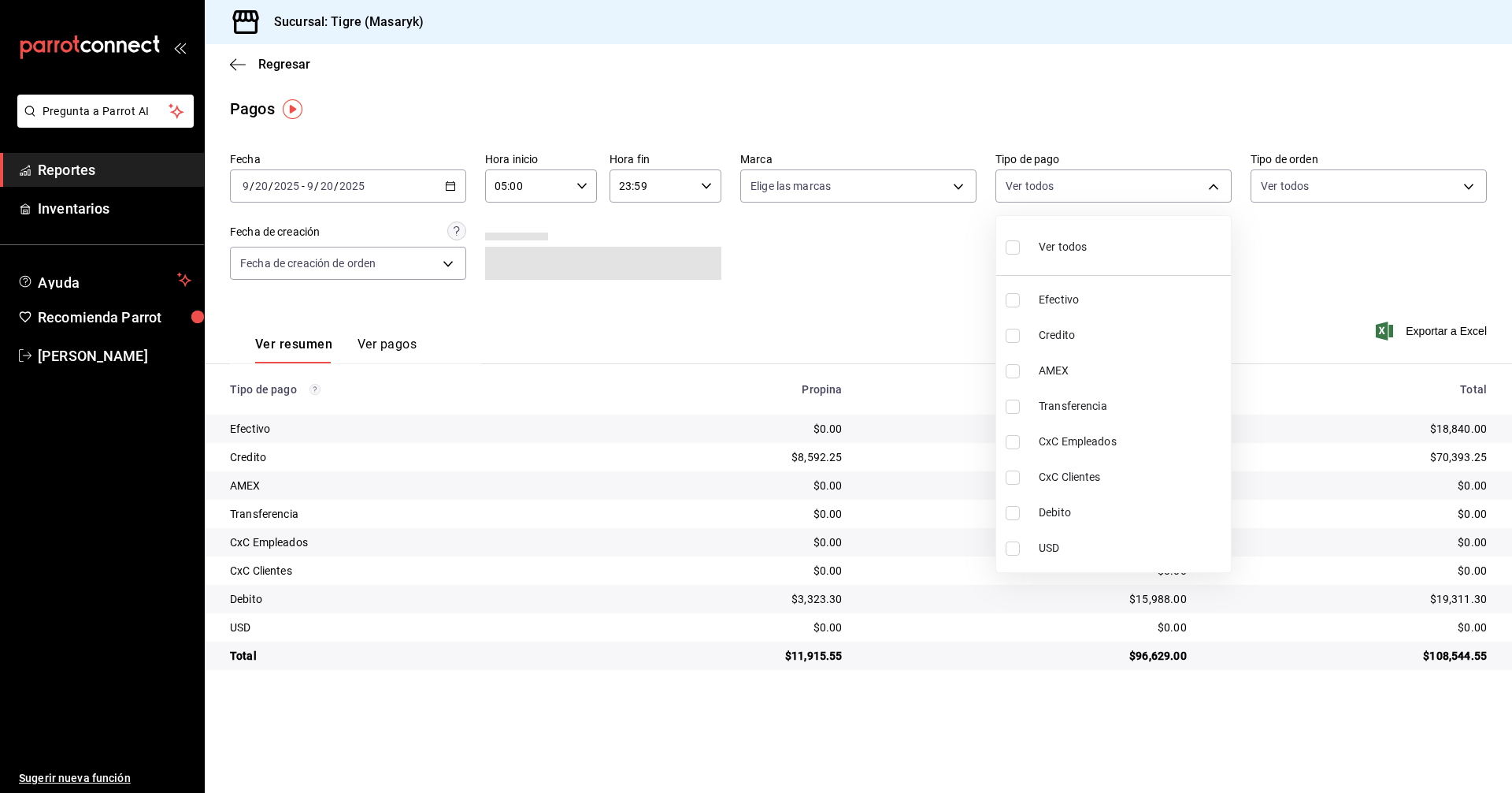
click at [1014, 335] on input "checkbox" at bounding box center [1012, 335] width 14 height 14
checkbox input "true"
type input "563f51c4-7c0d-43b6-837e-e895ac41548e"
click at [1019, 513] on input "checkbox" at bounding box center [1012, 512] width 14 height 14
checkbox input "true"
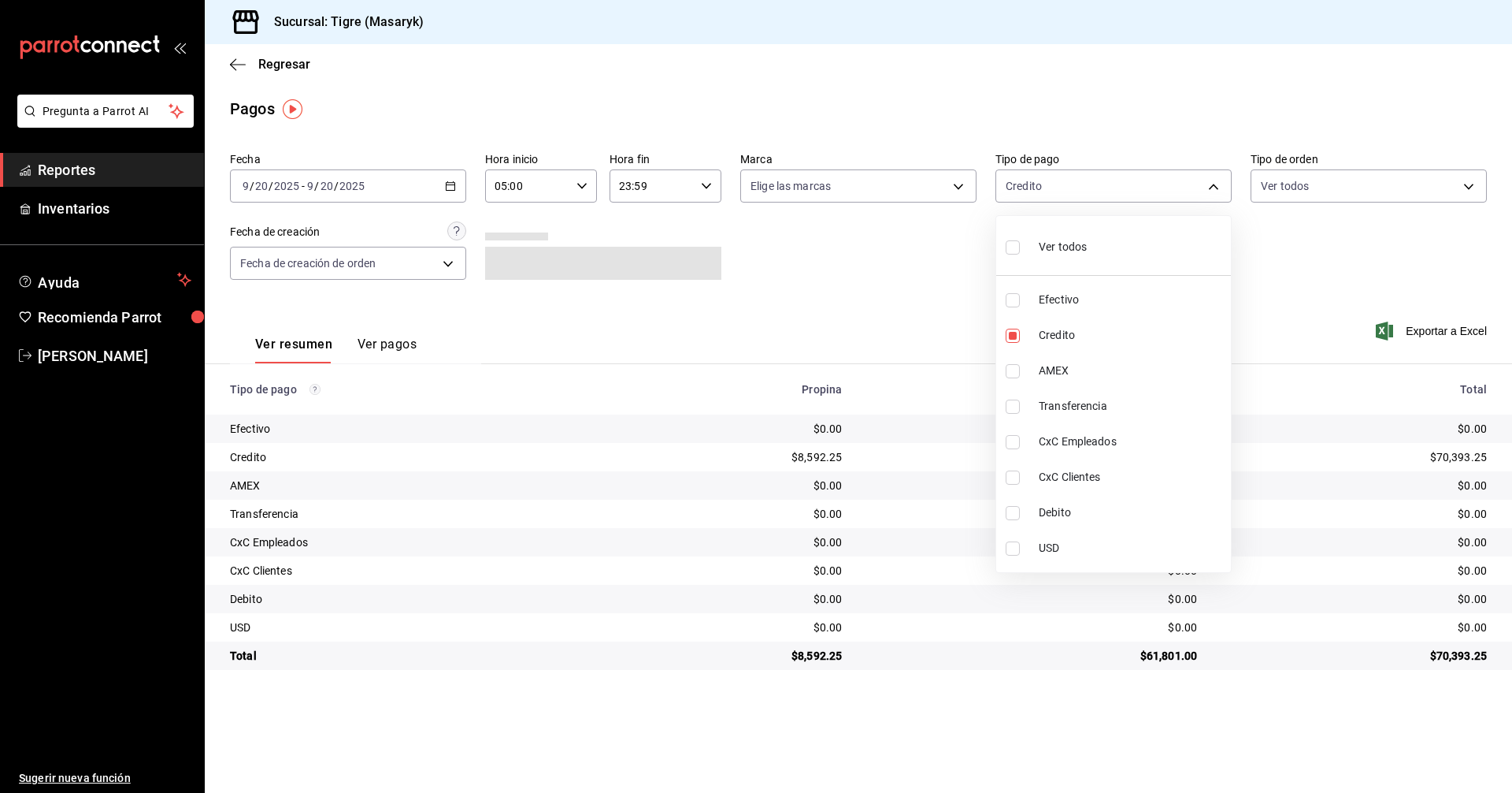
type input "563f51c4-7c0d-43b6-837e-e895ac41548e,a8f1af16-94e3-41ee-854d-4aaa38aa7ebf"
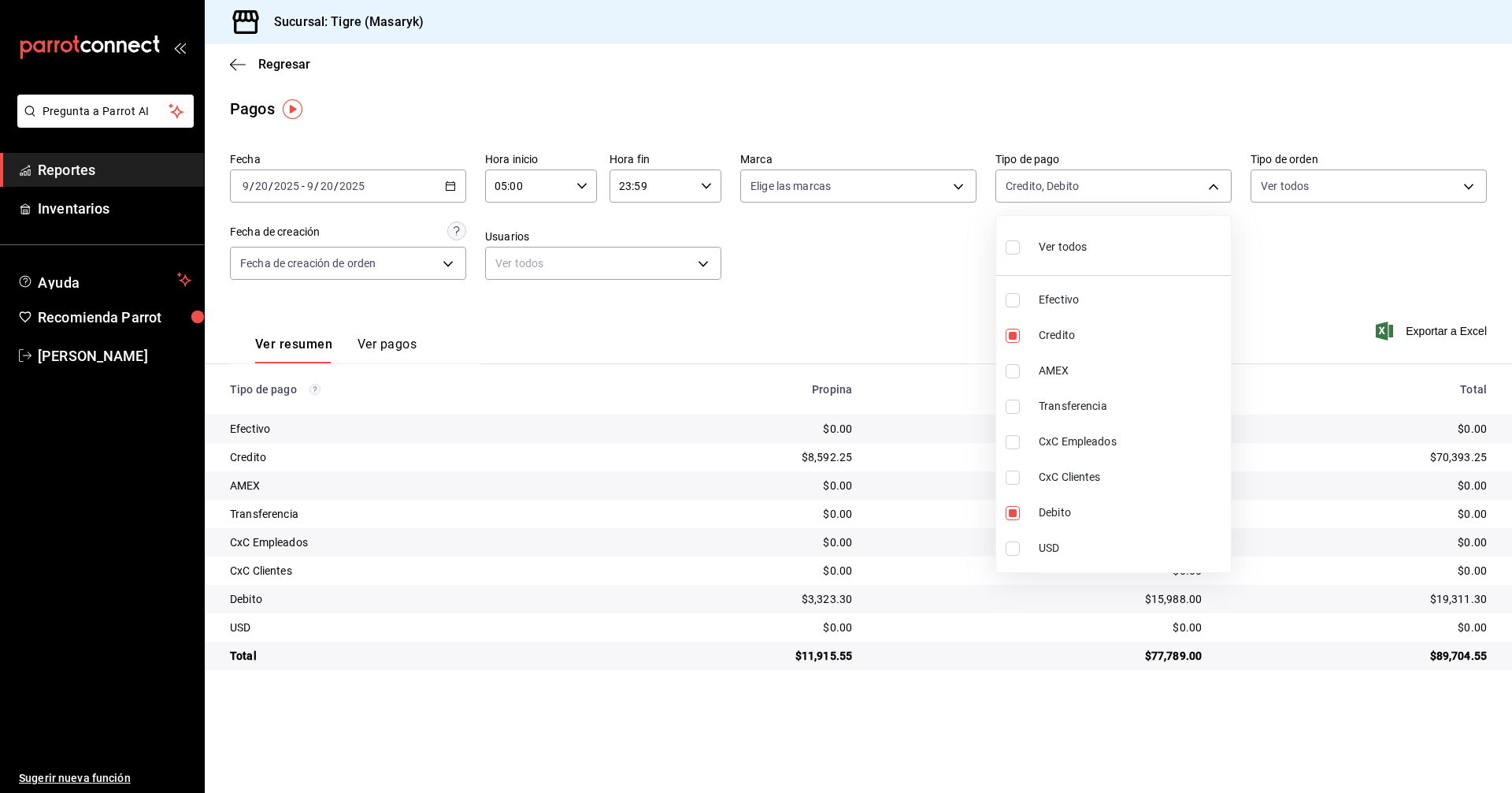
click at [854, 294] on div at bounding box center [756, 396] width 1512 height 793
click at [1161, 177] on body "Pregunta a Parrot AI Reportes Inventarios Ayuda Recomienda Parrot Tigre [PERSON…" at bounding box center [756, 396] width 1512 height 793
click at [1019, 247] on input "checkbox" at bounding box center [1012, 247] width 14 height 14
checkbox input "true"
type input "68cfb1b9-f6b2-44be-9d19-cf144159f8e2,563f51c4-7c0d-43b6-837e-e895ac41548e,d9472…"
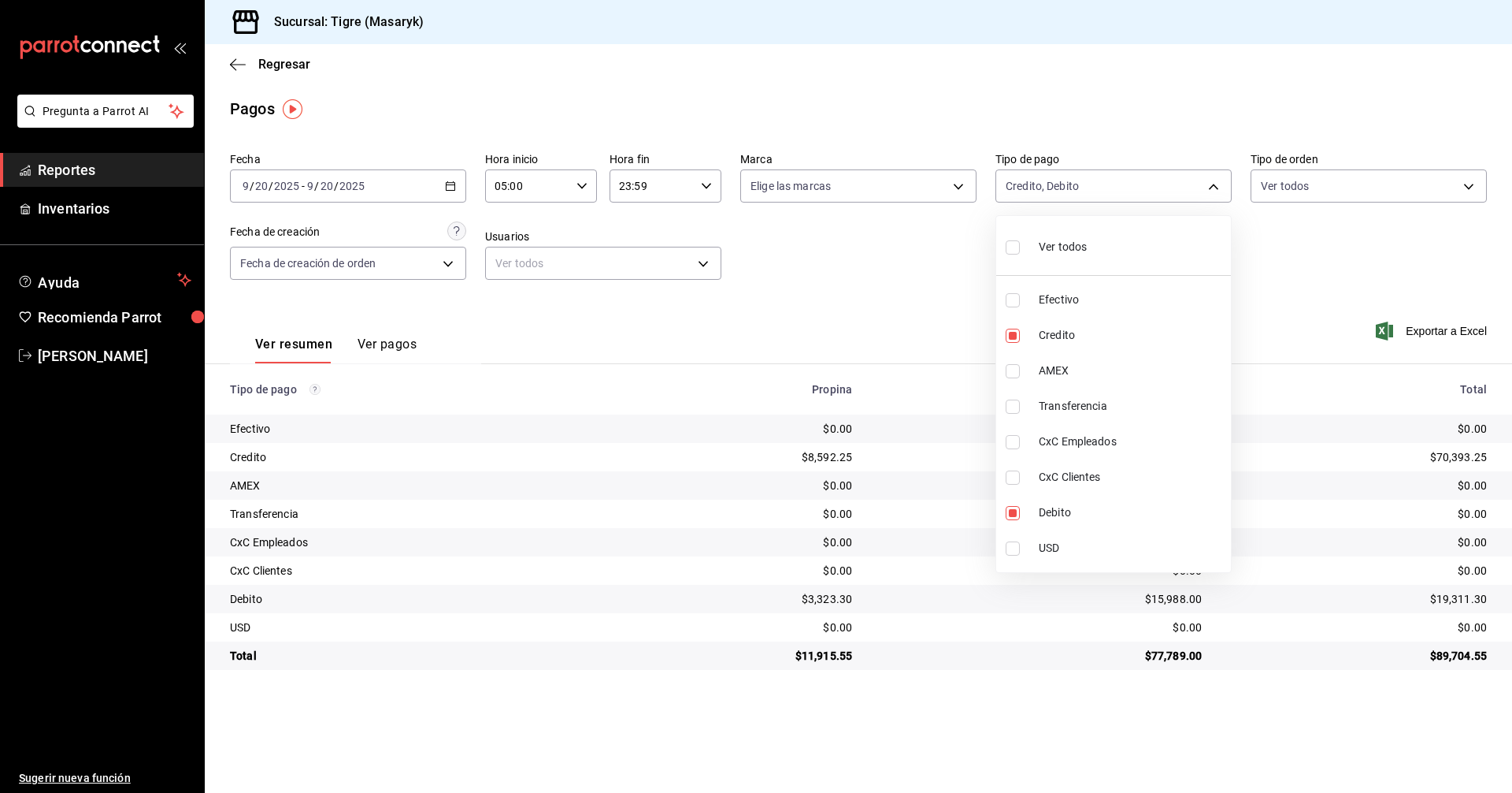
checkbox input "true"
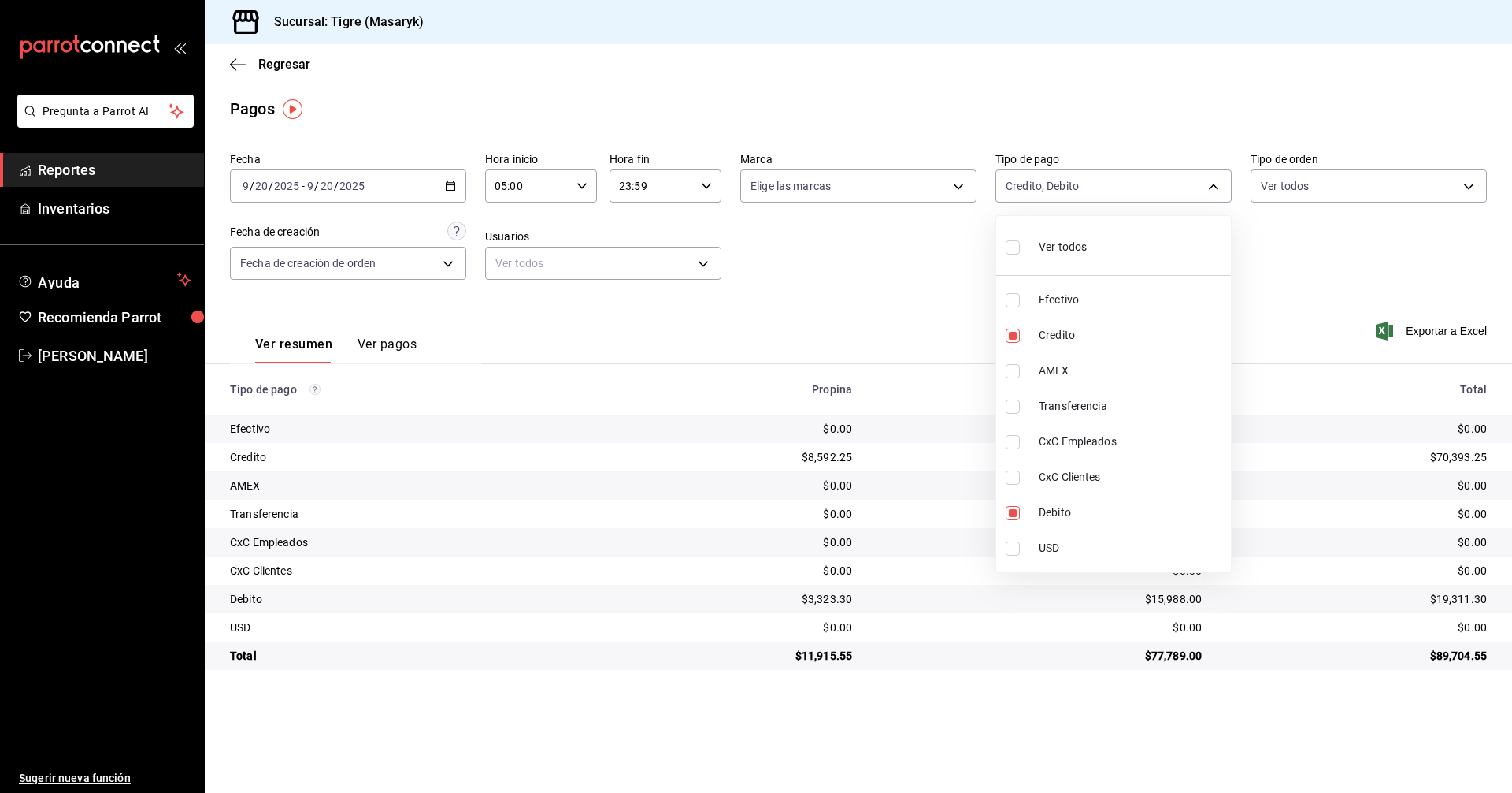
checkbox input "true"
drag, startPoint x: 807, startPoint y: 284, endPoint x: 790, endPoint y: 267, distance: 24.0
click at [805, 283] on div at bounding box center [756, 396] width 1512 height 793
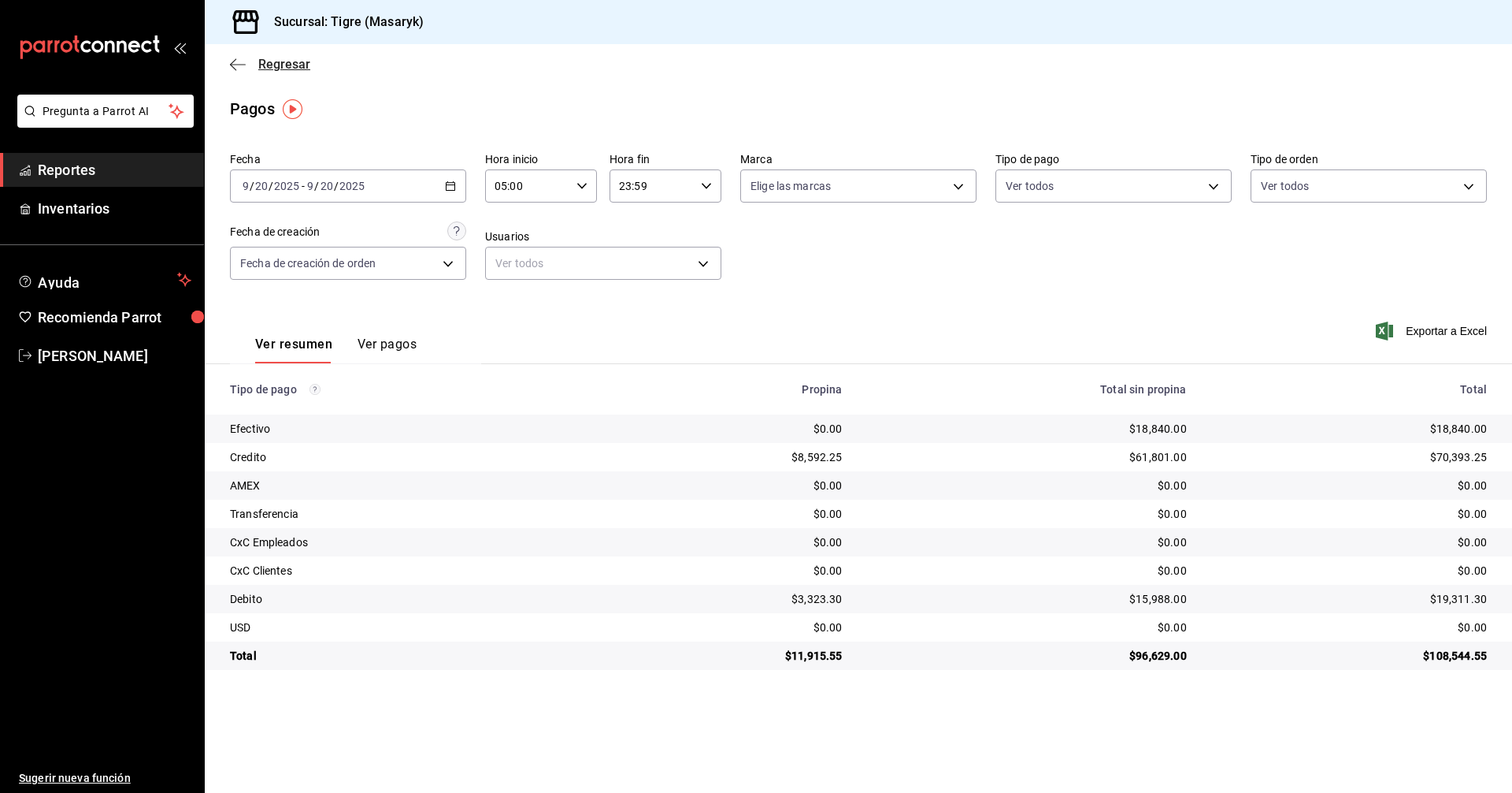
click at [235, 60] on icon "button" at bounding box center [237, 64] width 16 height 14
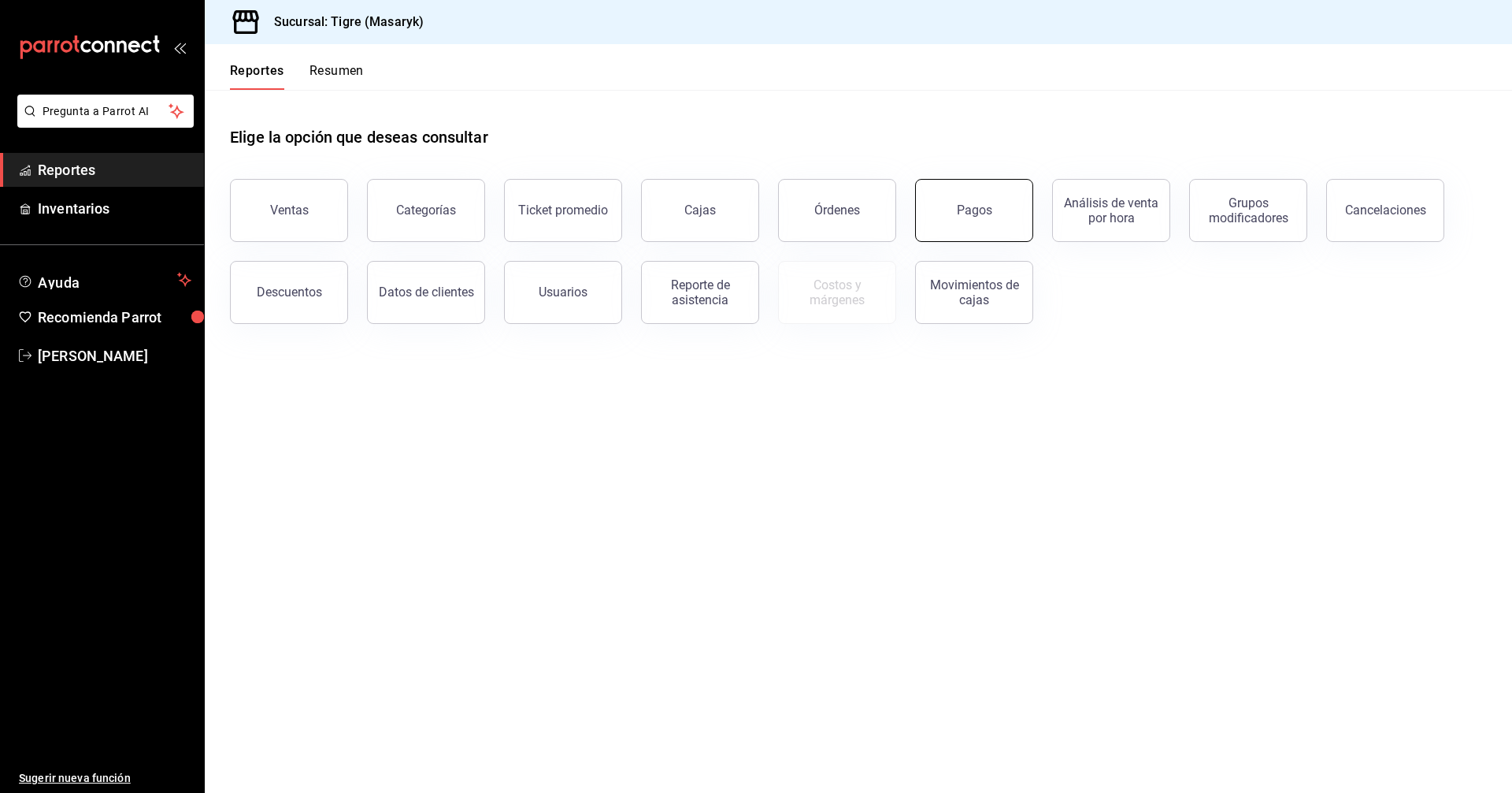
click at [952, 203] on button "Pagos" at bounding box center [973, 210] width 118 height 63
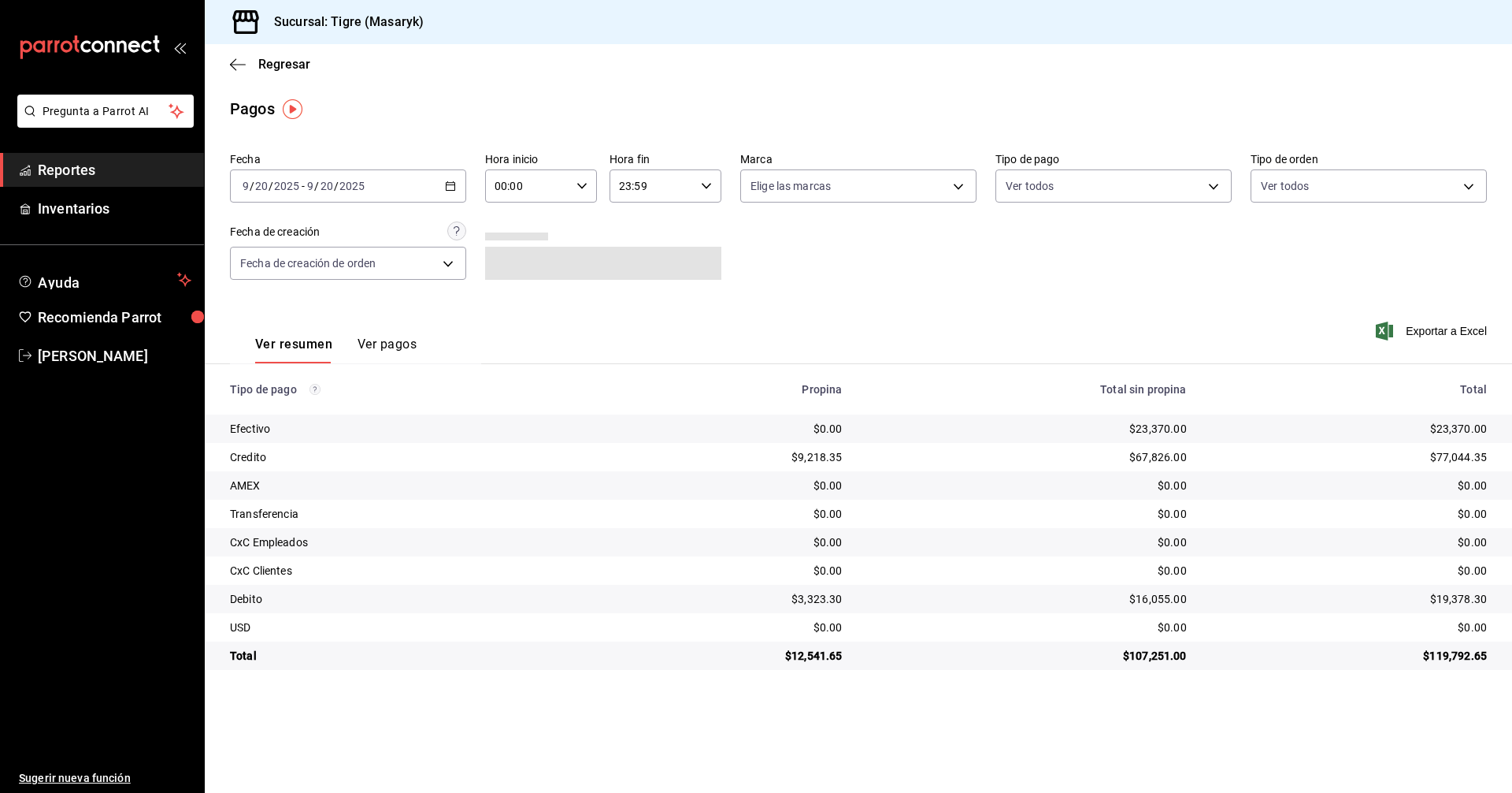
click at [553, 195] on input "00:00" at bounding box center [527, 186] width 85 height 31
click at [514, 256] on span "05" at bounding box center [513, 257] width 31 height 12
type input "05:00"
click at [827, 275] on div at bounding box center [756, 396] width 1512 height 793
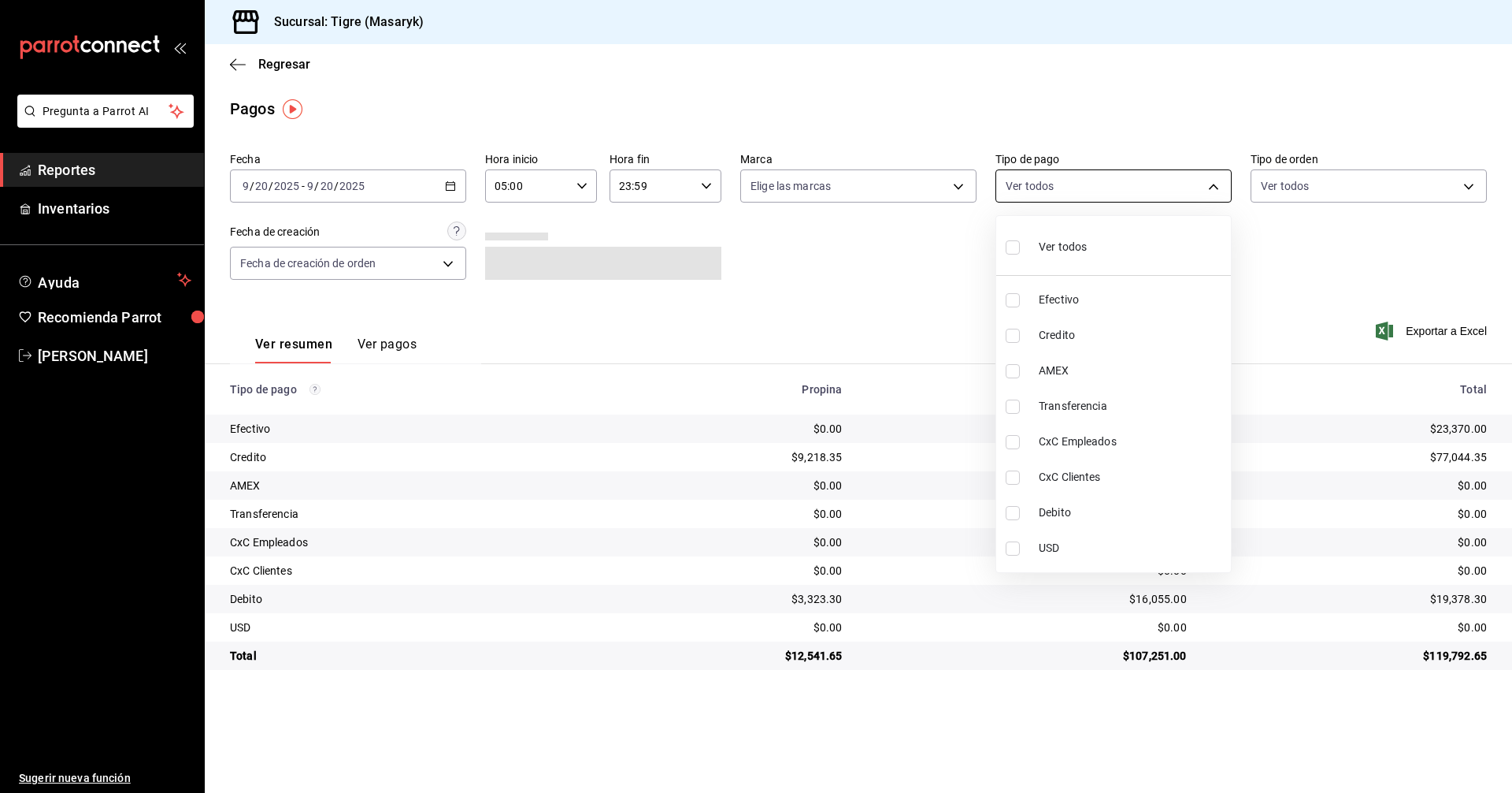
click at [1096, 196] on body "Pregunta a Parrot AI Reportes Inventarios Ayuda Recomienda Parrot Tigre Masaryk…" at bounding box center [756, 396] width 1512 height 793
click at [1011, 332] on input "checkbox" at bounding box center [1012, 335] width 14 height 14
checkbox input "true"
type input "563f51c4-7c0d-43b6-837e-e895ac41548e"
drag, startPoint x: 1019, startPoint y: 509, endPoint x: 975, endPoint y: 437, distance: 84.4
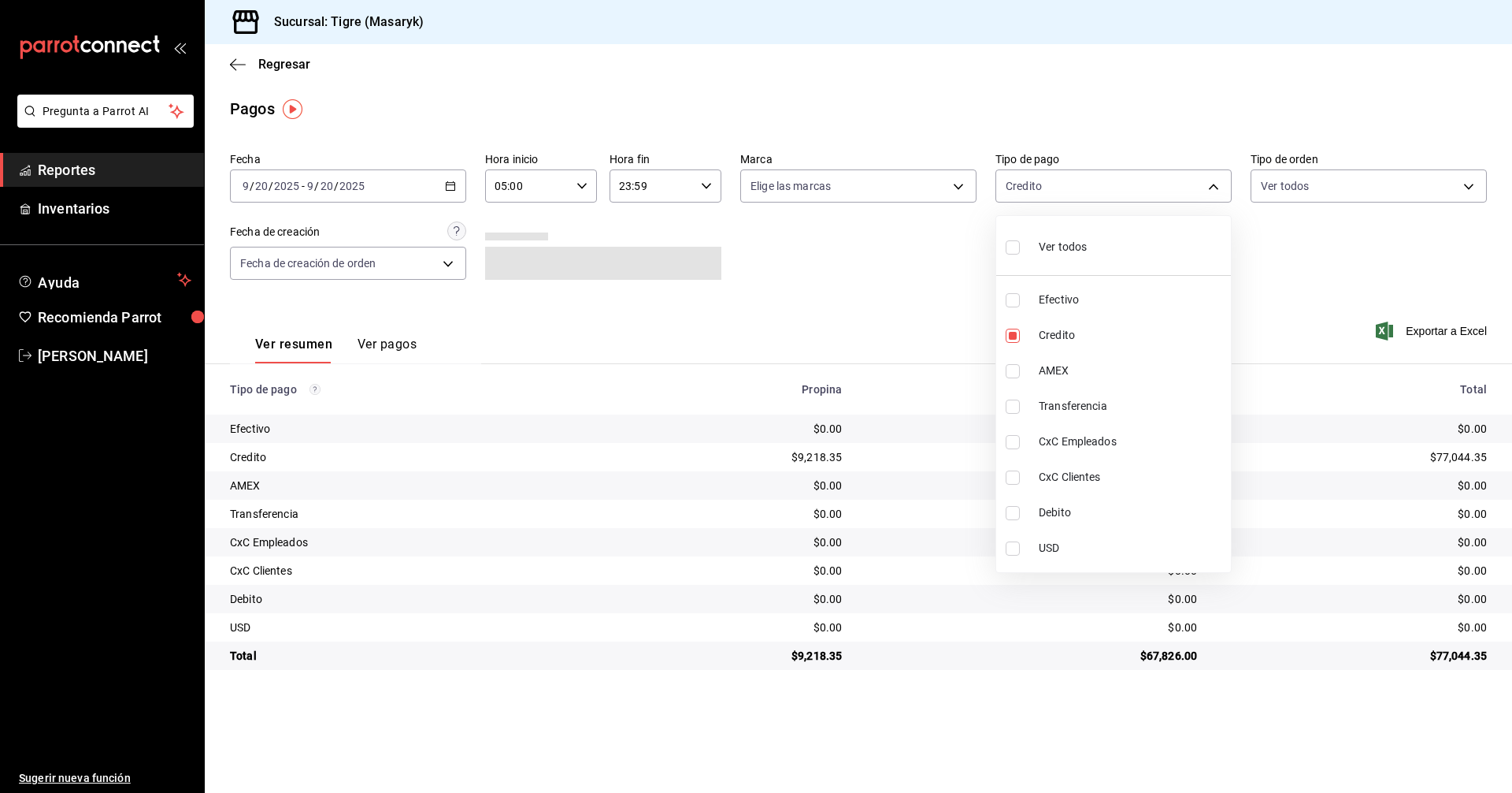
click at [1019, 511] on input "checkbox" at bounding box center [1012, 512] width 14 height 14
checkbox input "true"
type input "563f51c4-7c0d-43b6-837e-e895ac41548e,a8f1af16-94e3-41ee-854d-4aaa38aa7ebf"
click at [860, 293] on div at bounding box center [756, 396] width 1512 height 793
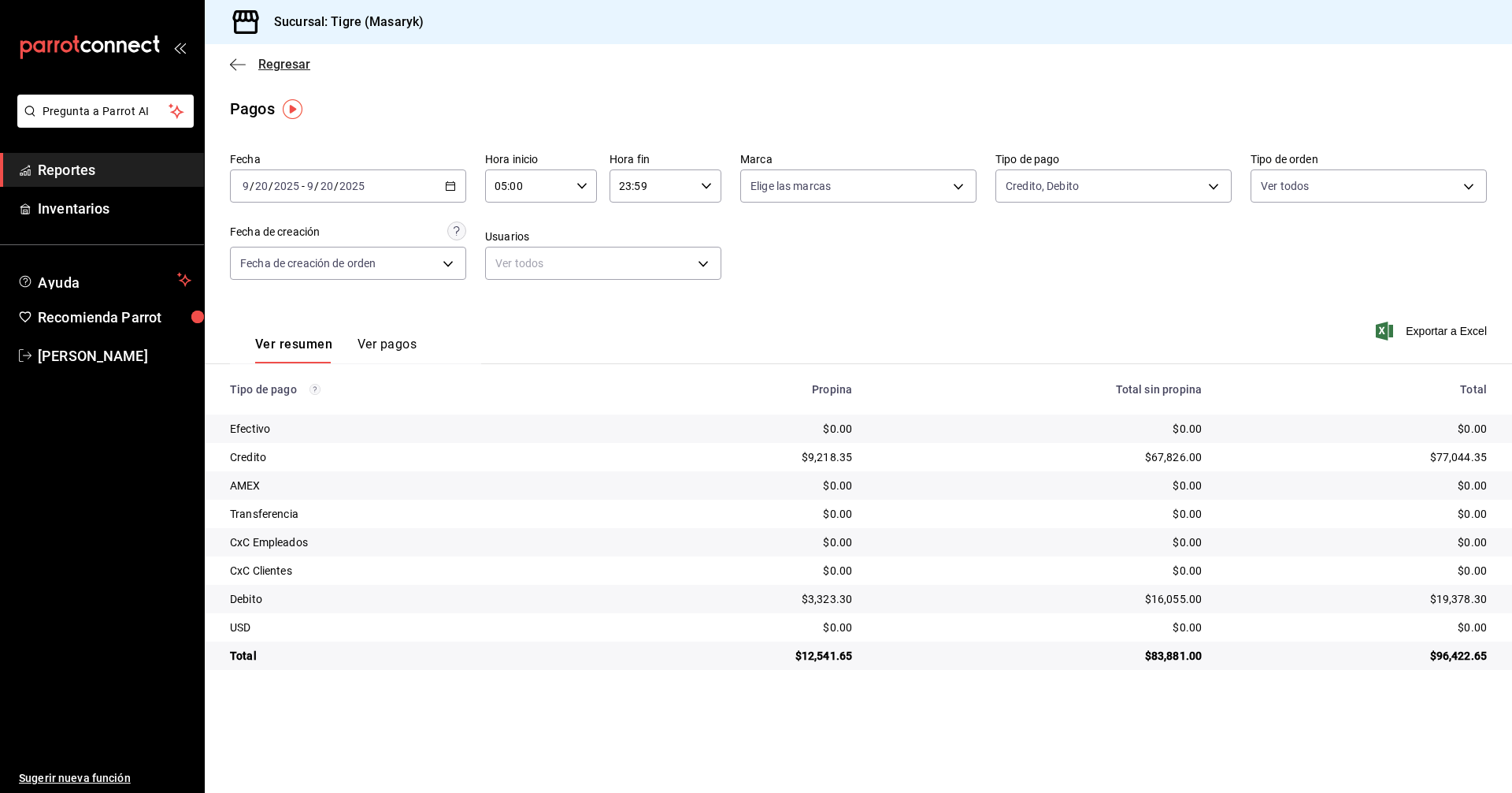
click at [239, 66] on icon "button" at bounding box center [237, 64] width 16 height 14
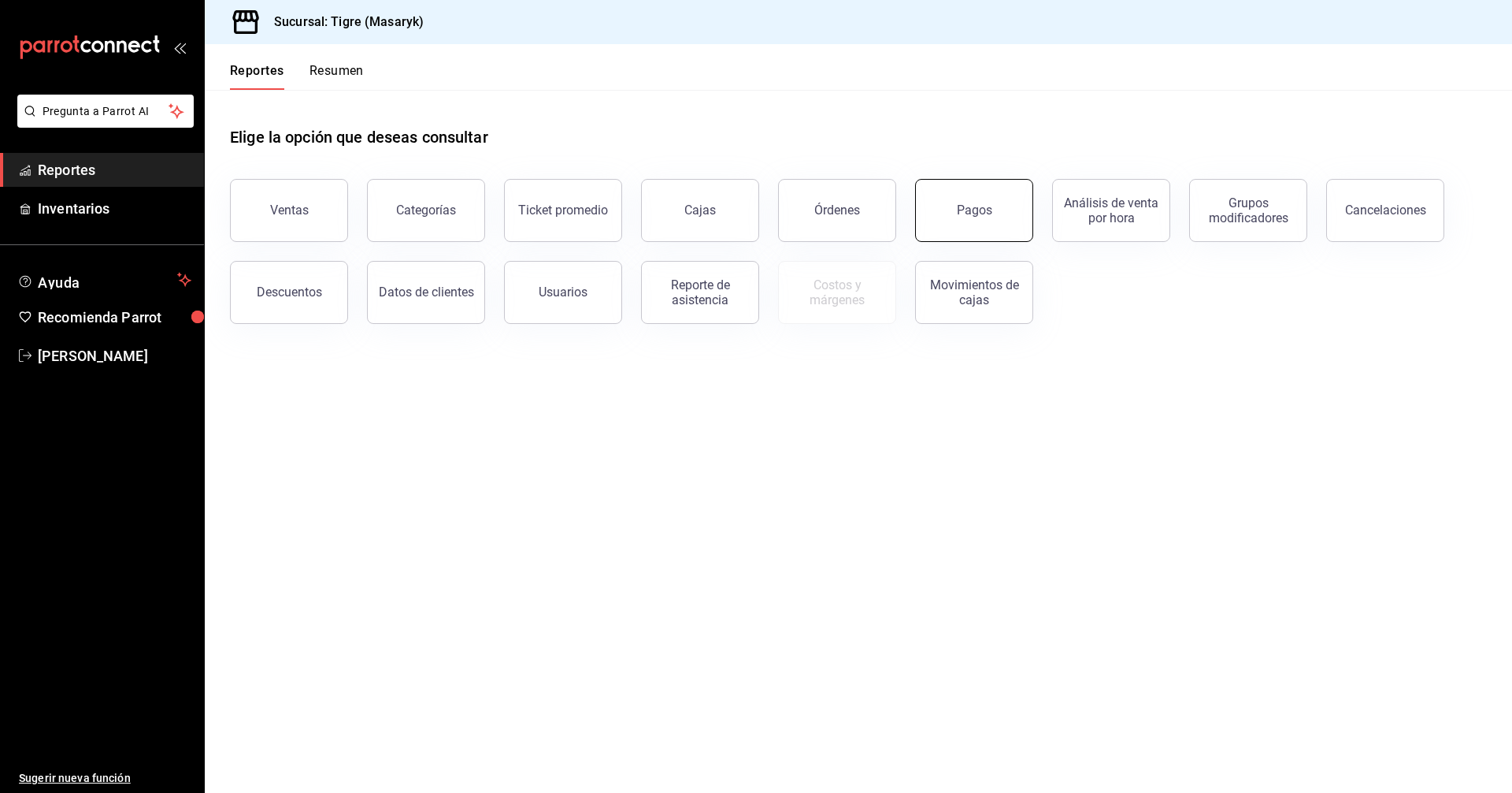
click at [950, 225] on button "Pagos" at bounding box center [973, 210] width 118 height 63
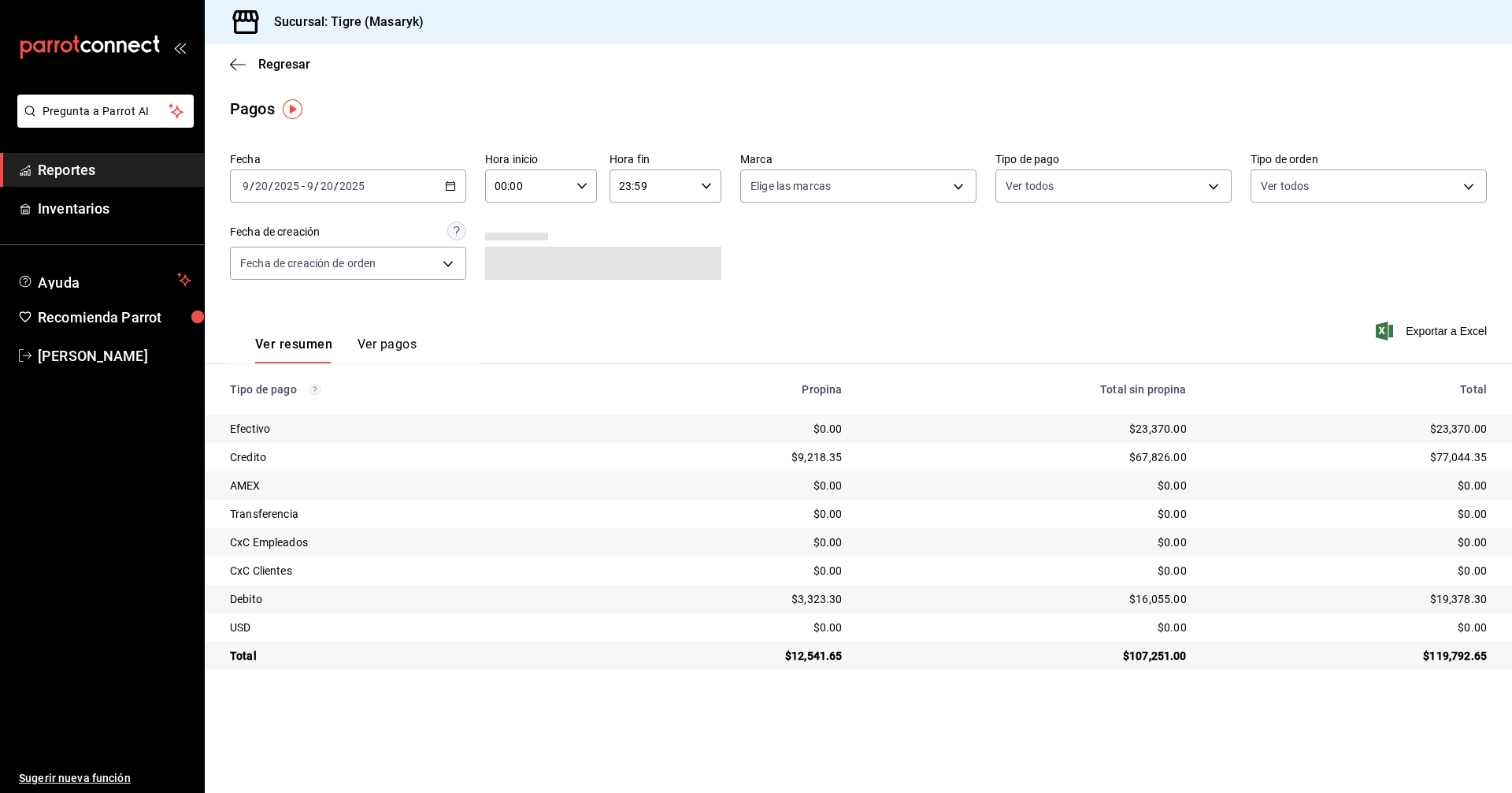
click at [578, 189] on icon "button" at bounding box center [582, 186] width 11 height 11
click at [508, 244] on button "05" at bounding box center [513, 257] width 50 height 31
type input "05:00"
click at [1146, 192] on div at bounding box center [756, 396] width 1512 height 793
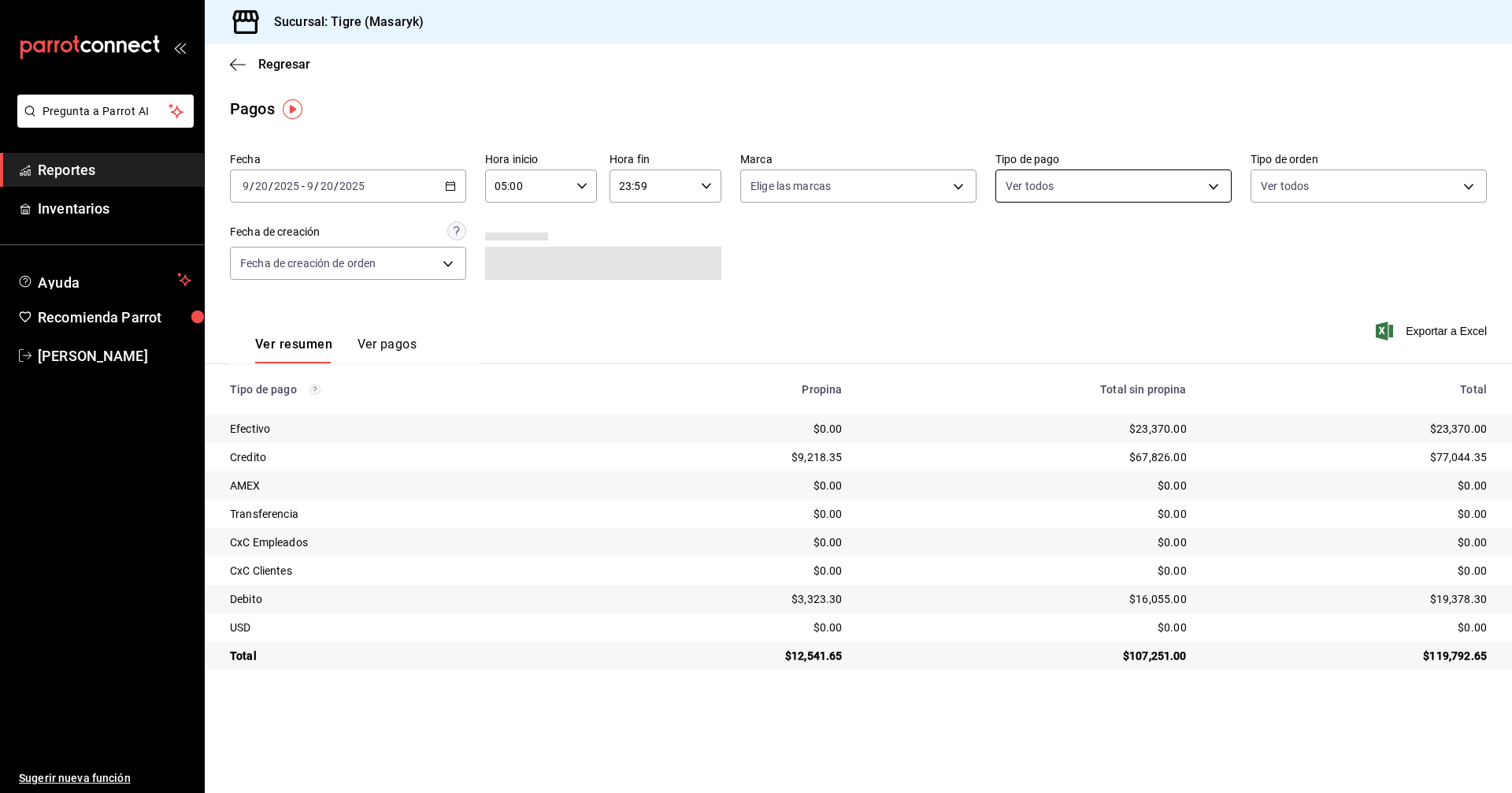
click at [1147, 184] on body "Pregunta a Parrot AI Reportes Inventarios Ayuda Recomienda Parrot Tigre Masaryk…" at bounding box center [756, 396] width 1512 height 793
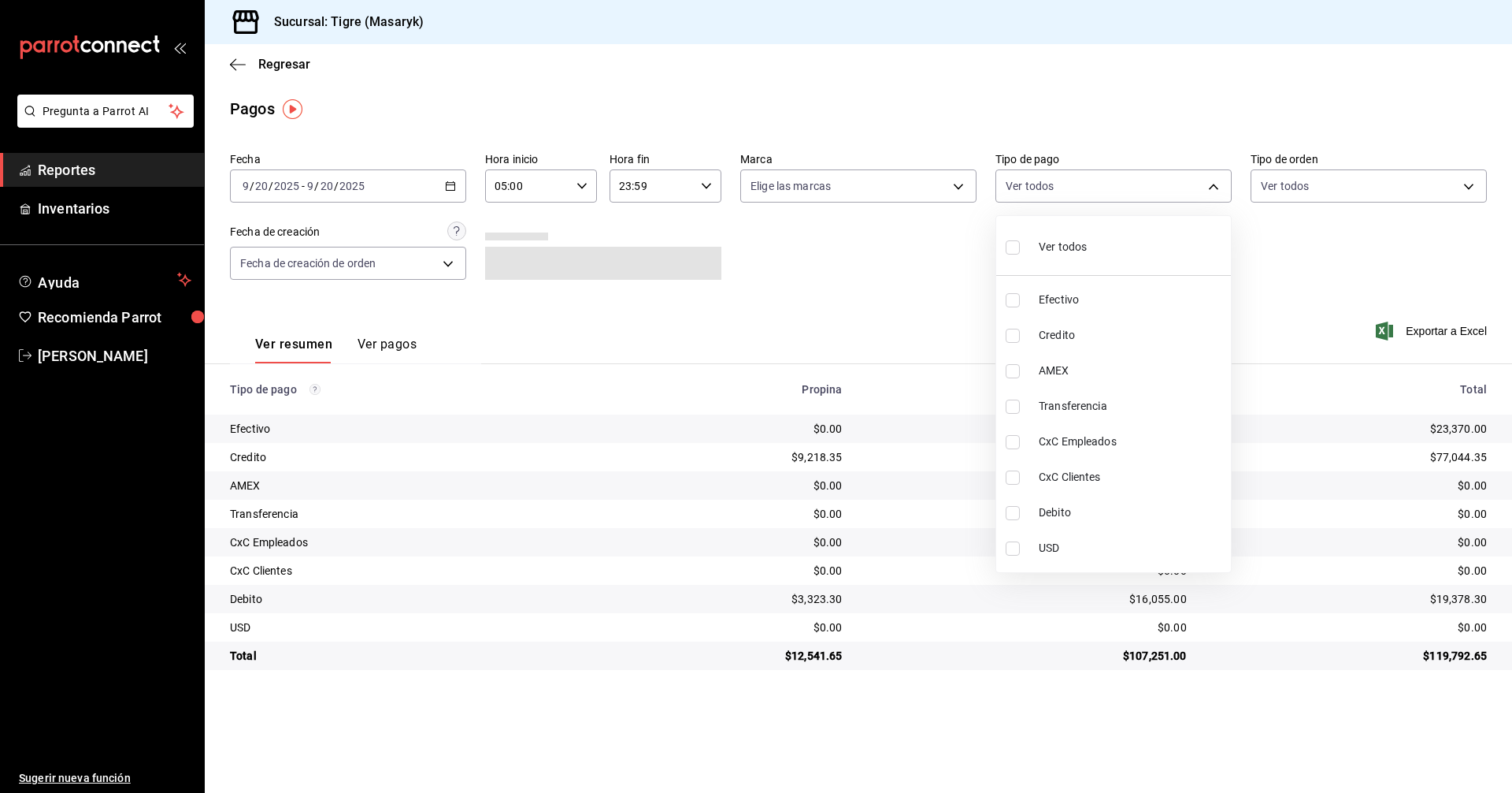
click at [1010, 335] on input "checkbox" at bounding box center [1012, 335] width 14 height 14
checkbox input "true"
type input "563f51c4-7c0d-43b6-837e-e895ac41548e"
click at [1009, 507] on input "checkbox" at bounding box center [1012, 512] width 14 height 14
checkbox input "true"
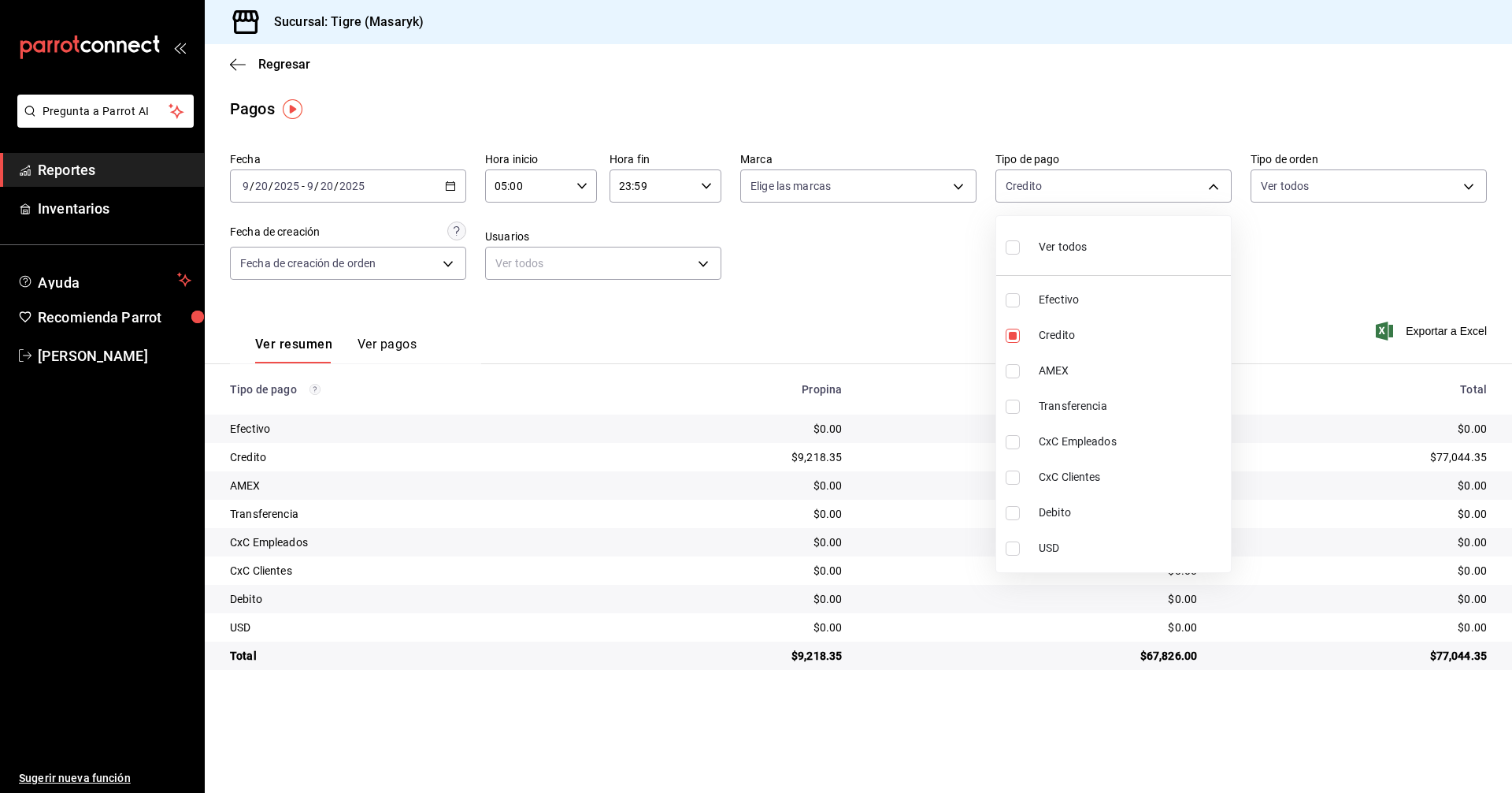
type input "563f51c4-7c0d-43b6-837e-e895ac41548e,a8f1af16-94e3-41ee-854d-4aaa38aa7ebf"
click at [908, 323] on div at bounding box center [756, 396] width 1512 height 793
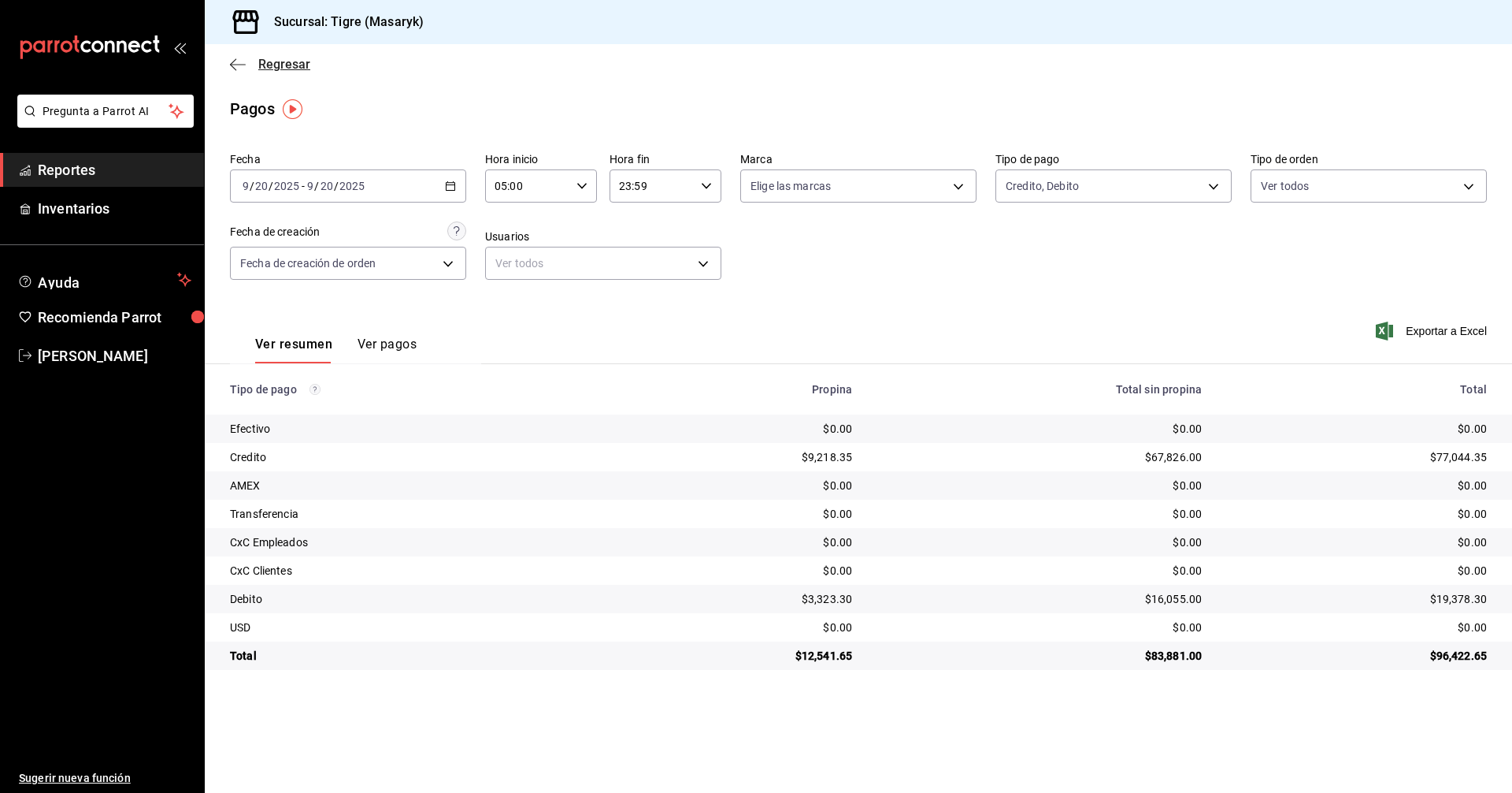
click at [233, 67] on icon "button" at bounding box center [237, 64] width 16 height 14
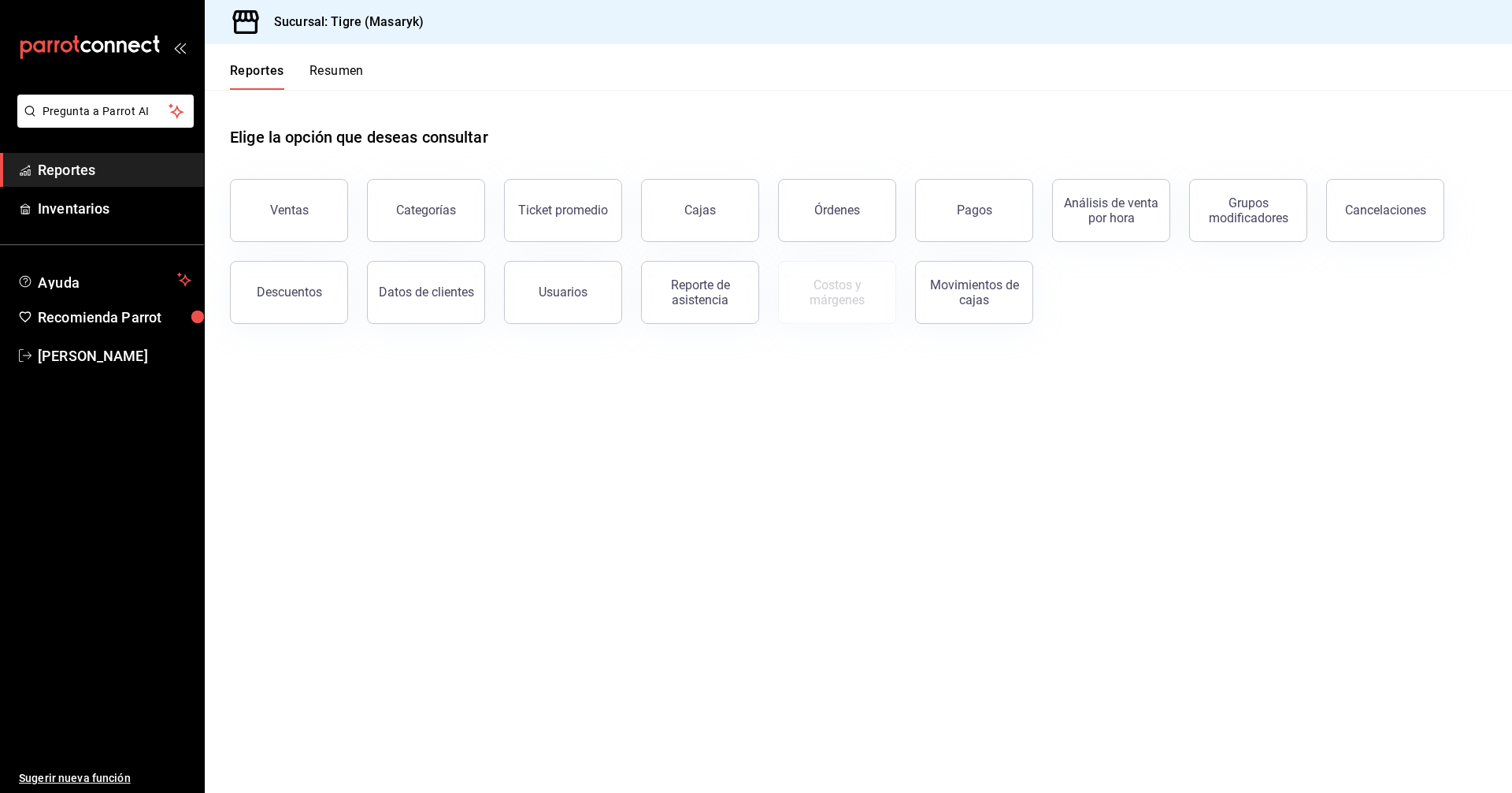
click at [338, 63] on button "Resumen" at bounding box center [337, 76] width 55 height 26
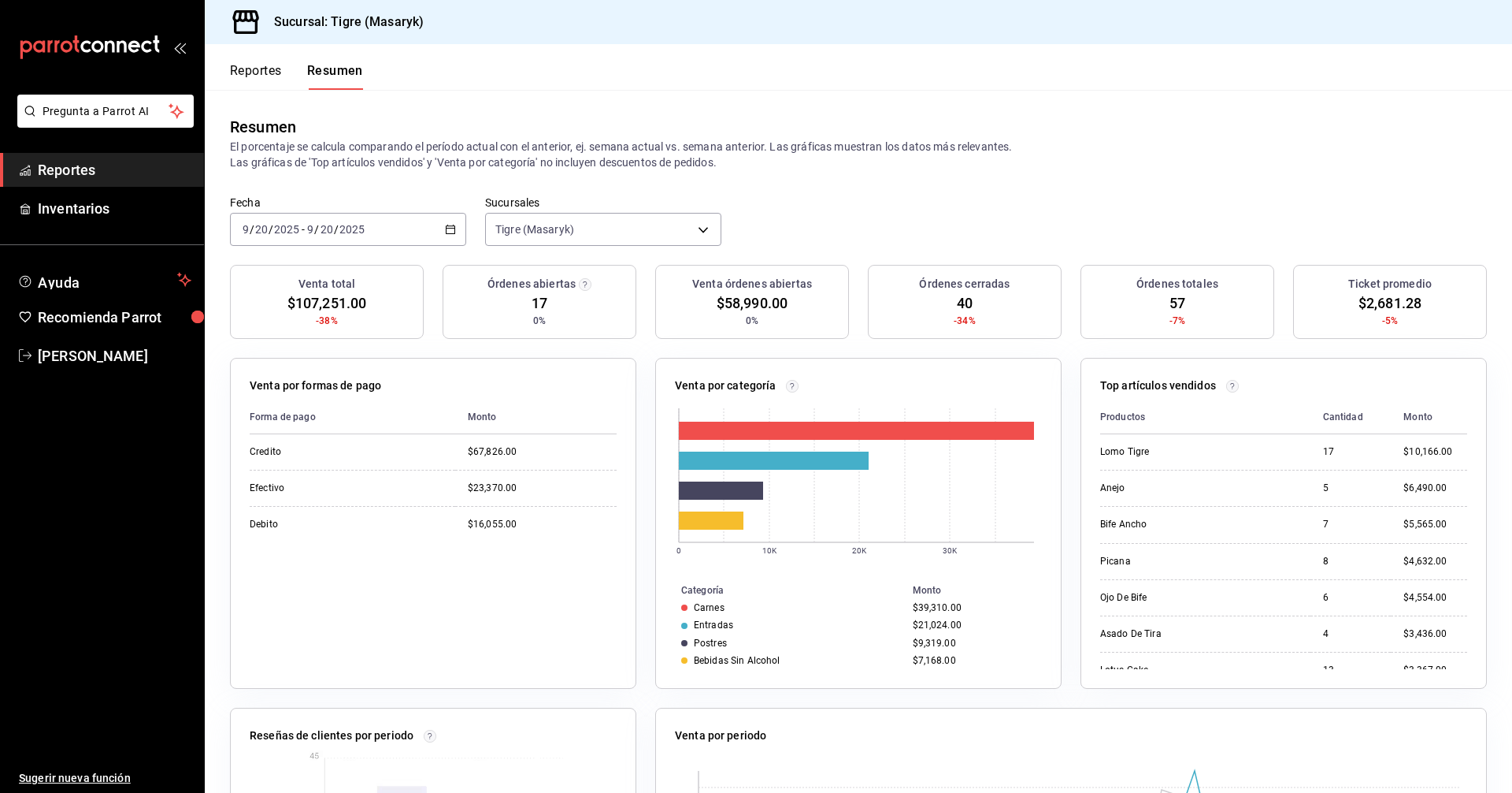
click at [246, 74] on button "Reportes" at bounding box center [255, 76] width 52 height 26
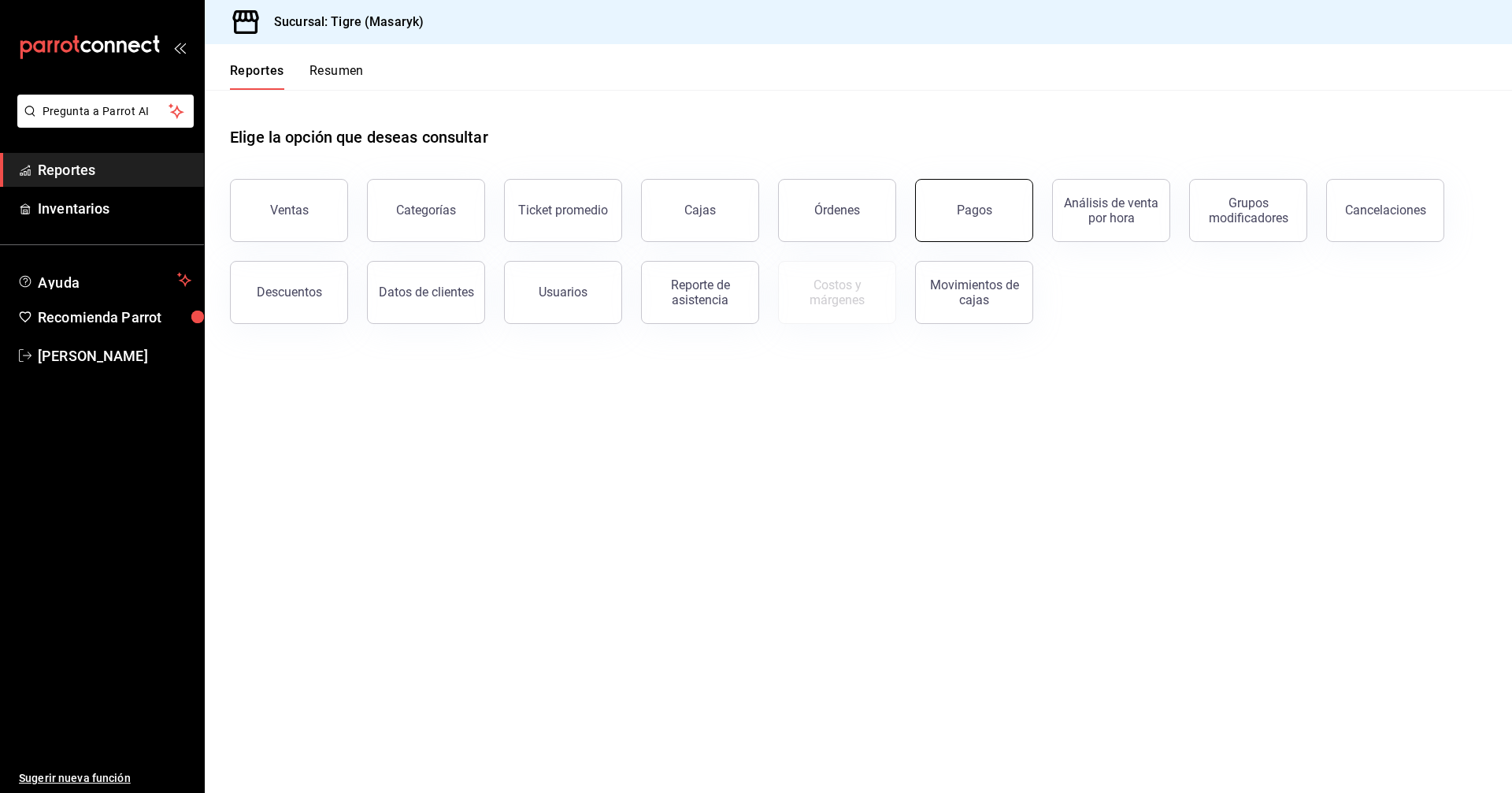
click at [962, 202] on button "Pagos" at bounding box center [973, 210] width 118 height 63
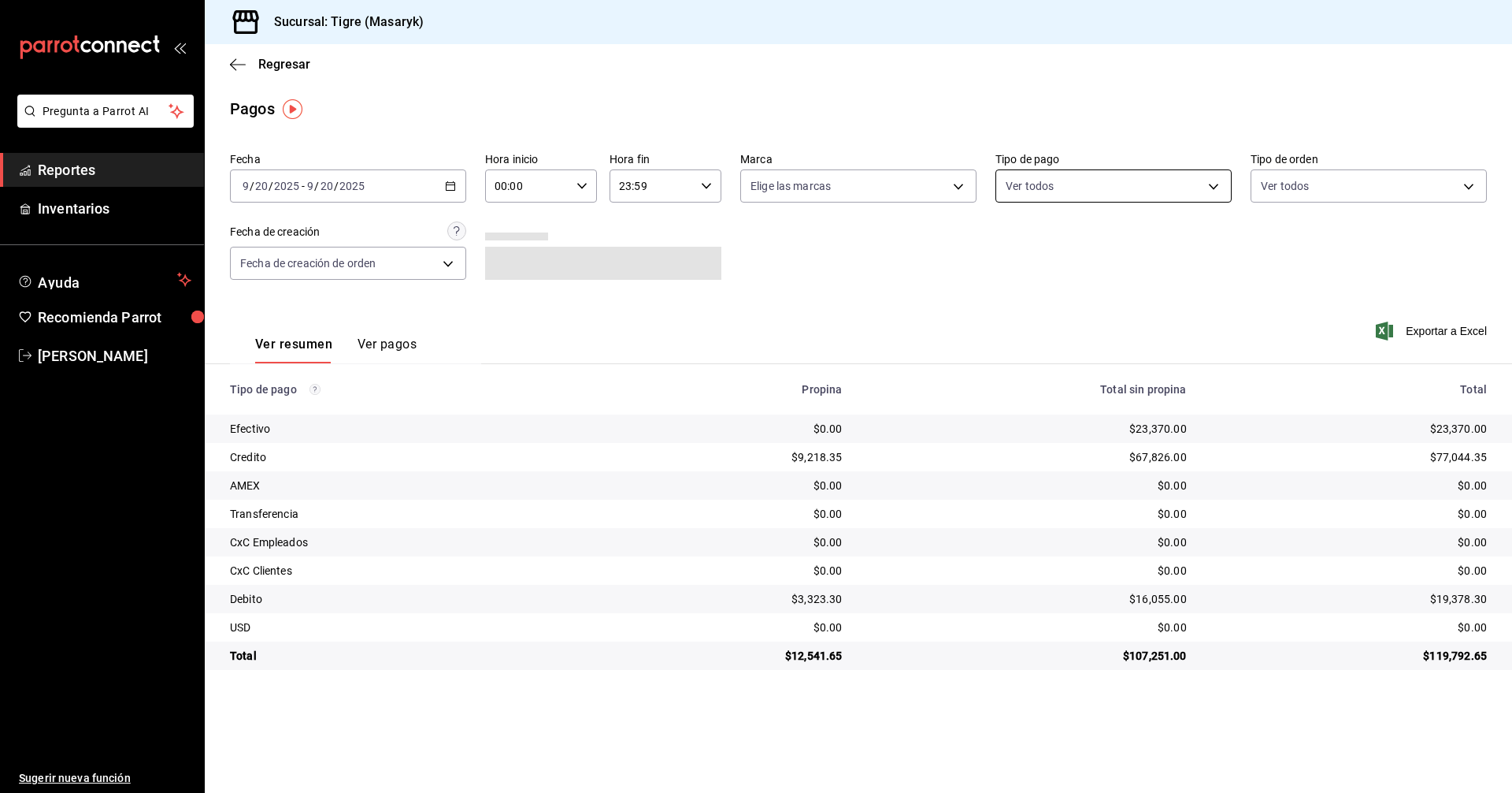
click at [1128, 177] on body "Pregunta a Parrot AI Reportes Inventarios Ayuda Recomienda Parrot Tigre Masaryk…" at bounding box center [756, 396] width 1512 height 793
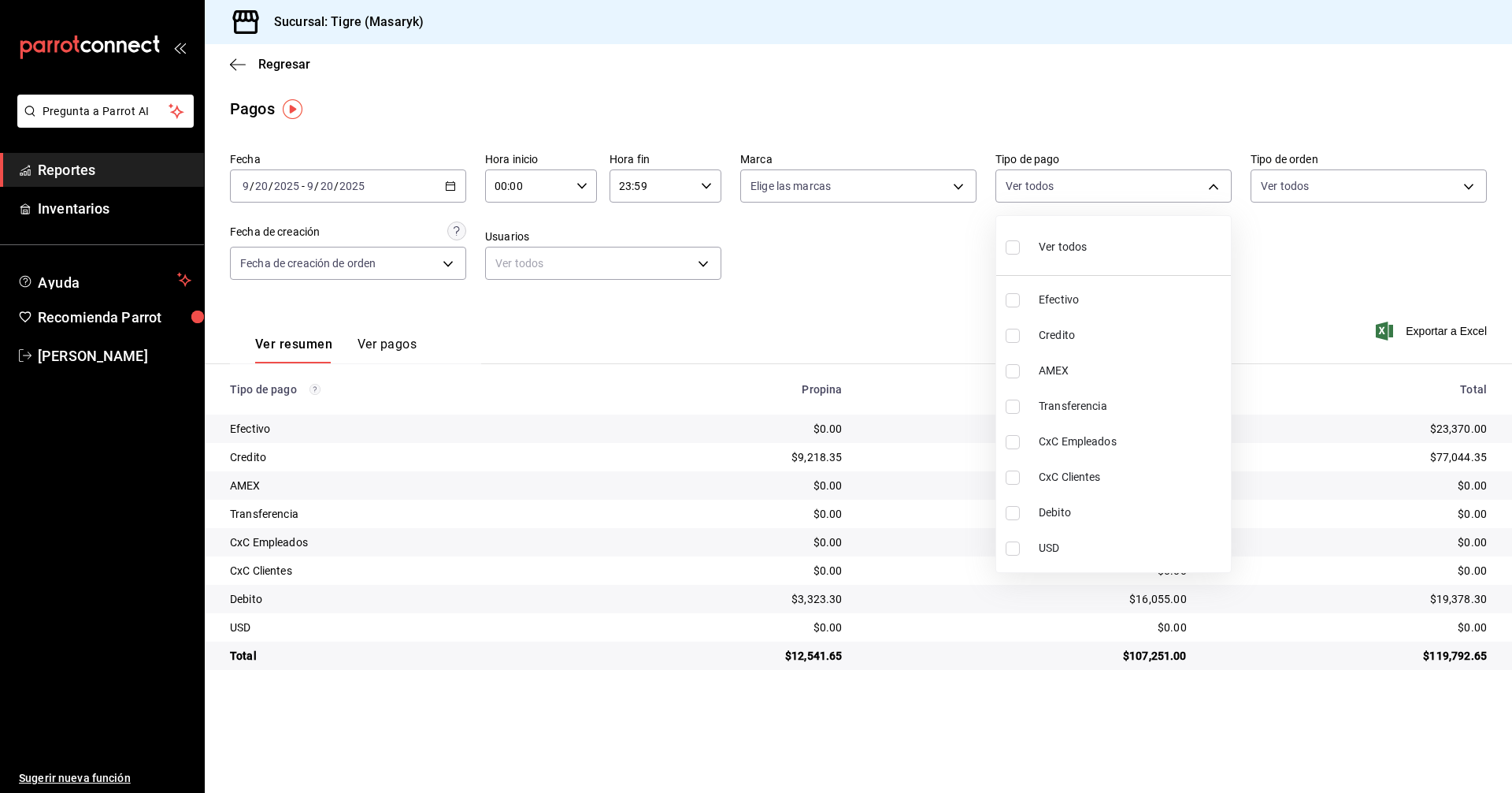
click at [237, 65] on div at bounding box center [756, 396] width 1512 height 793
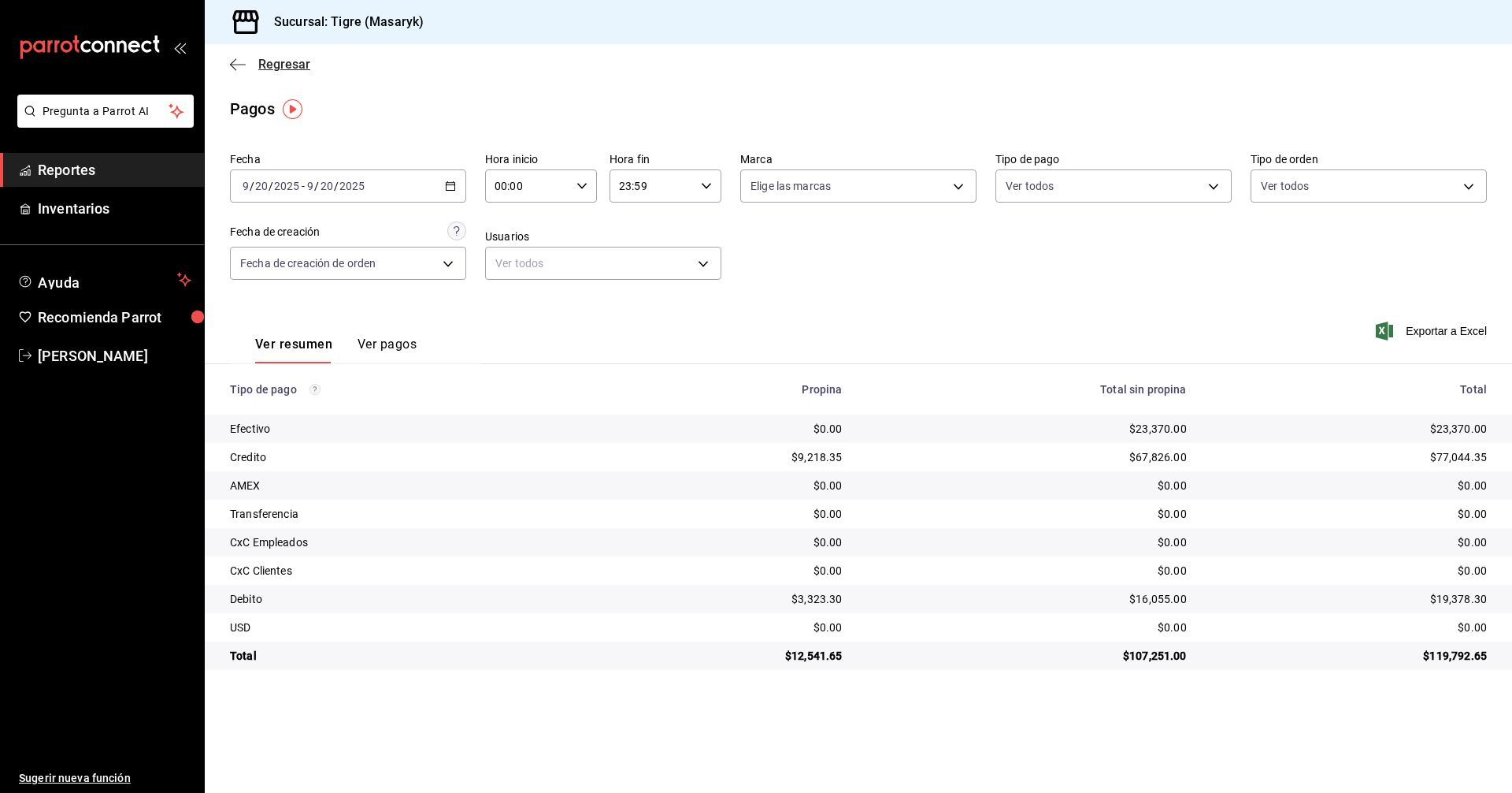
click at [237, 60] on icon "button" at bounding box center [237, 64] width 16 height 14
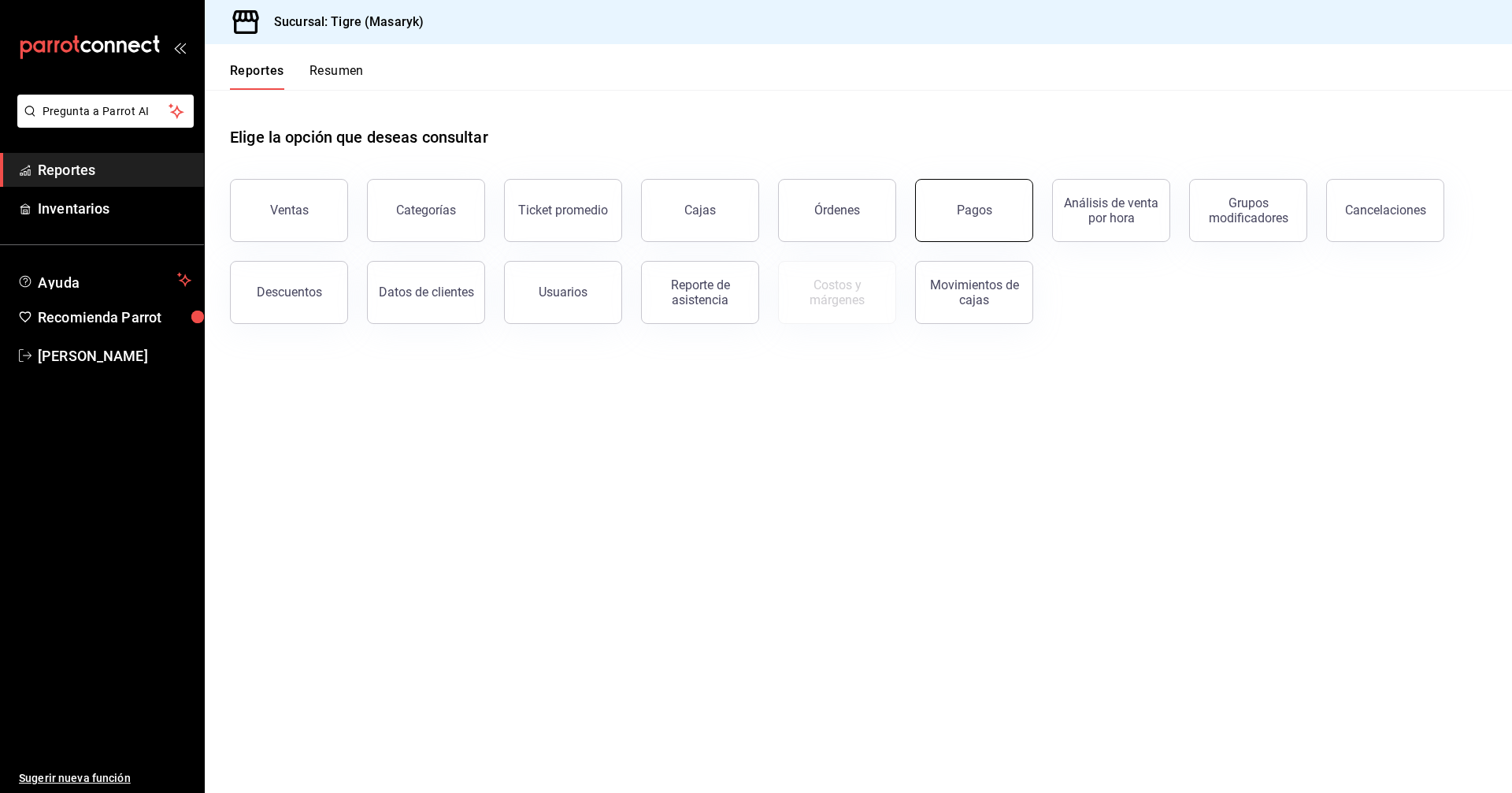
click at [979, 224] on button "Pagos" at bounding box center [973, 210] width 118 height 63
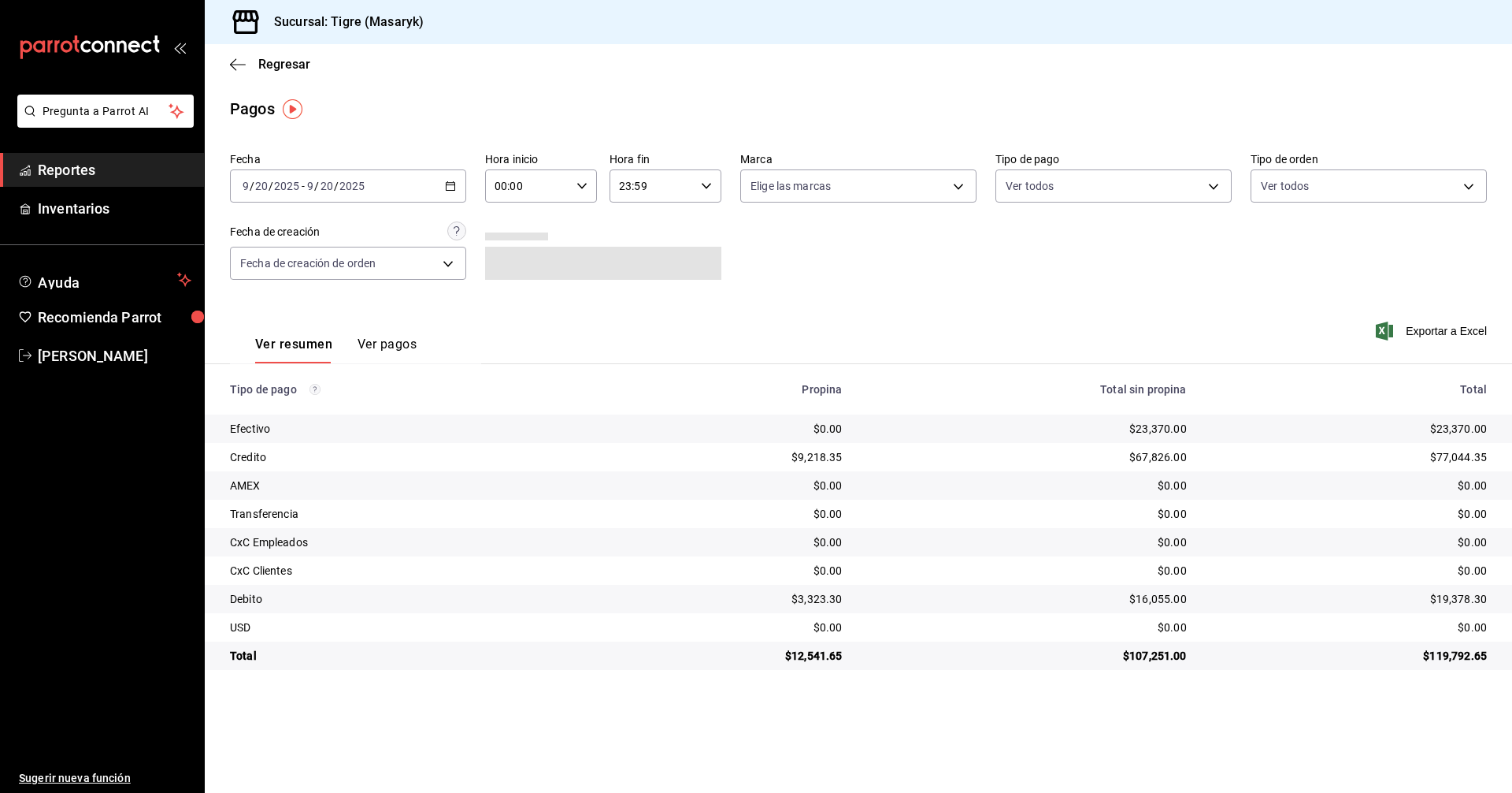
click at [548, 176] on input "00:00" at bounding box center [527, 186] width 85 height 31
click at [507, 252] on span "05" at bounding box center [513, 257] width 31 height 12
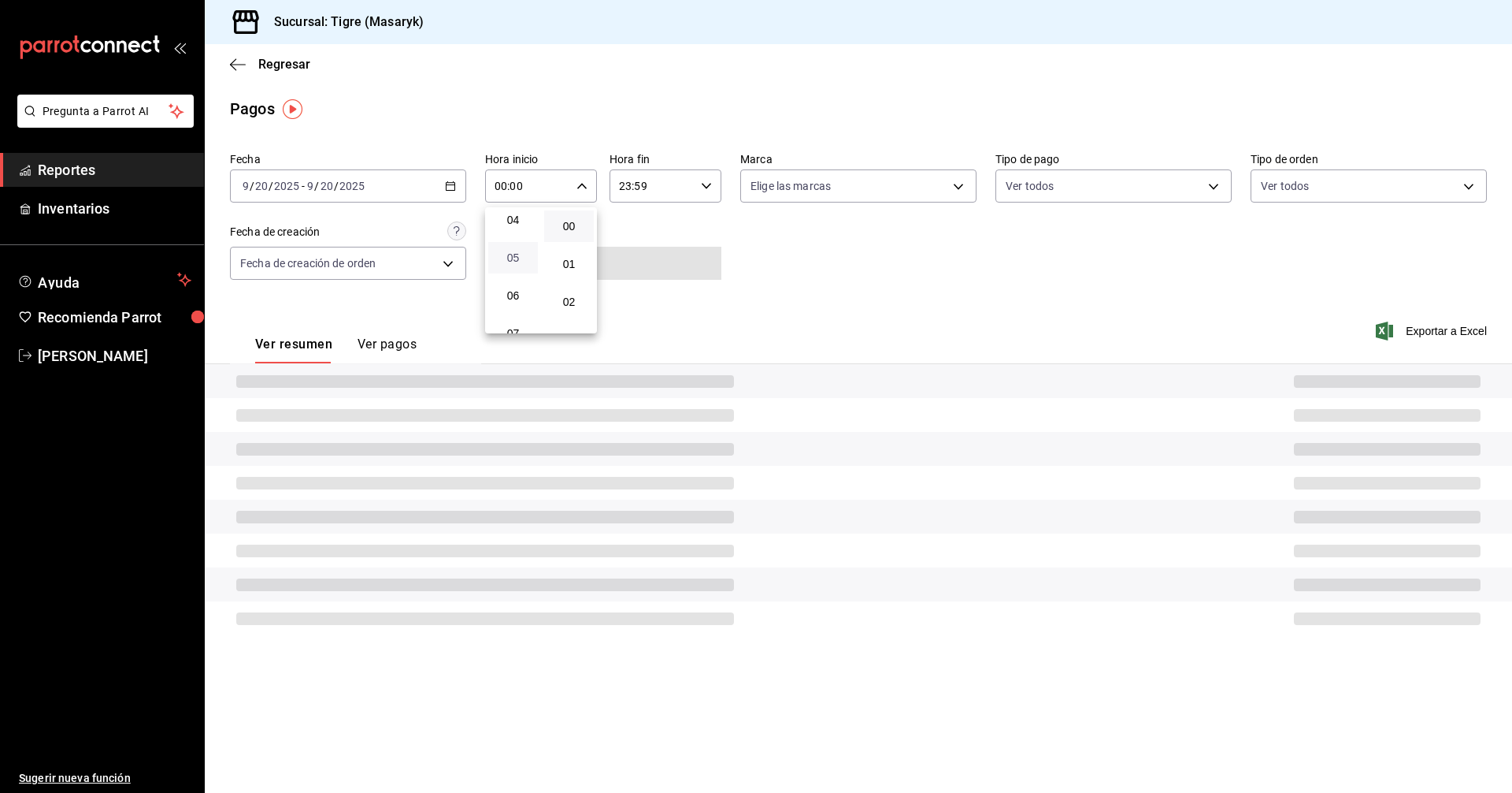
type input "05:00"
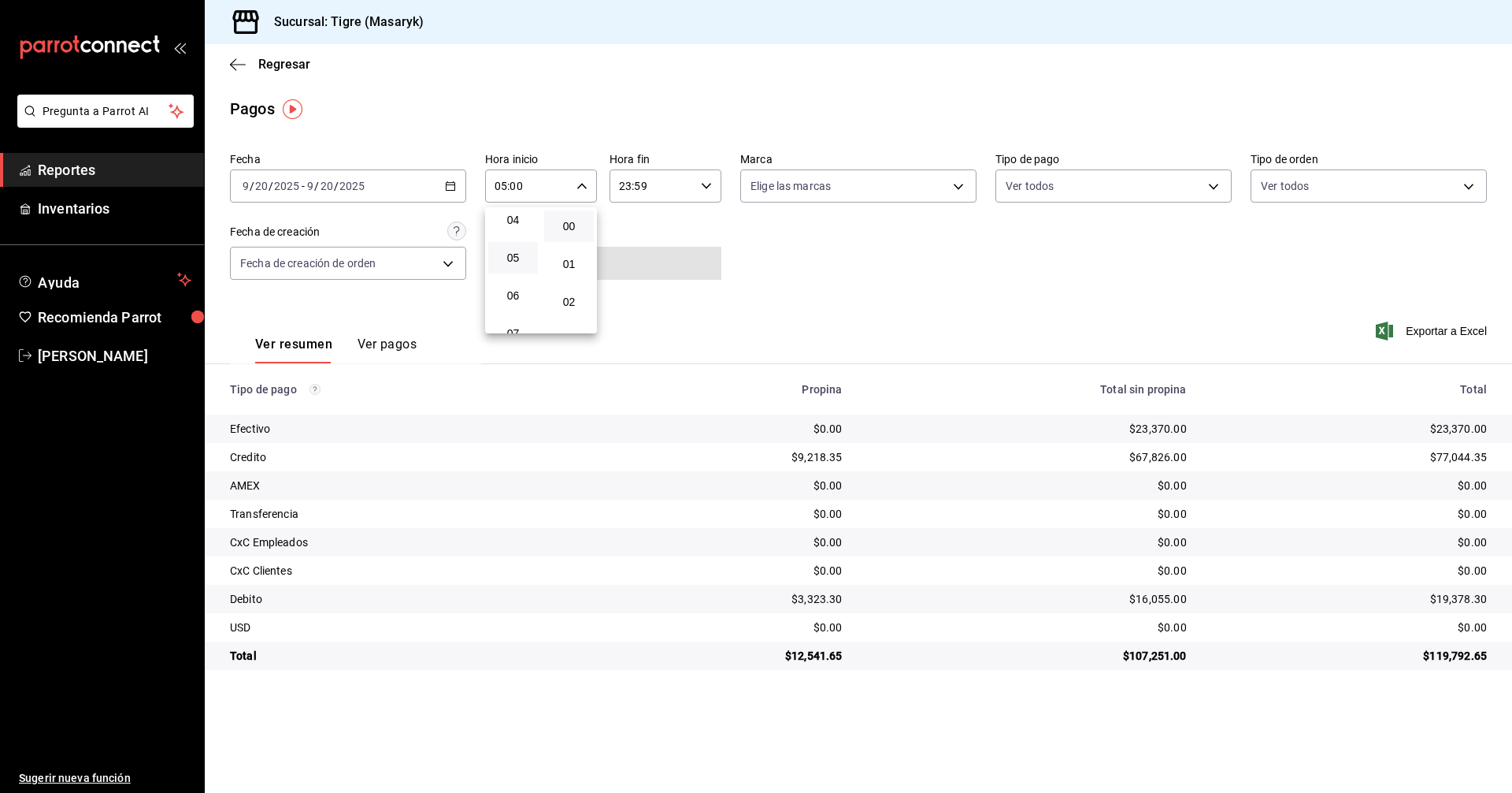
click at [802, 192] on div at bounding box center [756, 396] width 1512 height 793
click at [876, 194] on body "Pregunta a Parrot AI Reportes Inventarios Ayuda Recomienda Parrot Tigre Masaryk…" at bounding box center [756, 396] width 1512 height 793
click at [1124, 184] on div at bounding box center [756, 396] width 1512 height 793
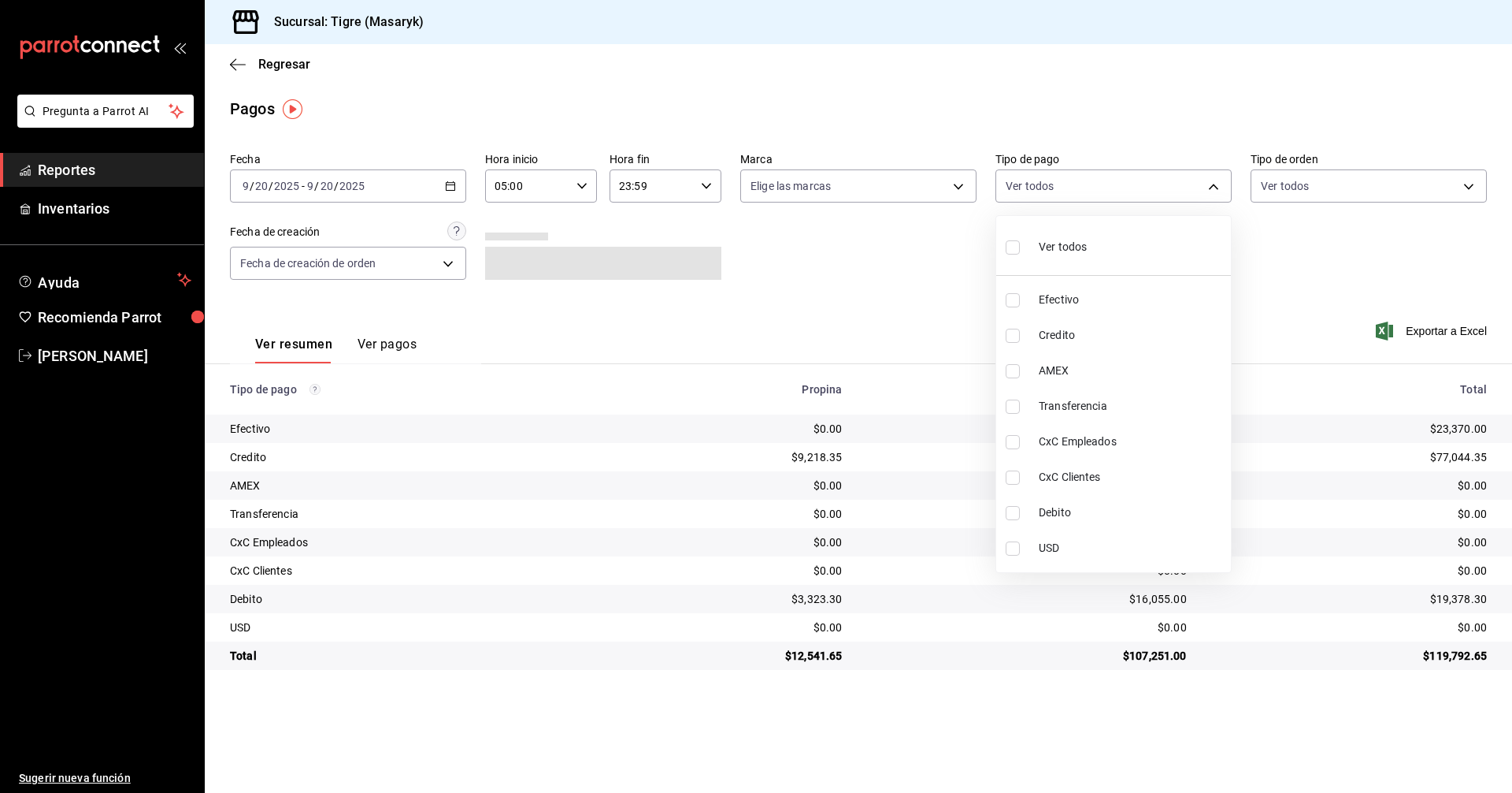
click at [1124, 184] on body "Pregunta a Parrot AI Reportes Inventarios Ayuda Recomienda Parrot Tigre Masaryk…" at bounding box center [756, 396] width 1512 height 793
click at [1014, 344] on li "Credito" at bounding box center [1113, 335] width 234 height 36
type input "563f51c4-7c0d-43b6-837e-e895ac41548e"
checkbox input "true"
click at [1006, 520] on li "Debito" at bounding box center [1113, 512] width 234 height 36
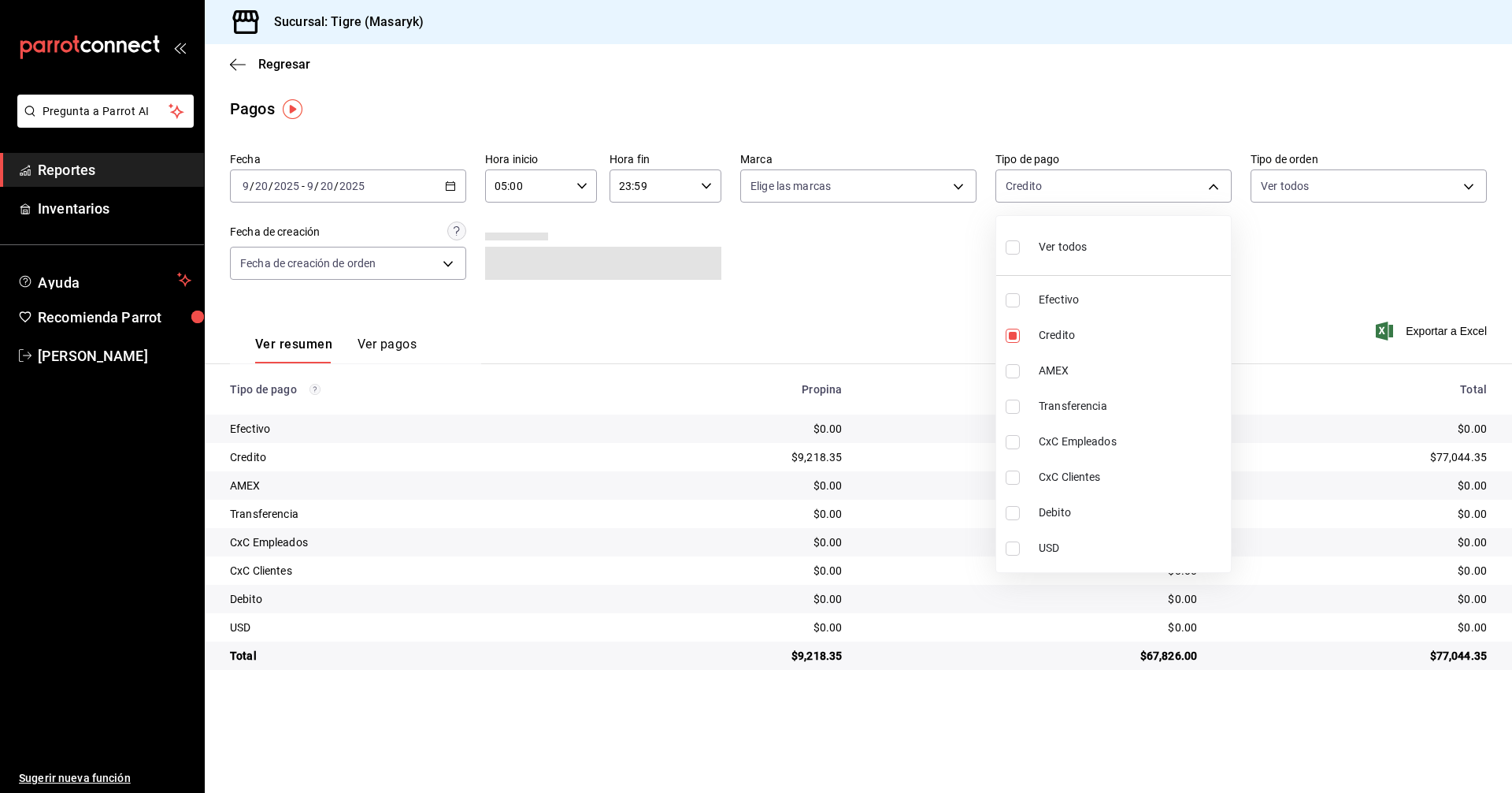
type input "563f51c4-7c0d-43b6-837e-e895ac41548e,a8f1af16-94e3-41ee-854d-4aaa38aa7ebf"
checkbox input "true"
click at [850, 296] on div at bounding box center [756, 396] width 1512 height 793
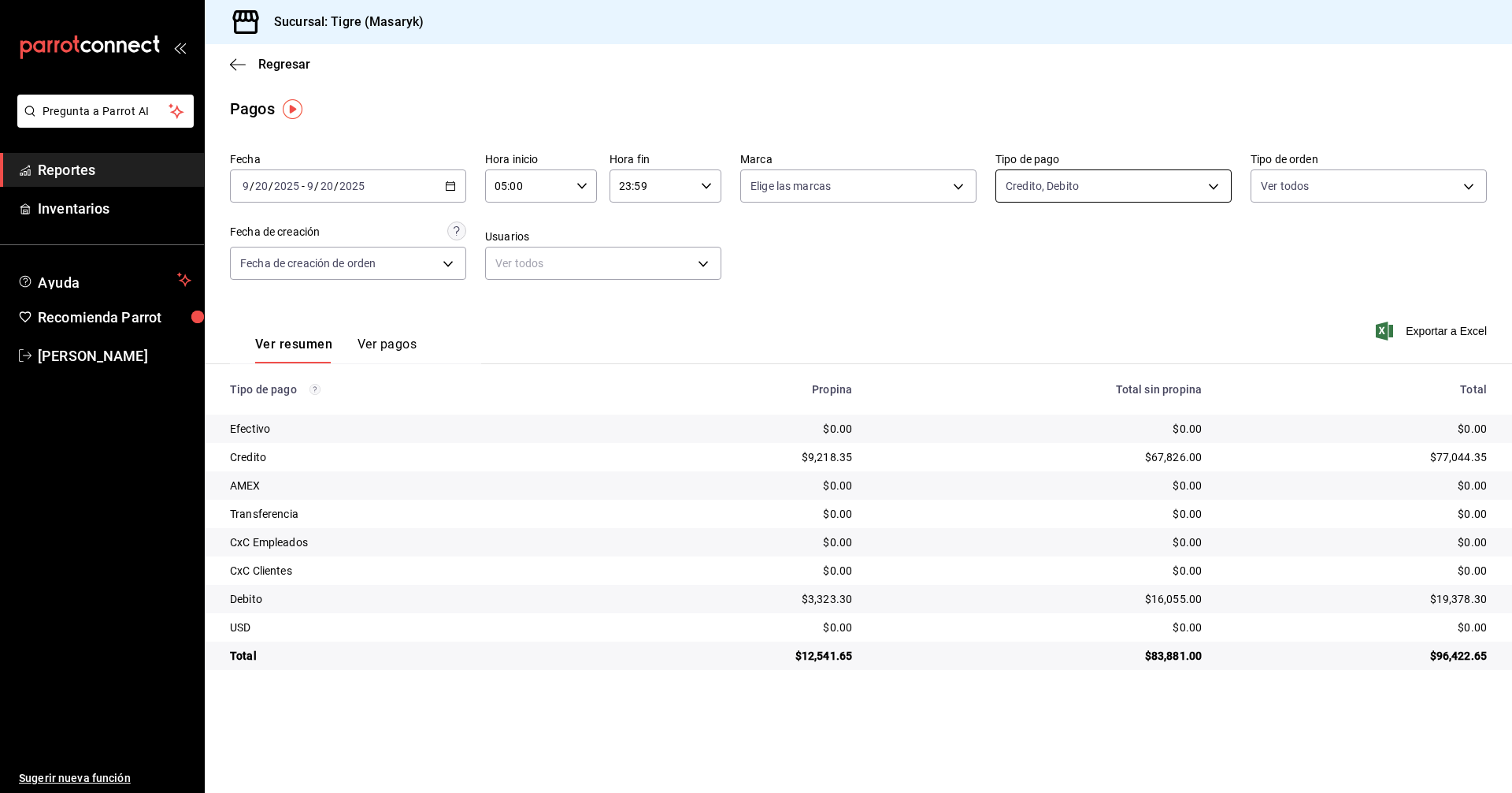
click at [1147, 189] on body "Pregunta a Parrot AI Reportes Inventarios Ayuda Recomienda Parrot Tigre [PERSON…" at bounding box center [756, 396] width 1512 height 793
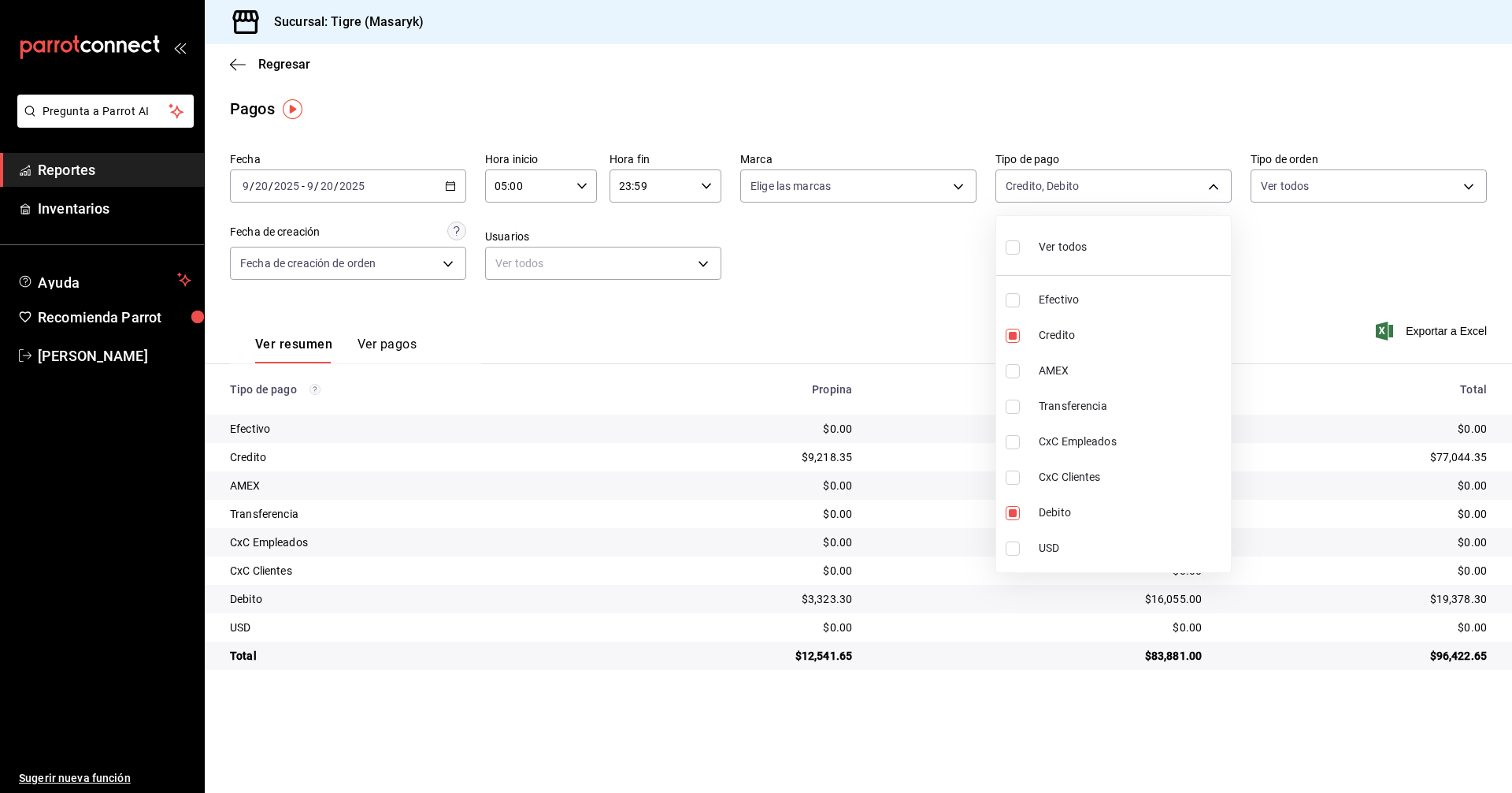
click at [1081, 258] on div "Ver todos" at bounding box center [1046, 246] width 81 height 34
type input "68cfb1b9-f6b2-44be-9d19-cf144159f8e2,563f51c4-7c0d-43b6-837e-e895ac41548e,d9472…"
checkbox input "true"
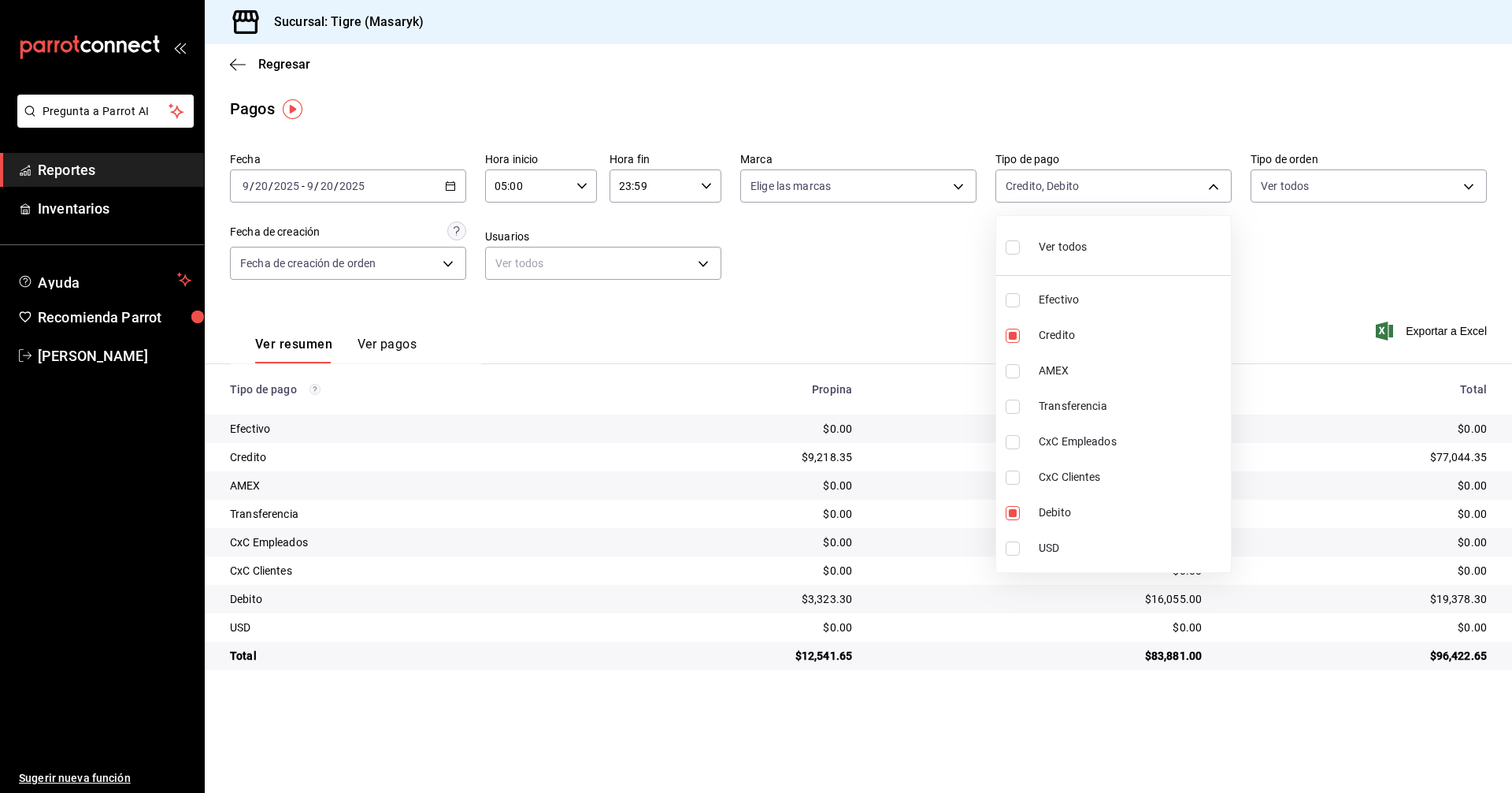
checkbox input "true"
click at [908, 303] on div at bounding box center [756, 396] width 1512 height 793
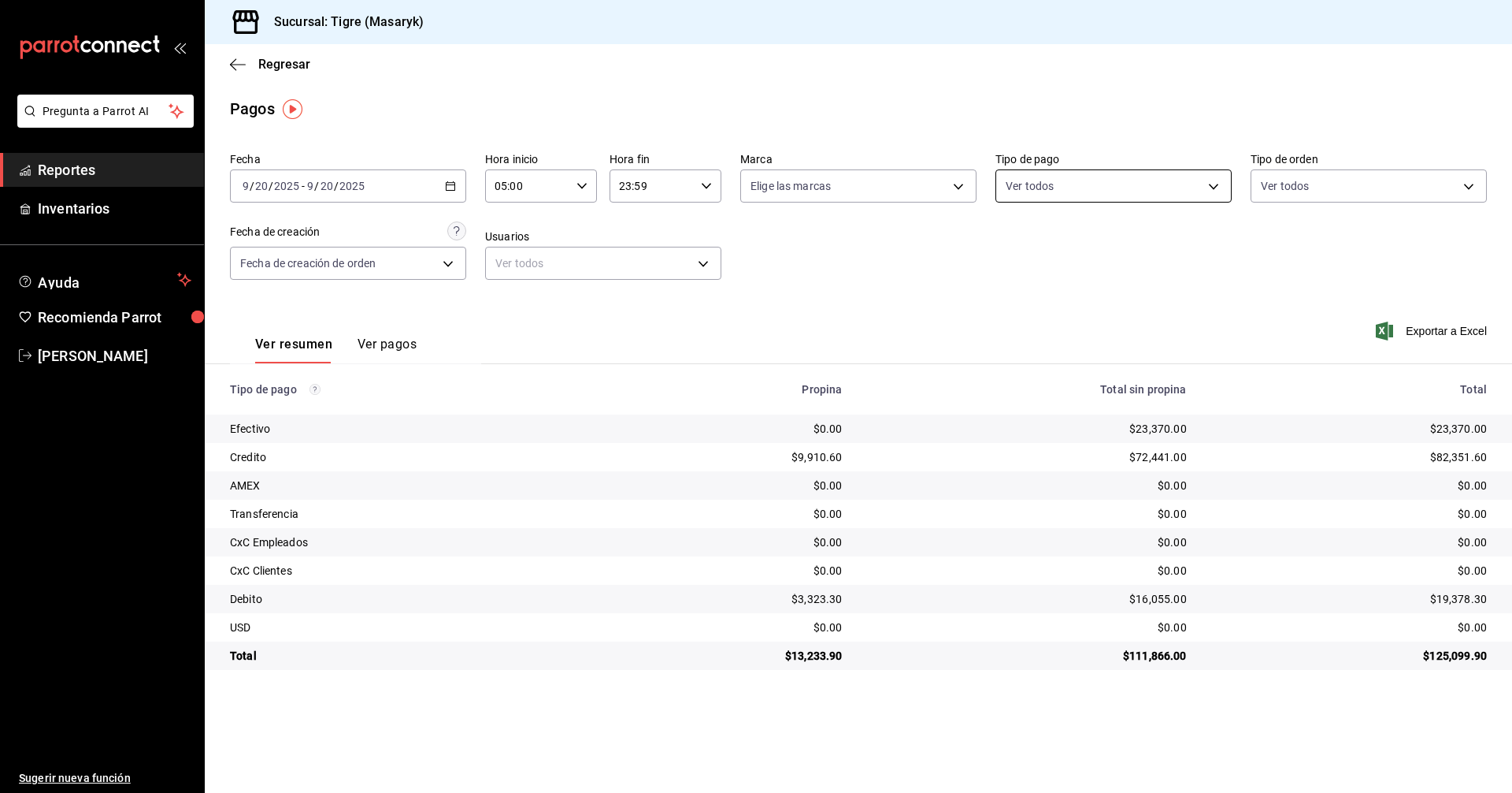
click at [1157, 186] on body "Pregunta a Parrot AI Reportes Inventarios Ayuda Recomienda Parrot Tigre Masaryk…" at bounding box center [756, 396] width 1512 height 793
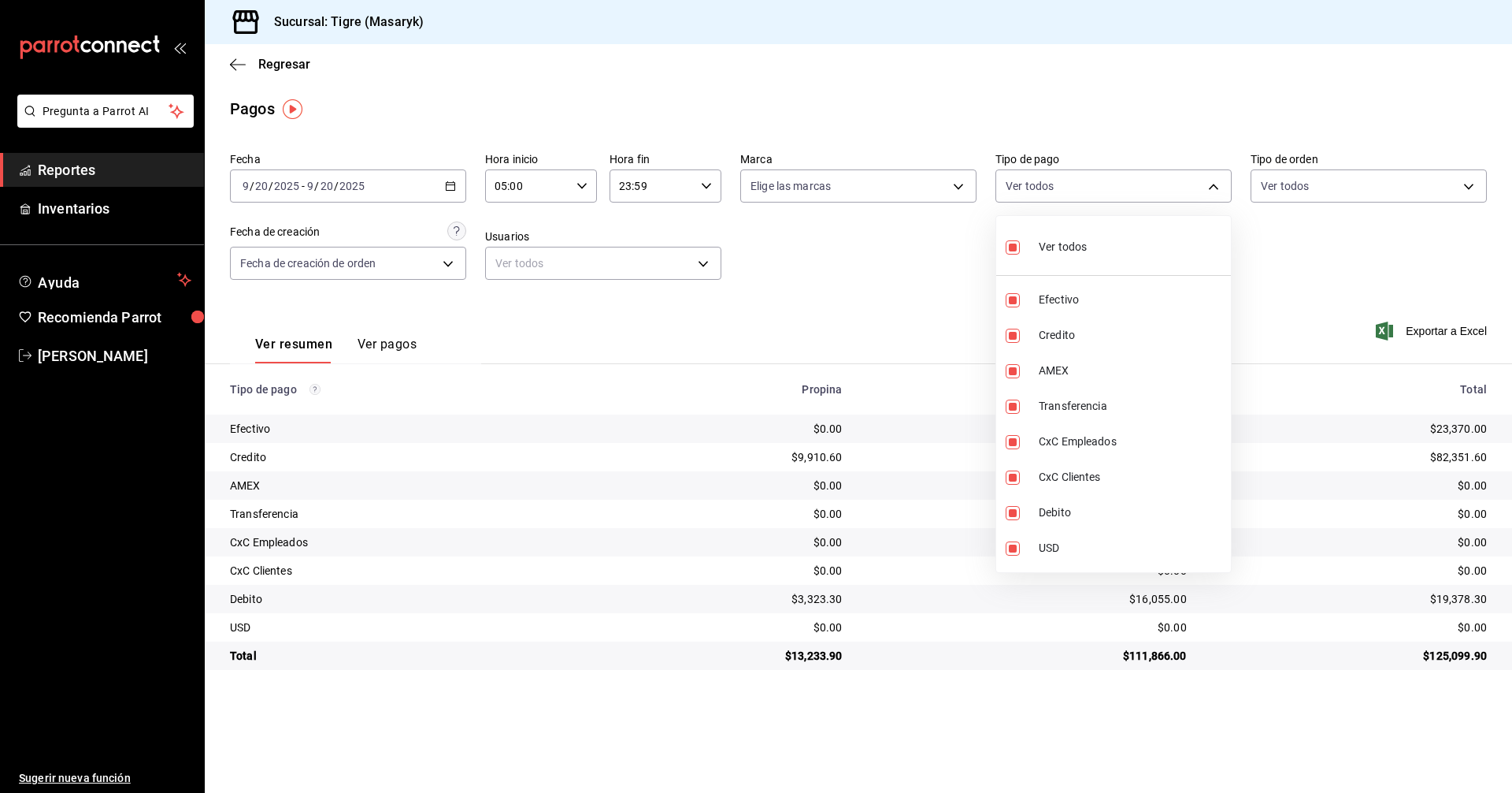
click at [1014, 258] on div "Ver todos" at bounding box center [1046, 246] width 81 height 34
checkbox input "false"
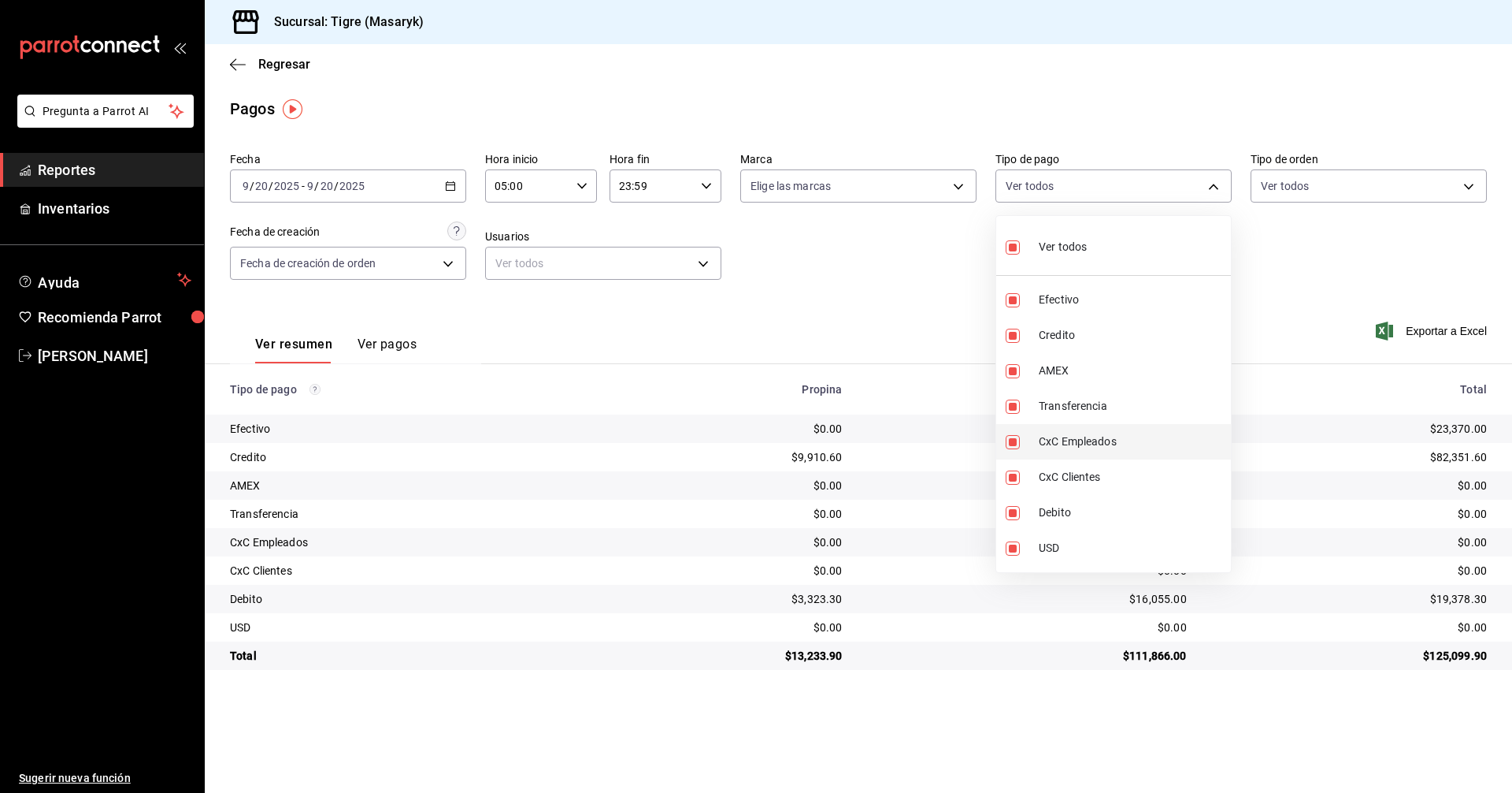
checkbox input "false"
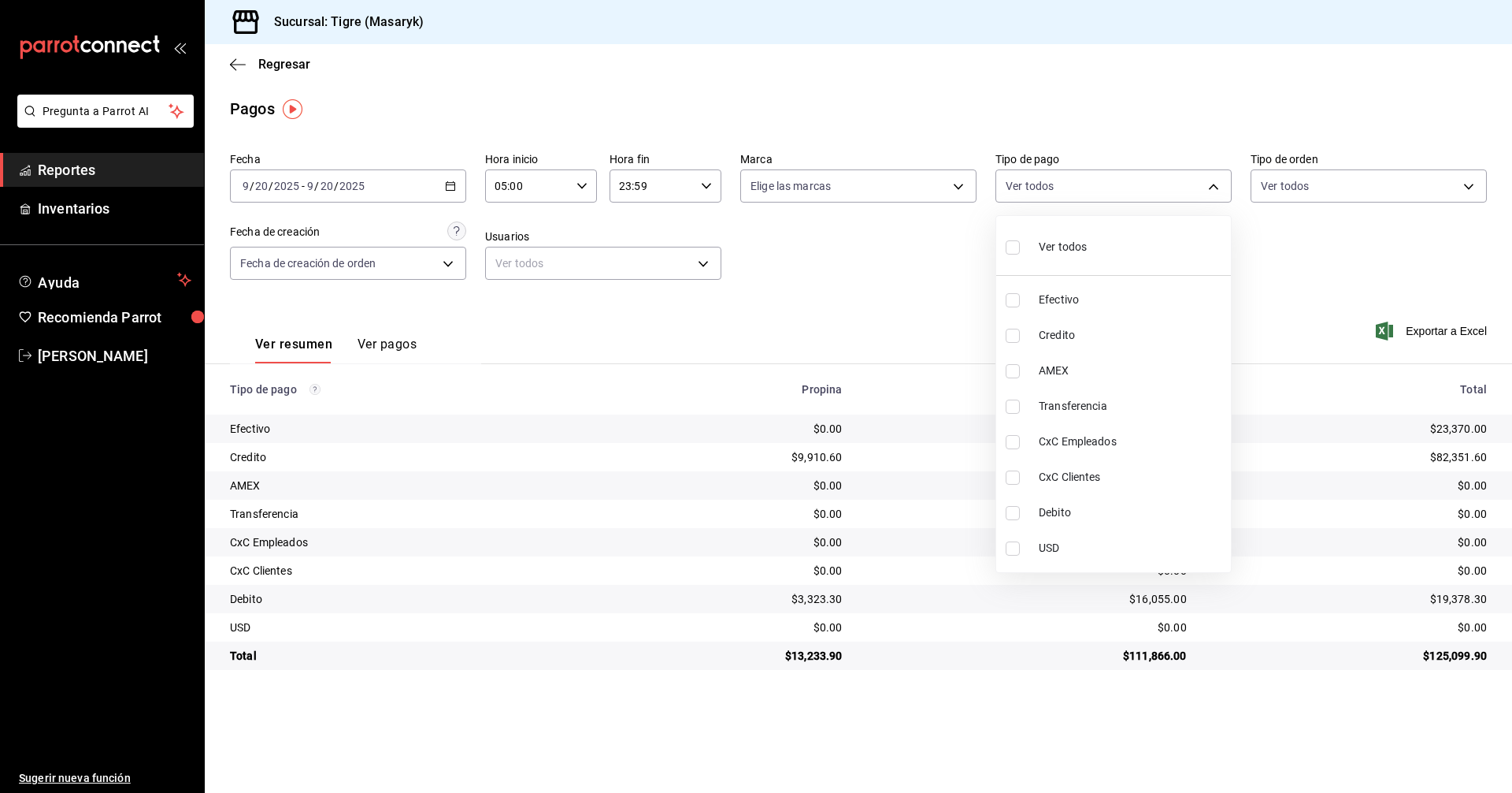
click at [1017, 340] on input "checkbox" at bounding box center [1012, 335] width 14 height 14
checkbox input "true"
click at [1005, 514] on li "Debito" at bounding box center [1113, 512] width 234 height 36
type input "563f51c4-7c0d-43b6-837e-e895ac41548e,a8f1af16-94e3-41ee-854d-4aaa38aa7ebf"
checkbox input "true"
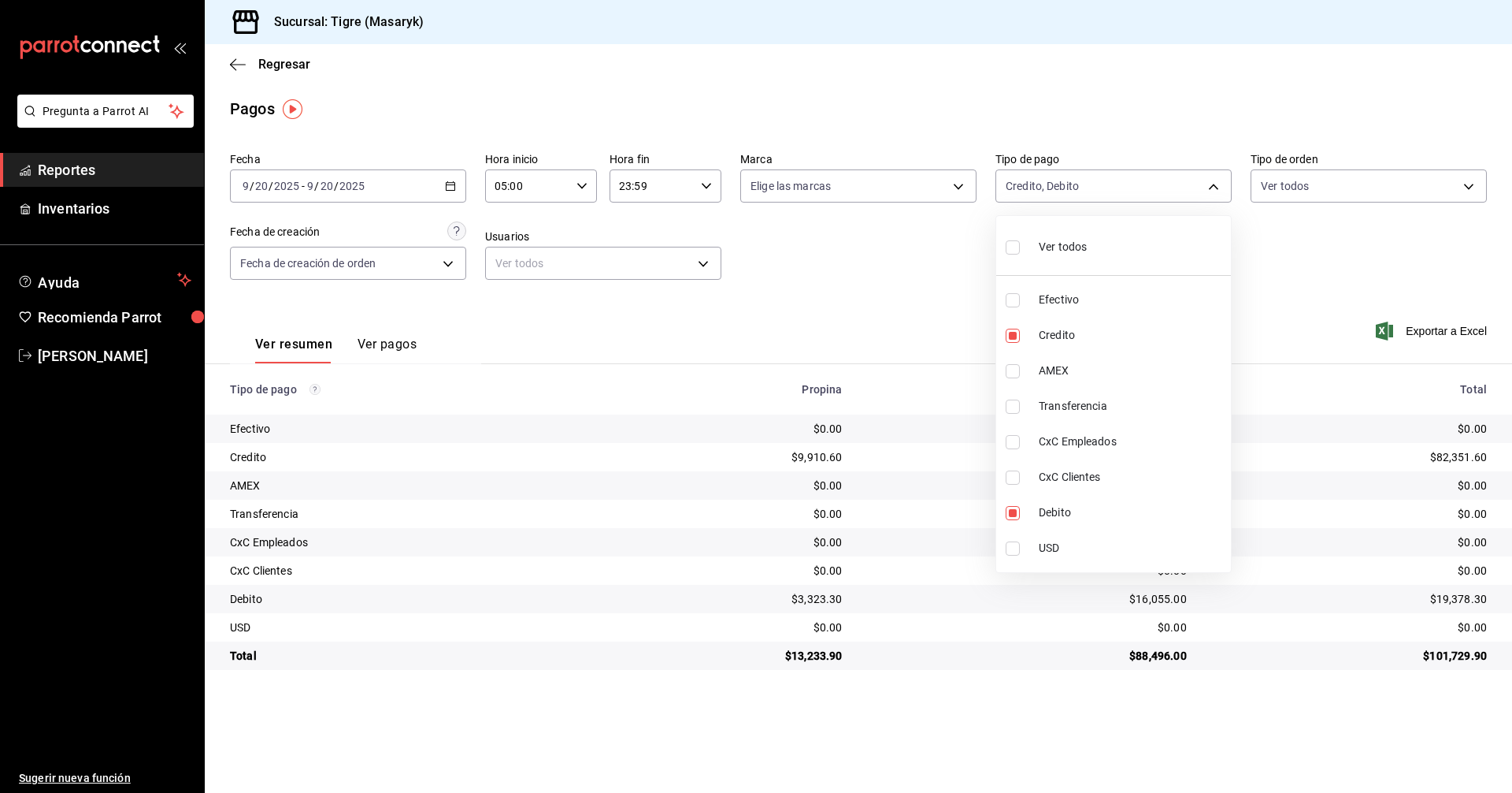
click at [985, 713] on div at bounding box center [756, 396] width 1512 height 793
click at [1218, 193] on body "Pregunta a Parrot AI Reportes Inventarios Ayuda Recomienda Parrot Tigre [PERSON…" at bounding box center [756, 396] width 1512 height 793
click at [1018, 242] on input "checkbox" at bounding box center [1012, 247] width 14 height 14
checkbox input "true"
type input "68cfb1b9-f6b2-44be-9d19-cf144159f8e2,563f51c4-7c0d-43b6-837e-e895ac41548e,d9472…"
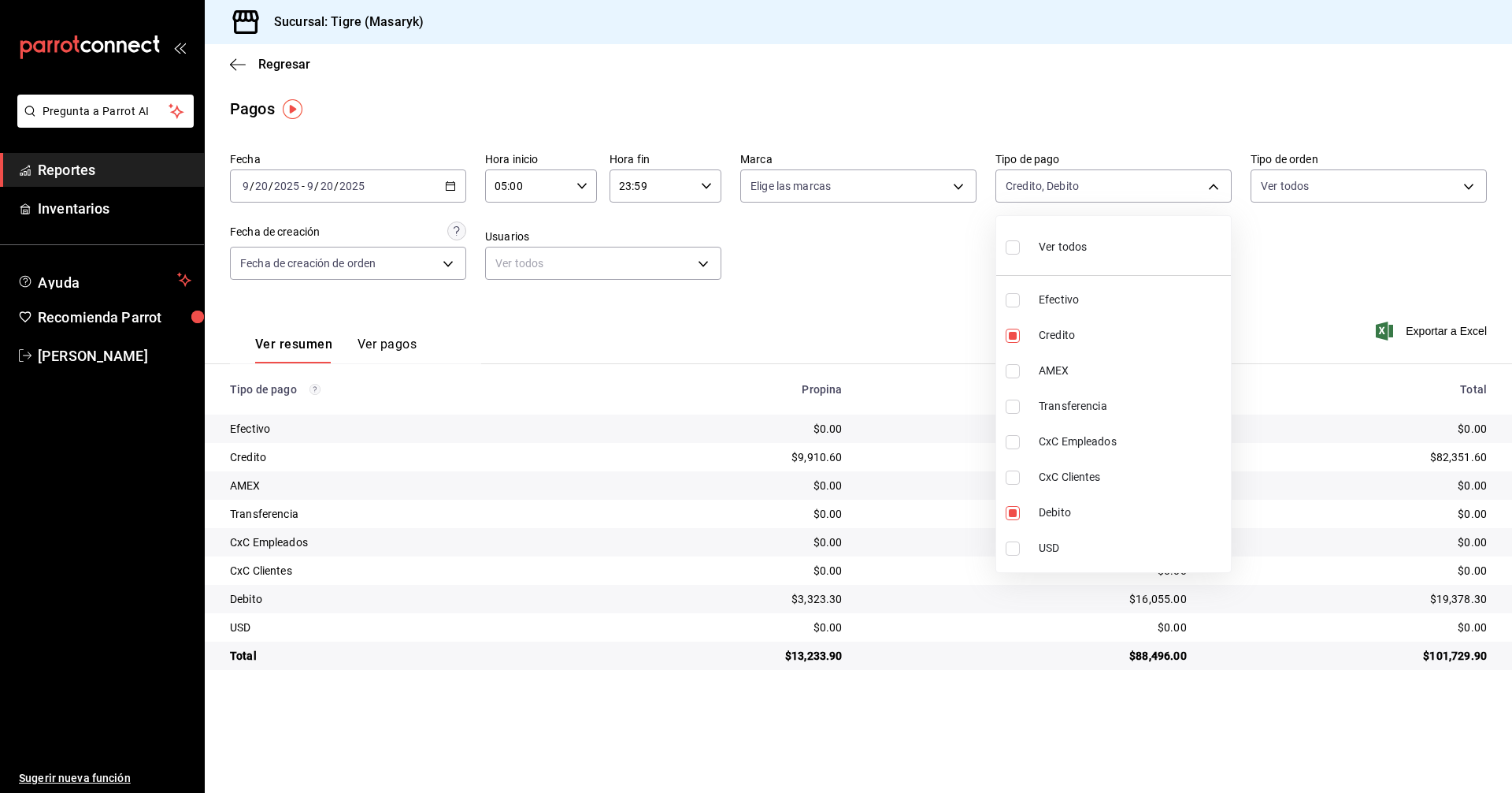
checkbox input "true"
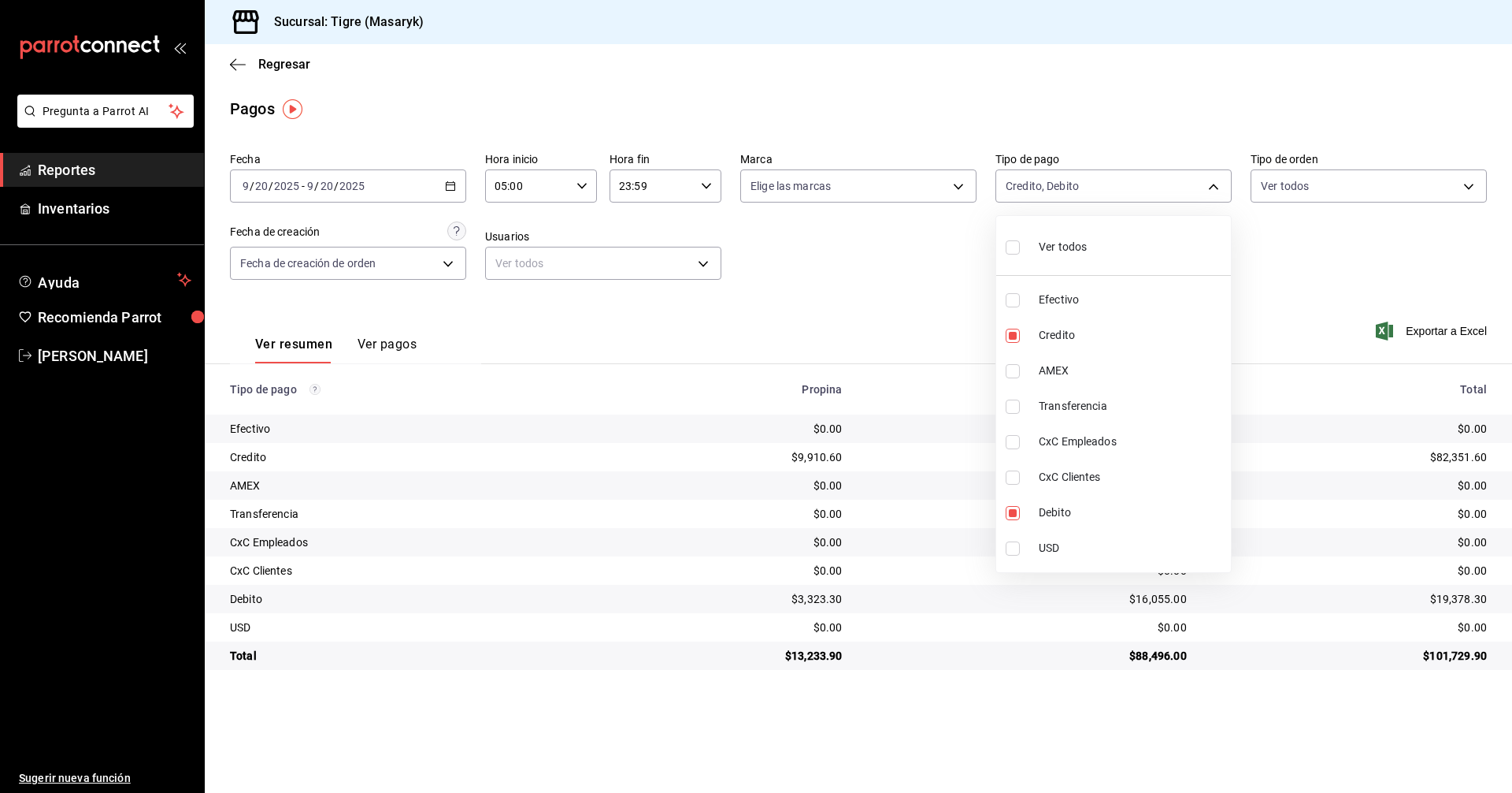
checkbox input "true"
click at [1298, 274] on div at bounding box center [756, 396] width 1512 height 793
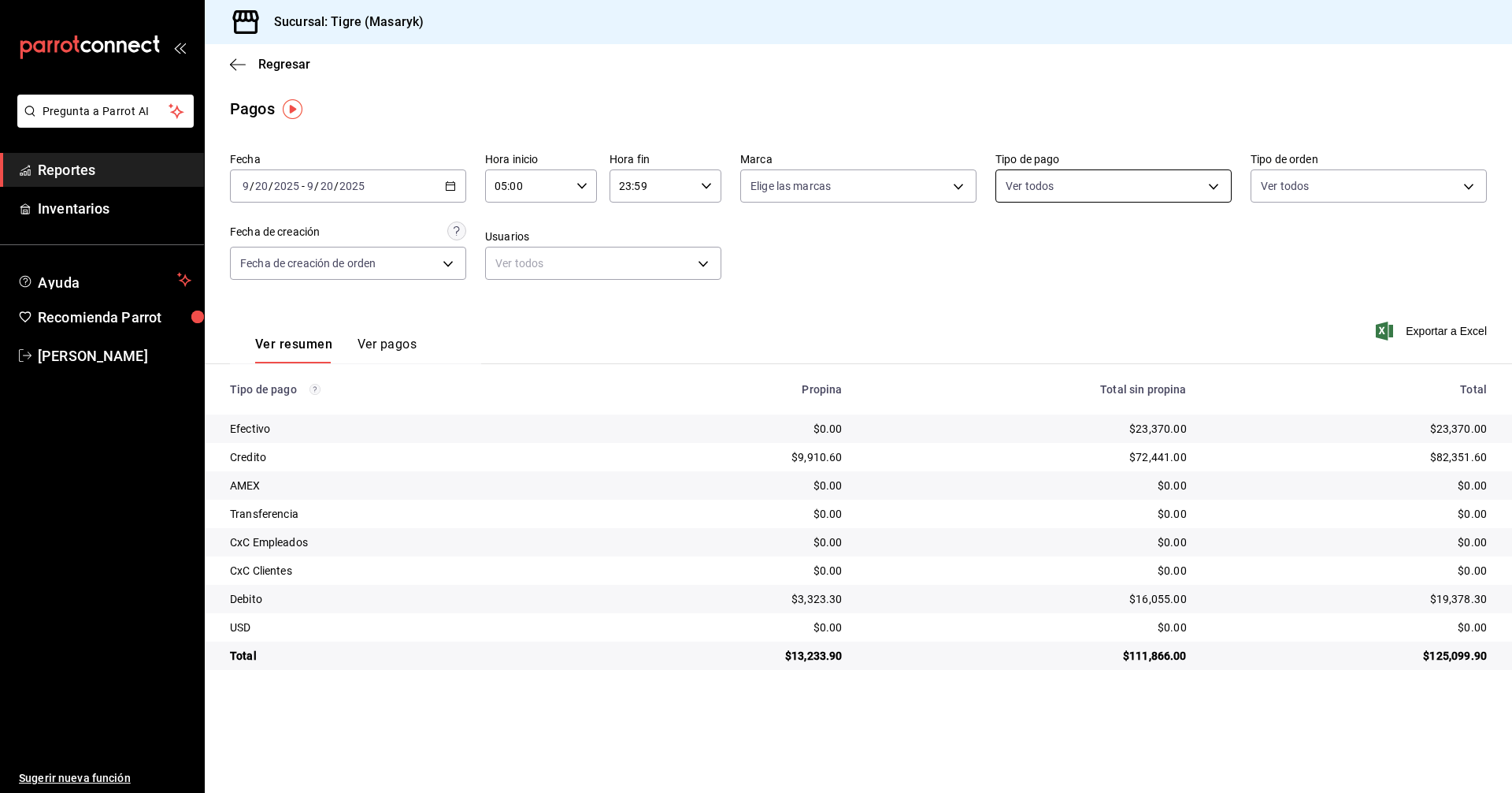
click at [1216, 186] on body "Pregunta a Parrot AI Reportes Inventarios Ayuda Recomienda Parrot Tigre Masaryk…" at bounding box center [756, 396] width 1512 height 793
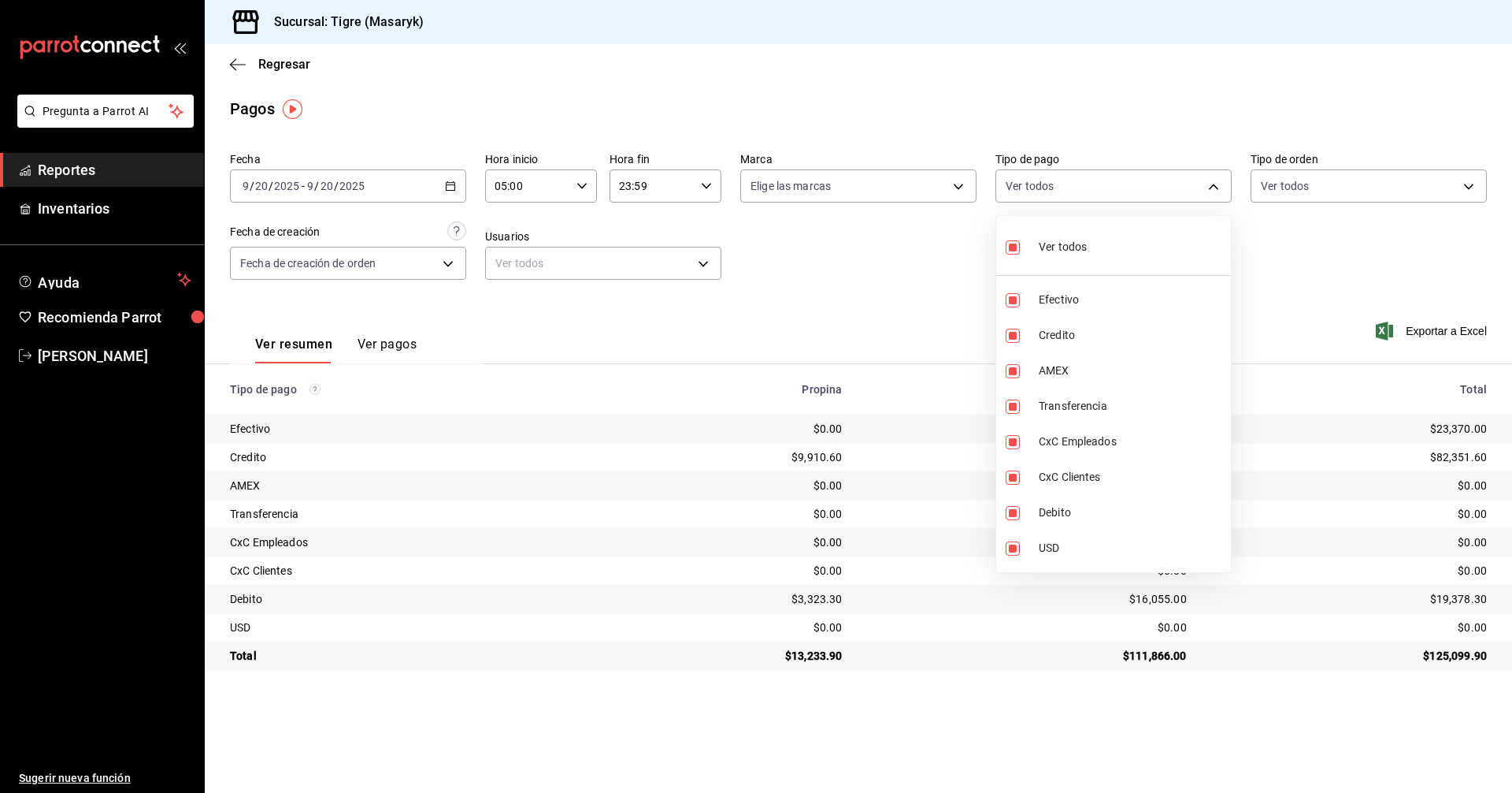
click at [1010, 246] on input "checkbox" at bounding box center [1012, 247] width 14 height 14
checkbox input "false"
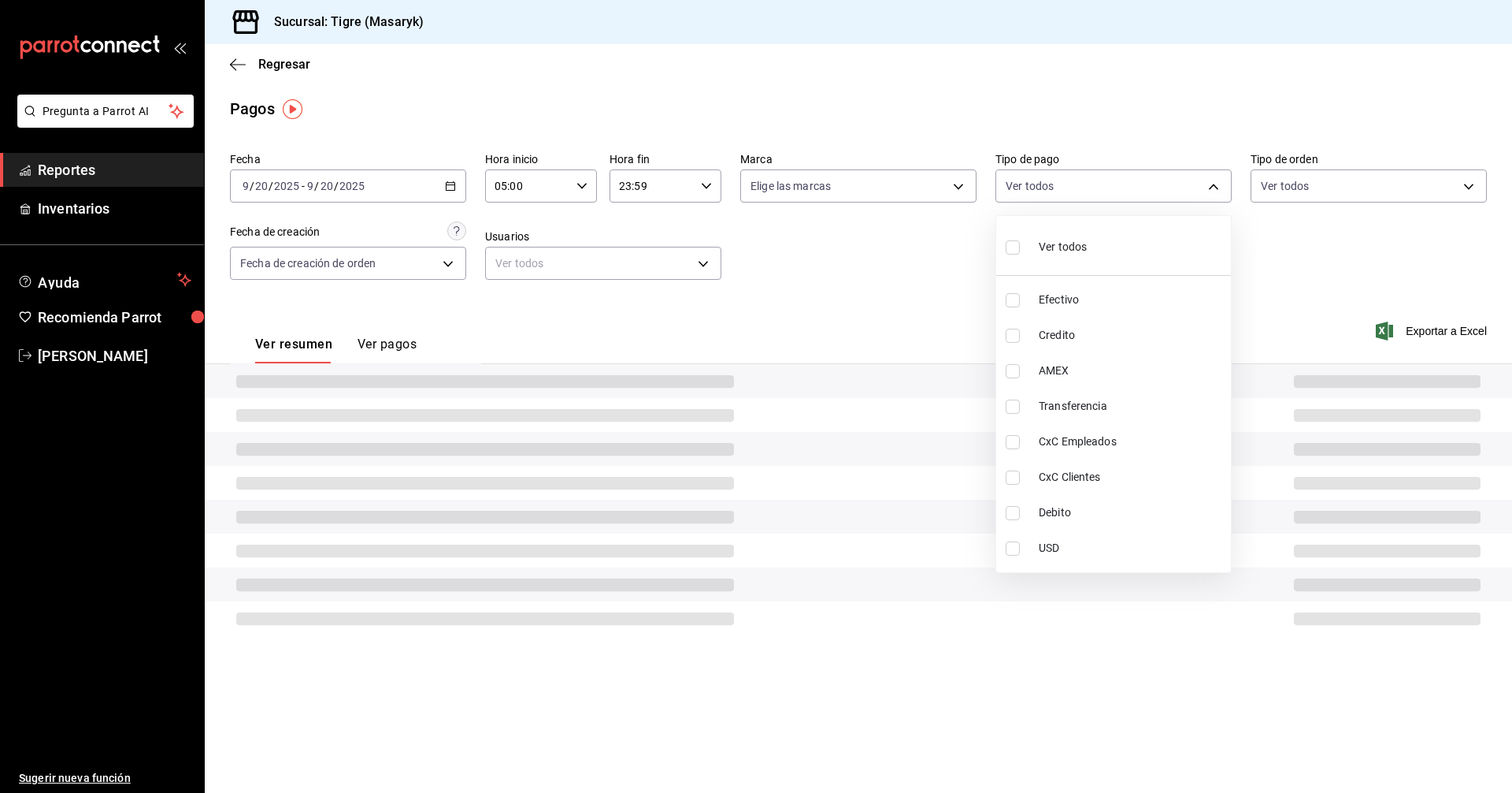
checkbox input "false"
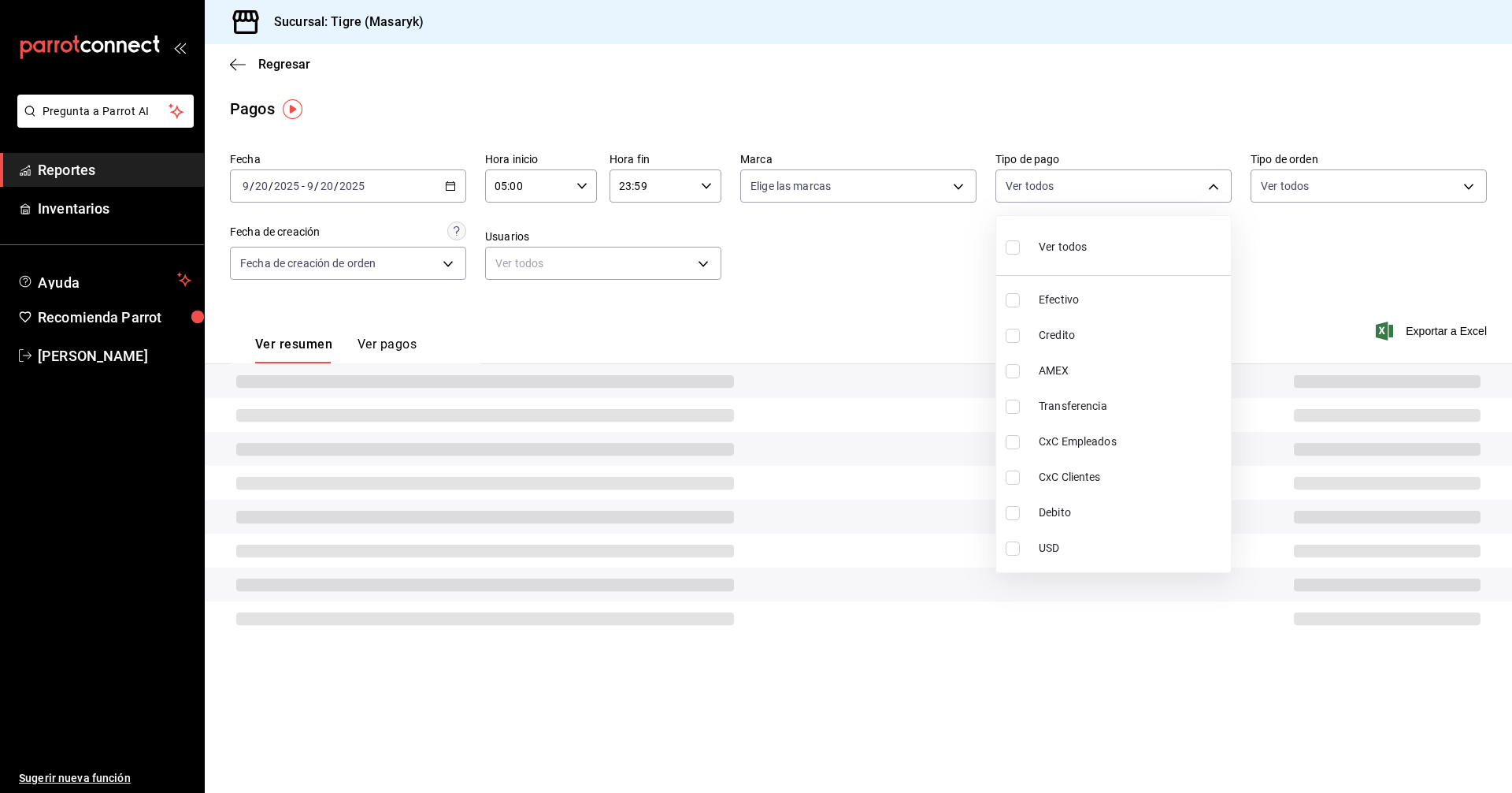
checkbox input "false"
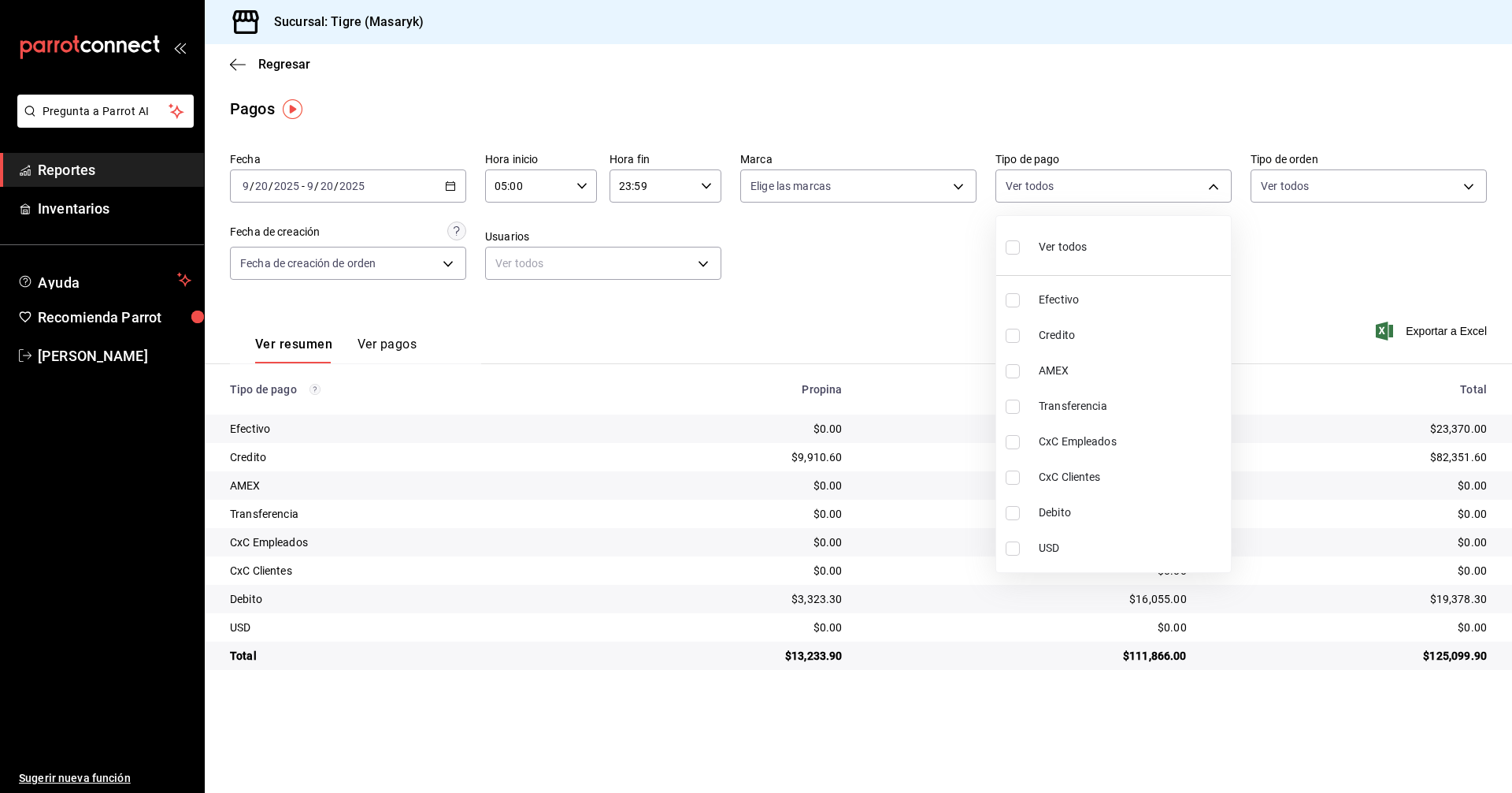
click at [1029, 339] on li "Credito" at bounding box center [1113, 335] width 234 height 36
type input "563f51c4-7c0d-43b6-837e-e895ac41548e"
checkbox input "true"
click at [1046, 514] on span "Debito" at bounding box center [1131, 512] width 185 height 17
type input "563f51c4-7c0d-43b6-837e-e895ac41548e,a8f1af16-94e3-41ee-854d-4aaa38aa7ebf"
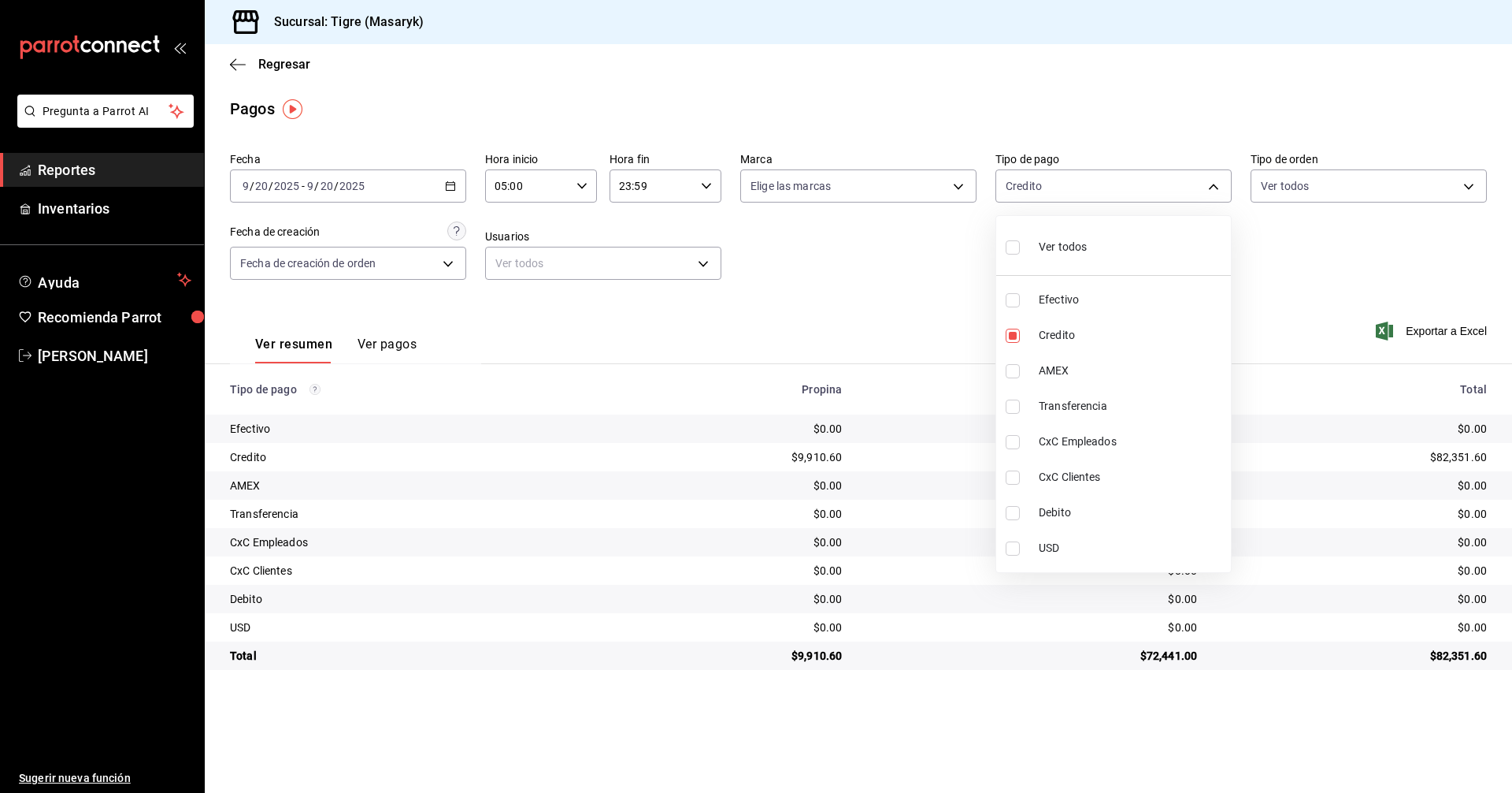
checkbox input "true"
click at [1361, 254] on div at bounding box center [756, 396] width 1512 height 793
